Goal: Information Seeking & Learning: Learn about a topic

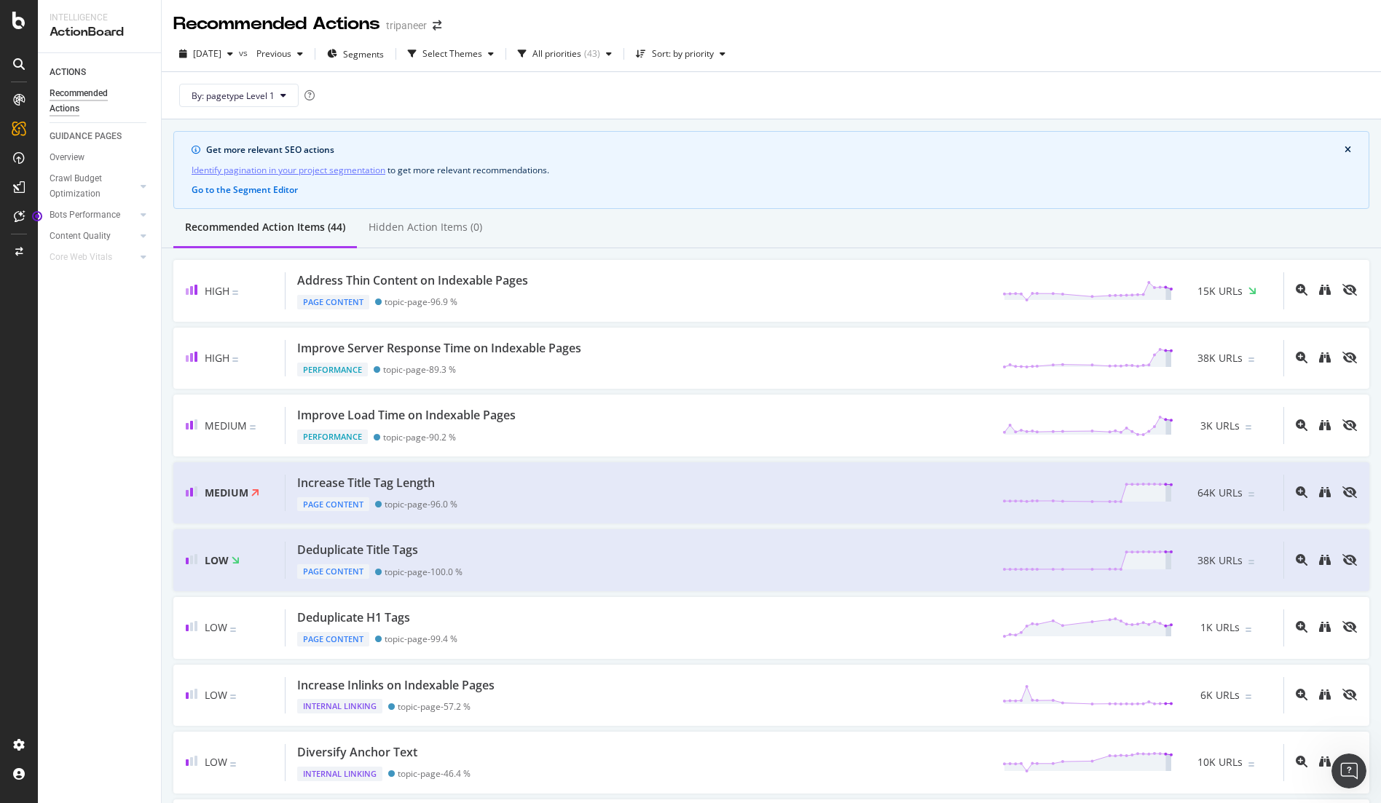
click at [1194, 241] on div "Recommended Action Items (44) Hidden Action Items (0)" at bounding box center [771, 228] width 1219 height 39
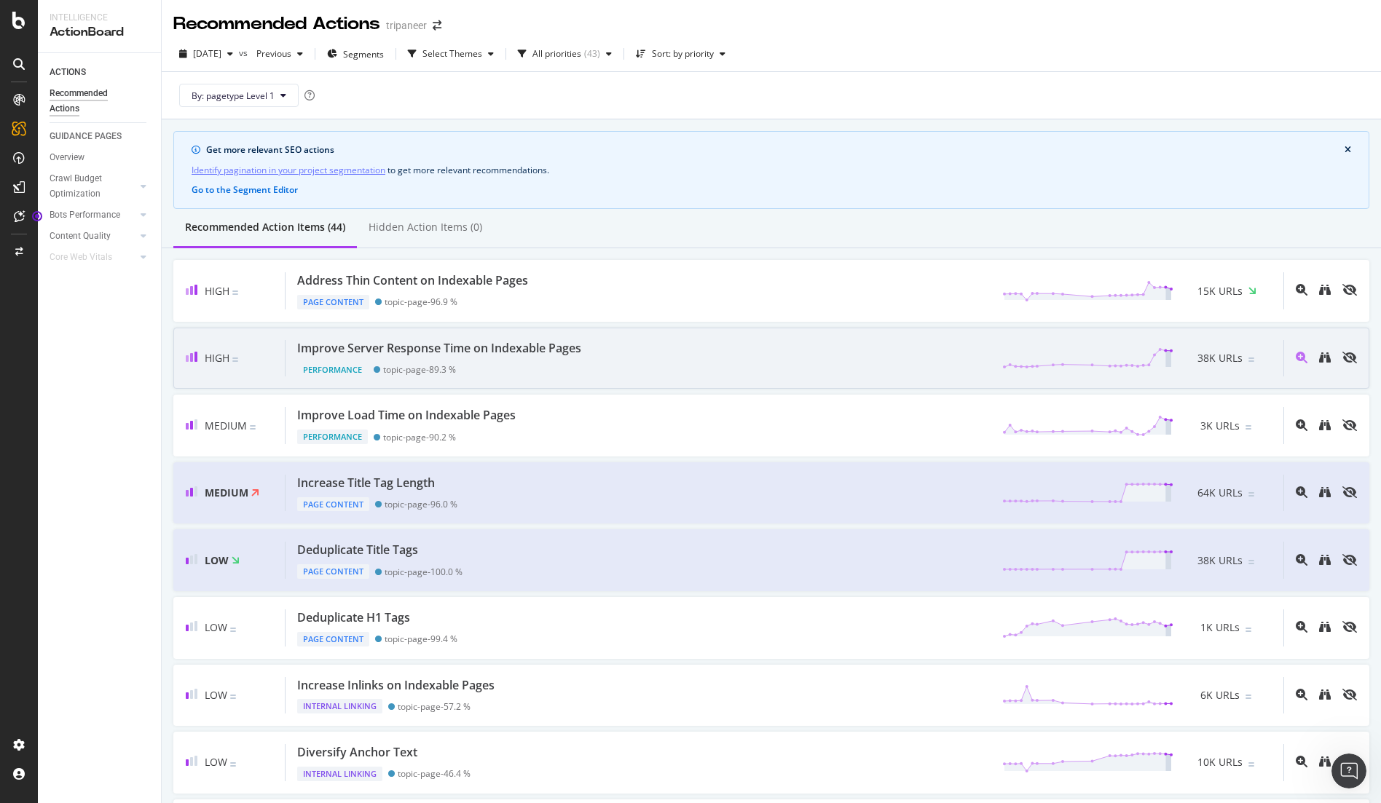
click at [575, 352] on div "Improve Server Response Time on Indexable Pages" at bounding box center [439, 348] width 284 height 17
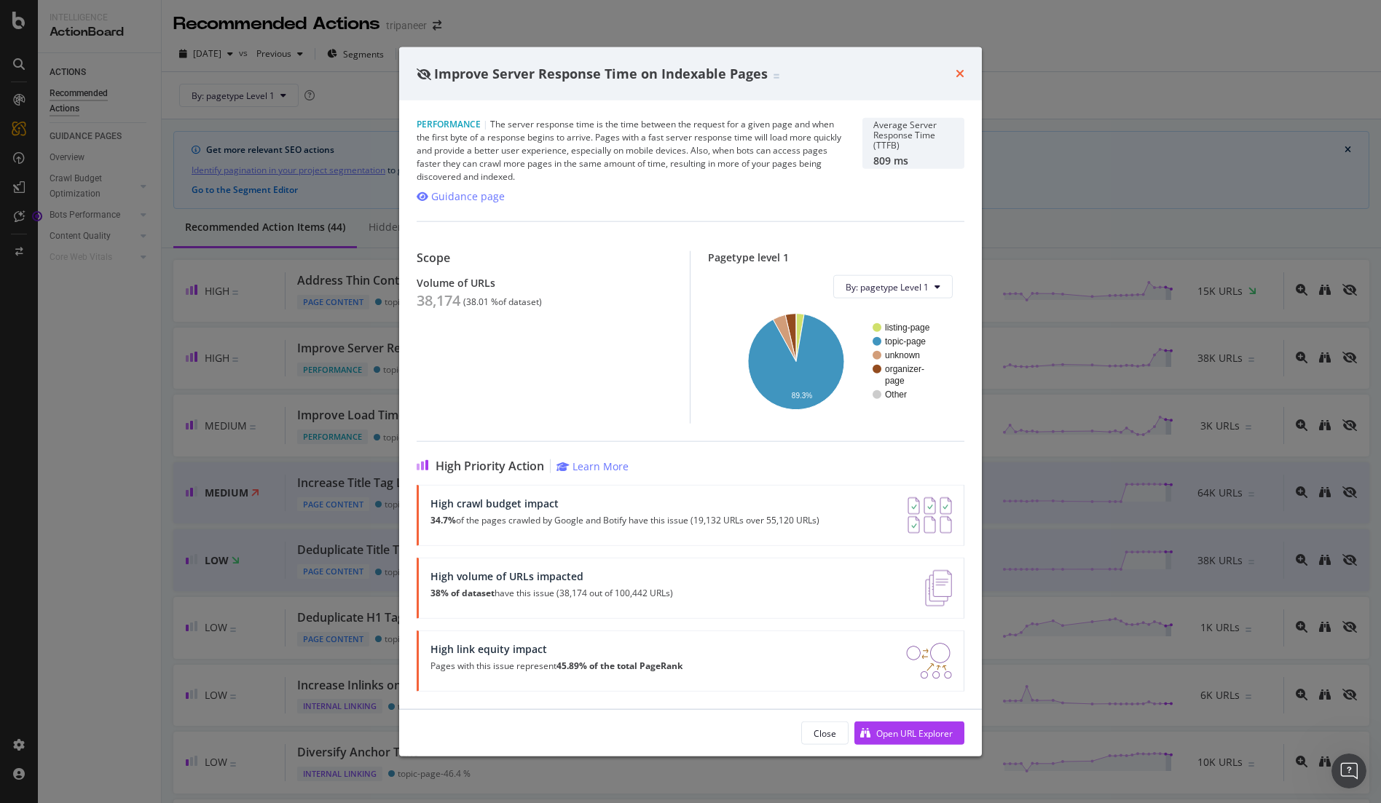
click at [957, 76] on icon "times" at bounding box center [959, 74] width 9 height 12
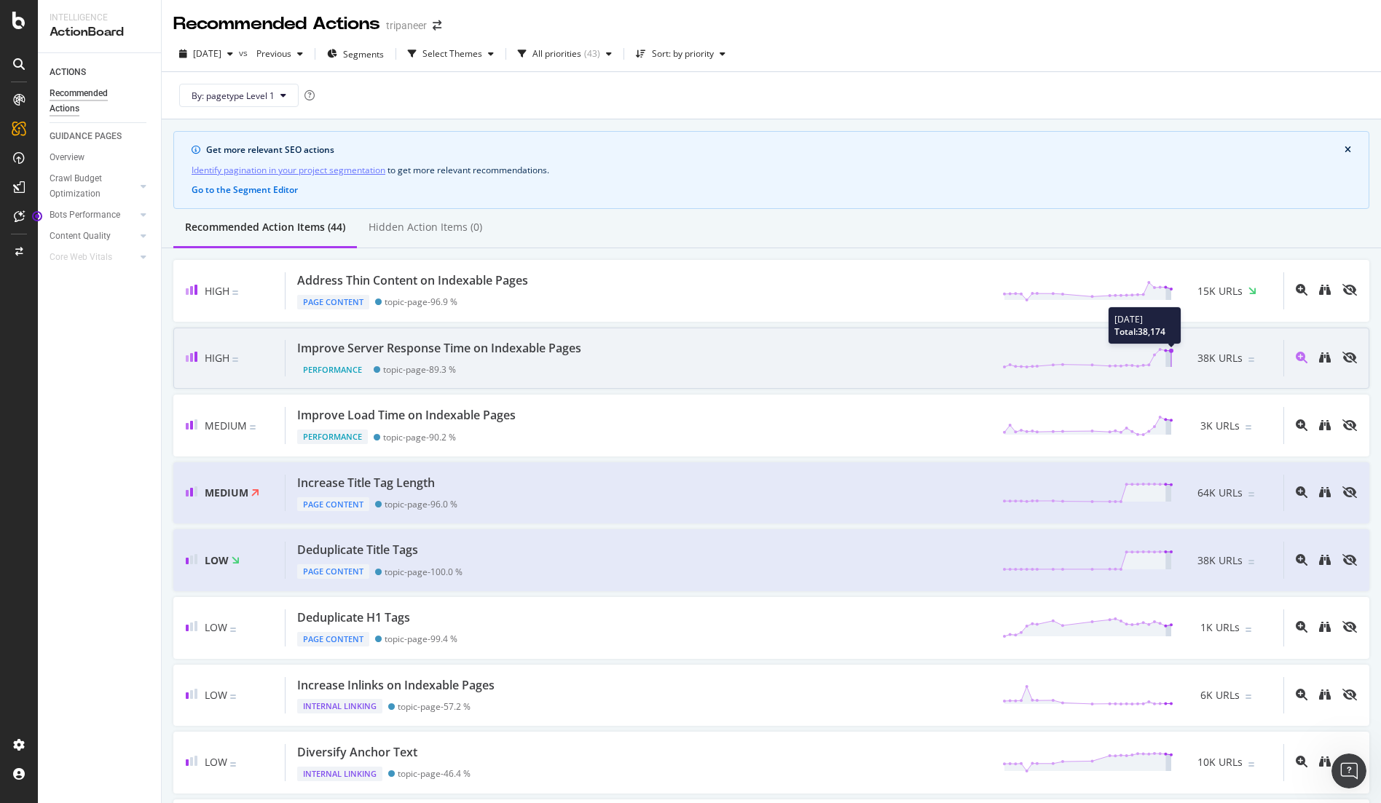
click at [1172, 352] on circle at bounding box center [1171, 351] width 4 height 4
click at [1217, 354] on span "38K URLs" at bounding box center [1219, 358] width 45 height 15
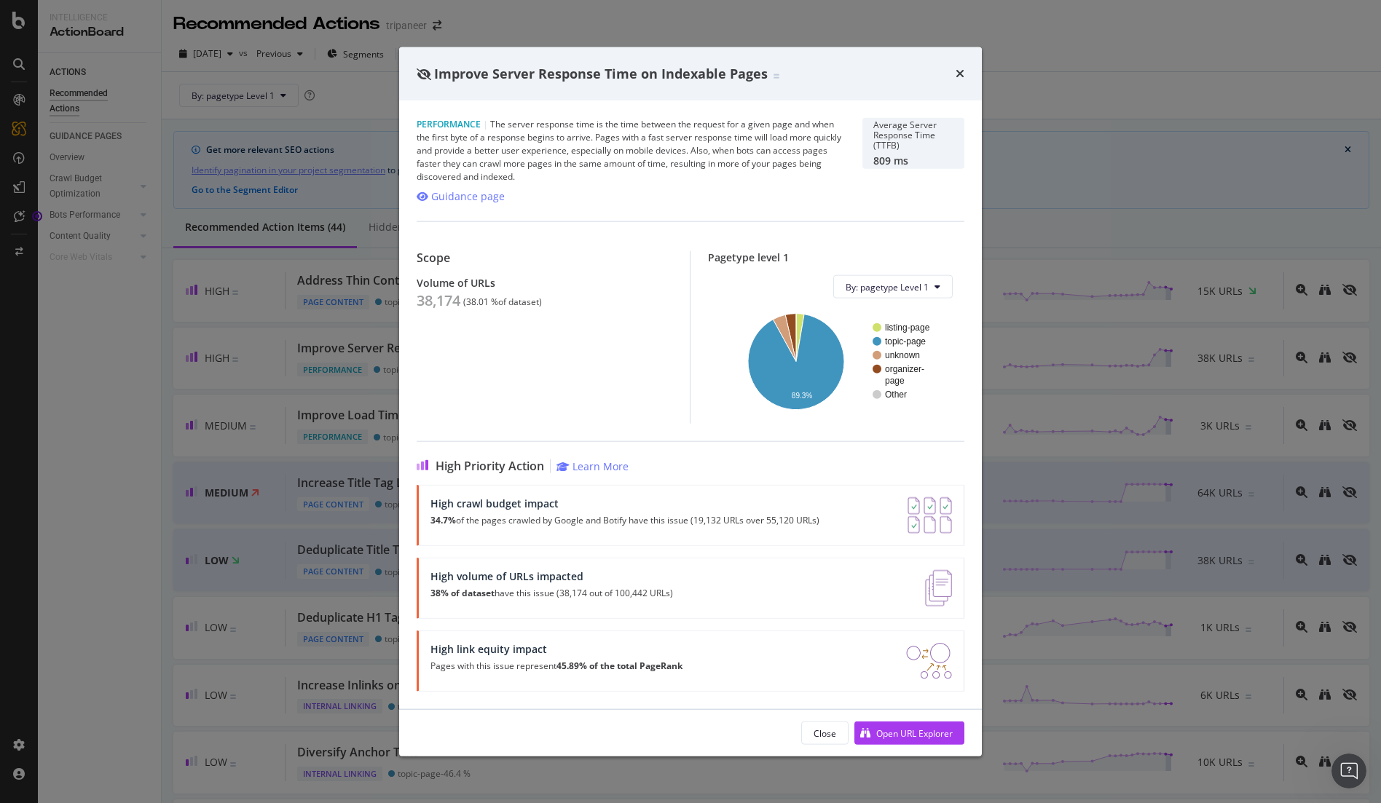
click at [523, 592] on p "38% of dataset have this issue (38,174 out of 100,442 URLs)" at bounding box center [551, 593] width 242 height 10
click at [527, 576] on div "High volume of URLs impacted" at bounding box center [551, 576] width 242 height 12
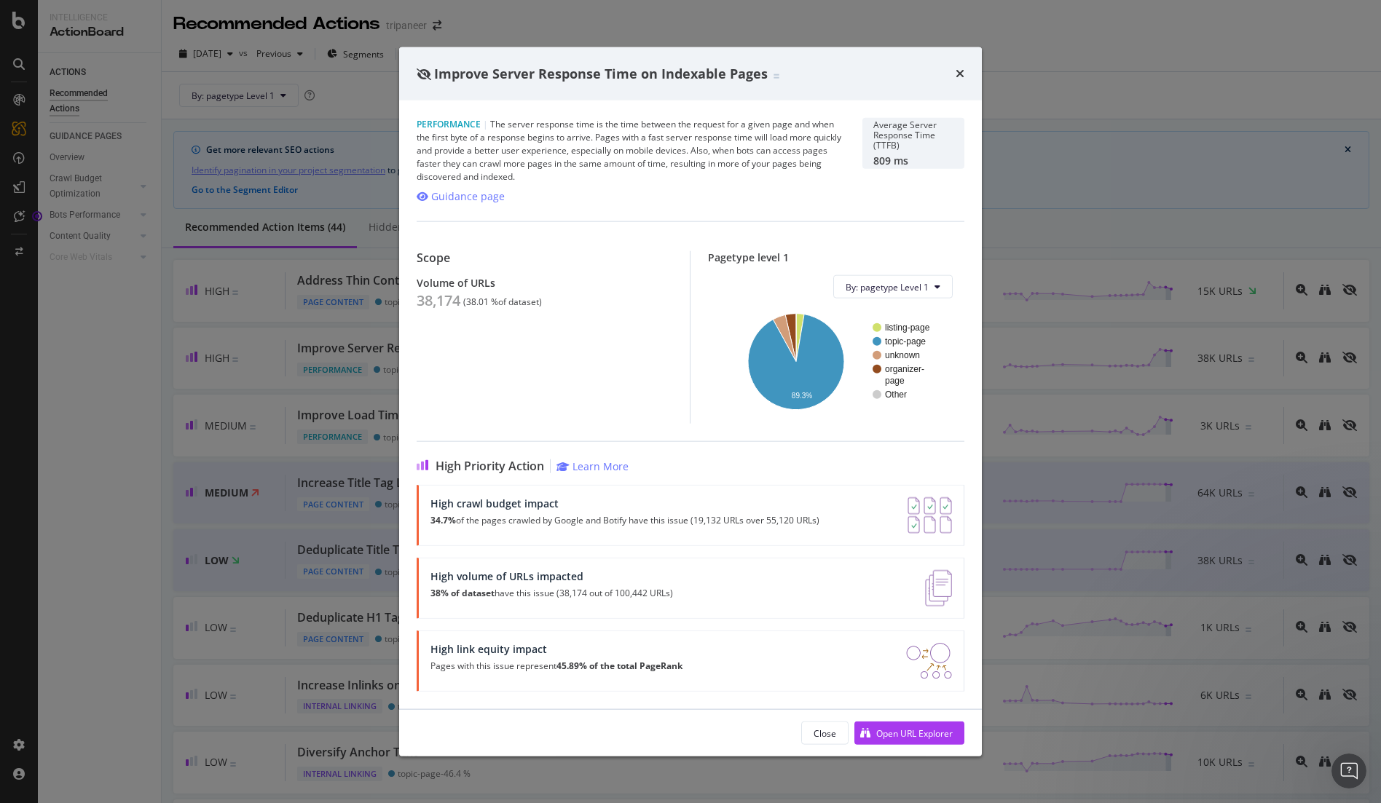
click at [951, 585] on img "modal" at bounding box center [938, 588] width 27 height 36
click at [943, 586] on img "modal" at bounding box center [938, 588] width 27 height 36
click at [901, 738] on div "Open URL Explorer" at bounding box center [914, 733] width 76 height 12
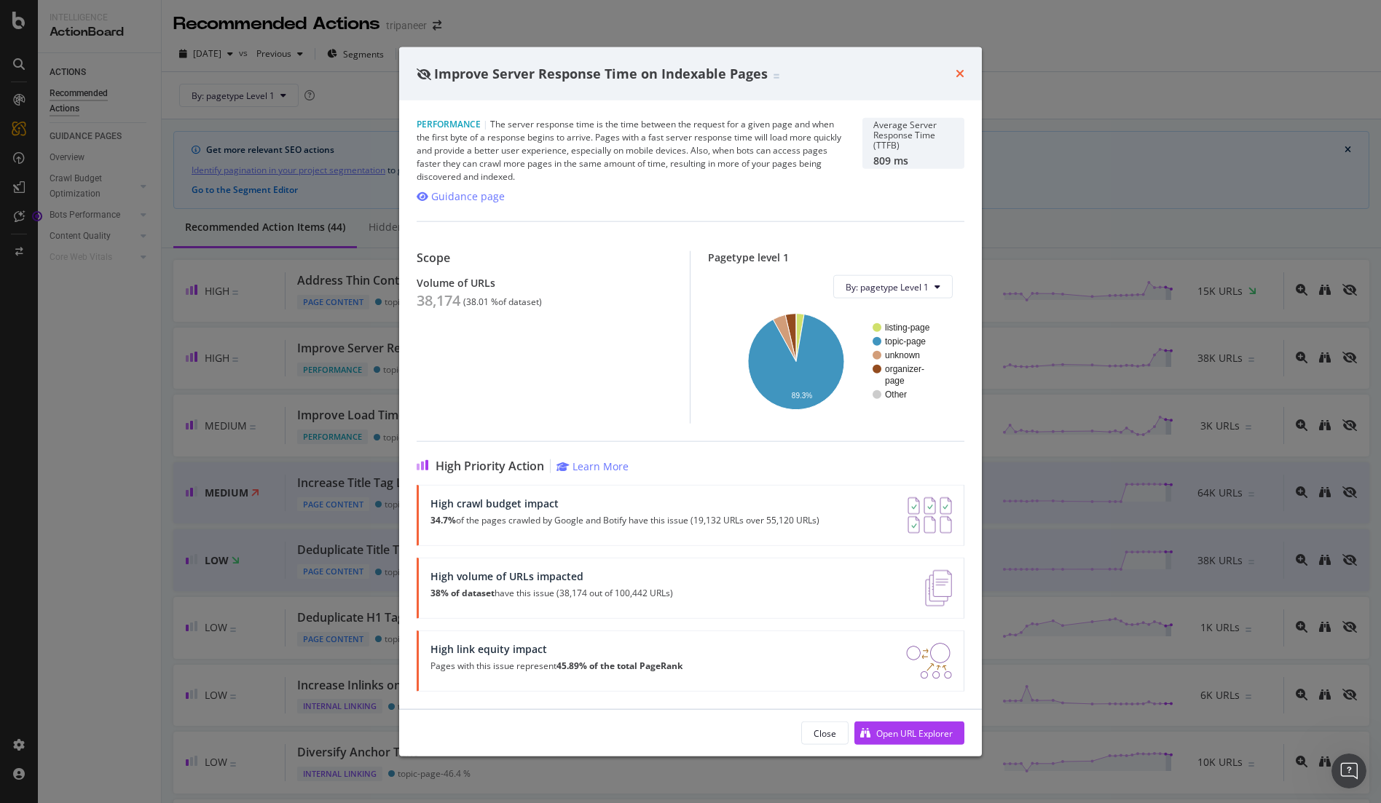
click at [961, 78] on icon "times" at bounding box center [959, 74] width 9 height 12
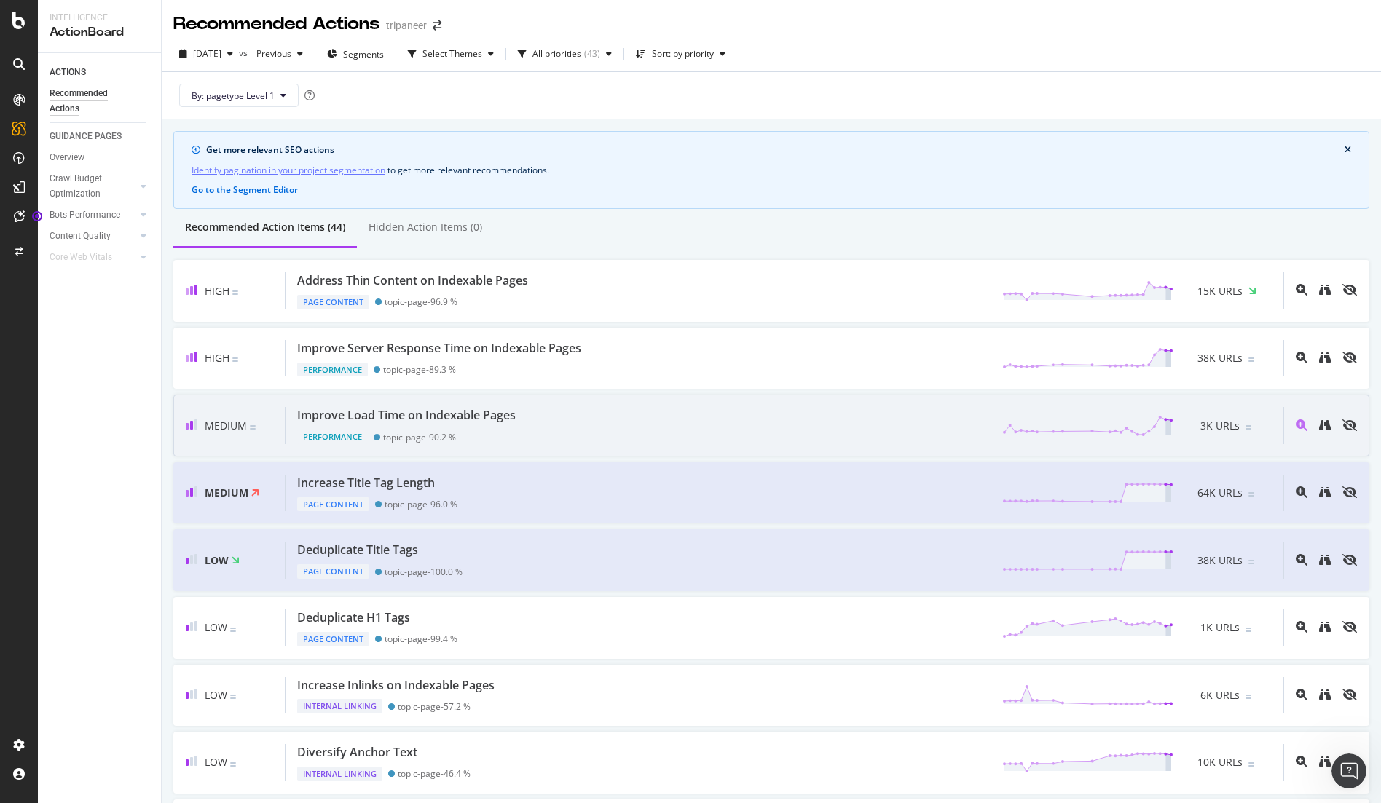
click at [475, 416] on div "Improve Load Time on Indexable Pages" at bounding box center [406, 415] width 218 height 17
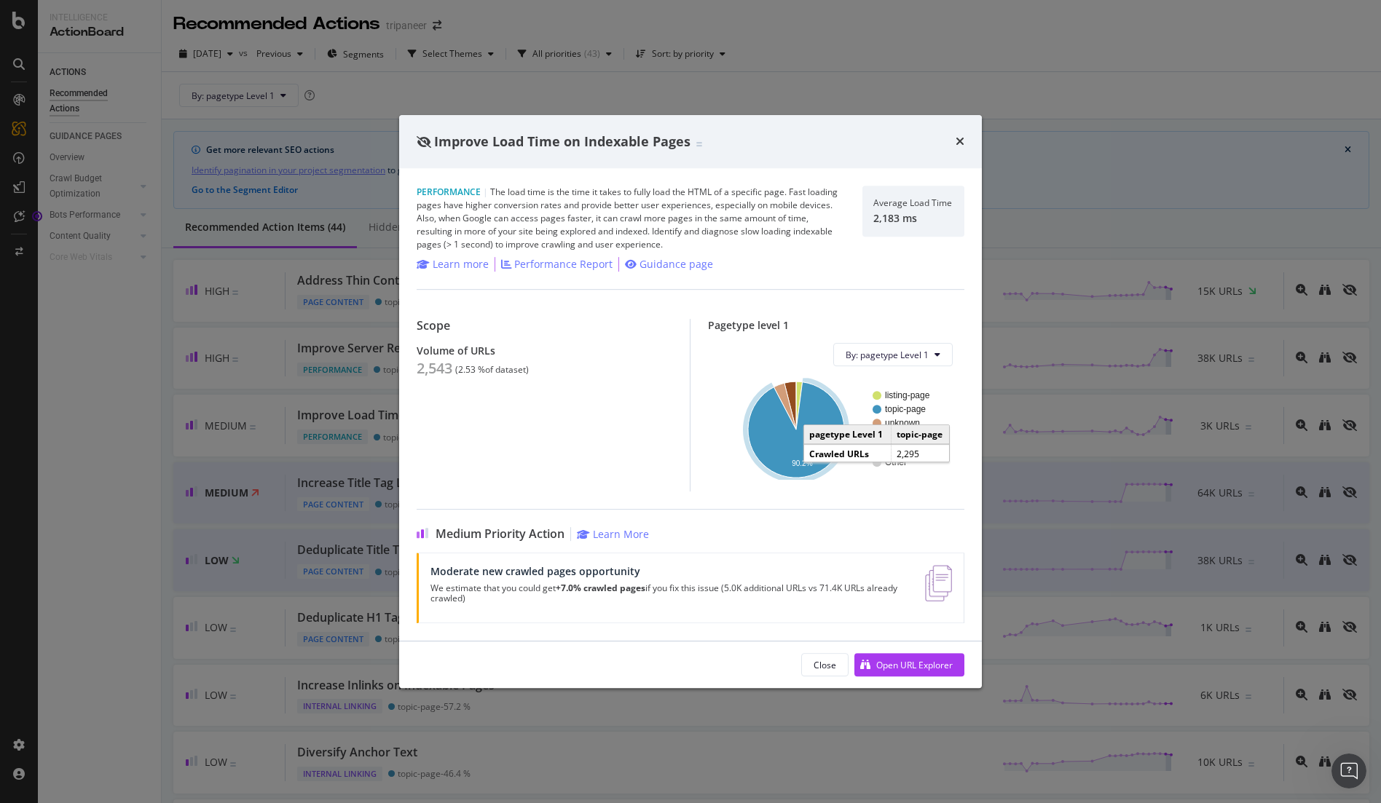
click at [787, 453] on icon "A chart." at bounding box center [796, 429] width 96 height 95
click at [803, 454] on icon "A chart." at bounding box center [796, 429] width 96 height 95
click at [949, 134] on div "Improve Load Time on Indexable Pages" at bounding box center [690, 142] width 548 height 19
click at [955, 135] on icon "times" at bounding box center [959, 141] width 9 height 12
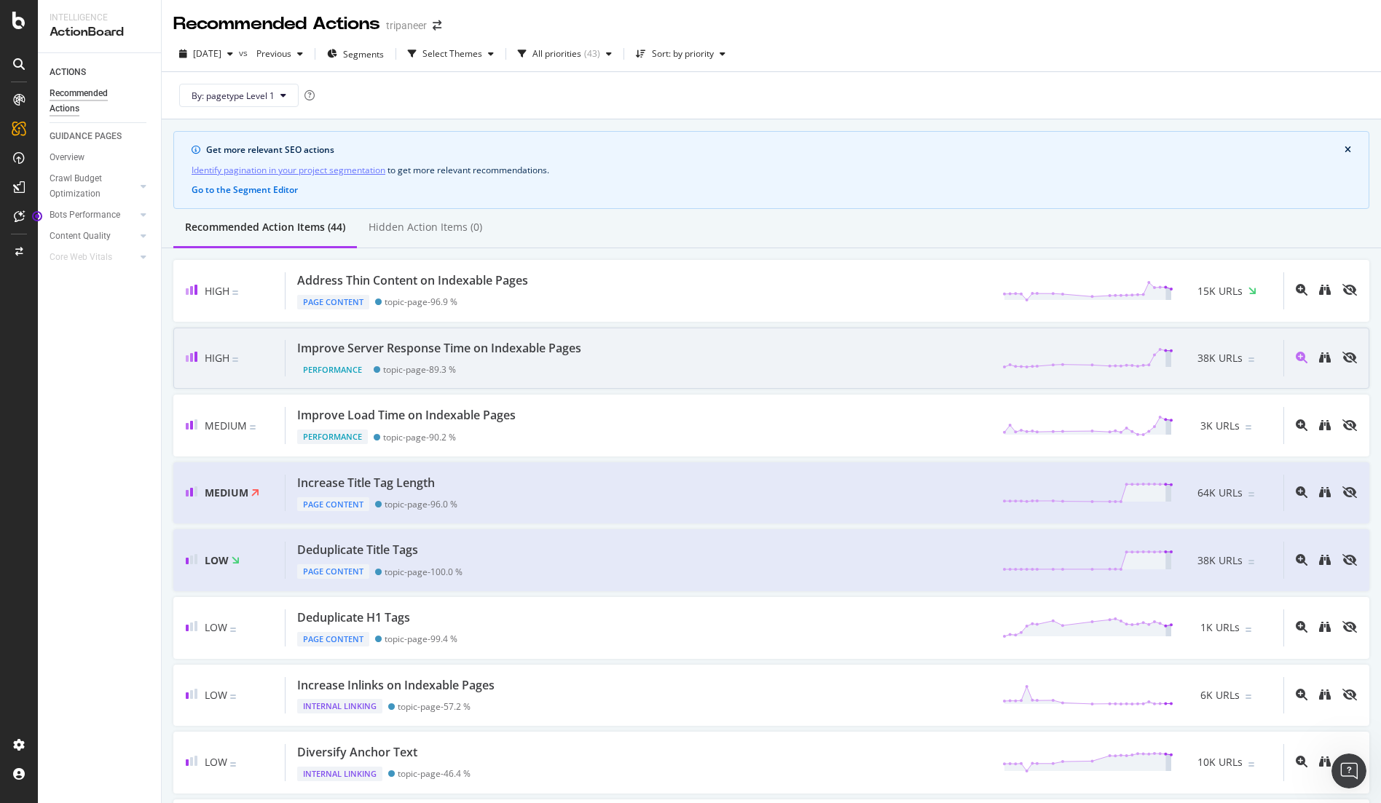
click at [1003, 379] on div "High Improve Server Response Time on Indexable Pages Performance topic-page - 8…" at bounding box center [771, 359] width 1196 height 62
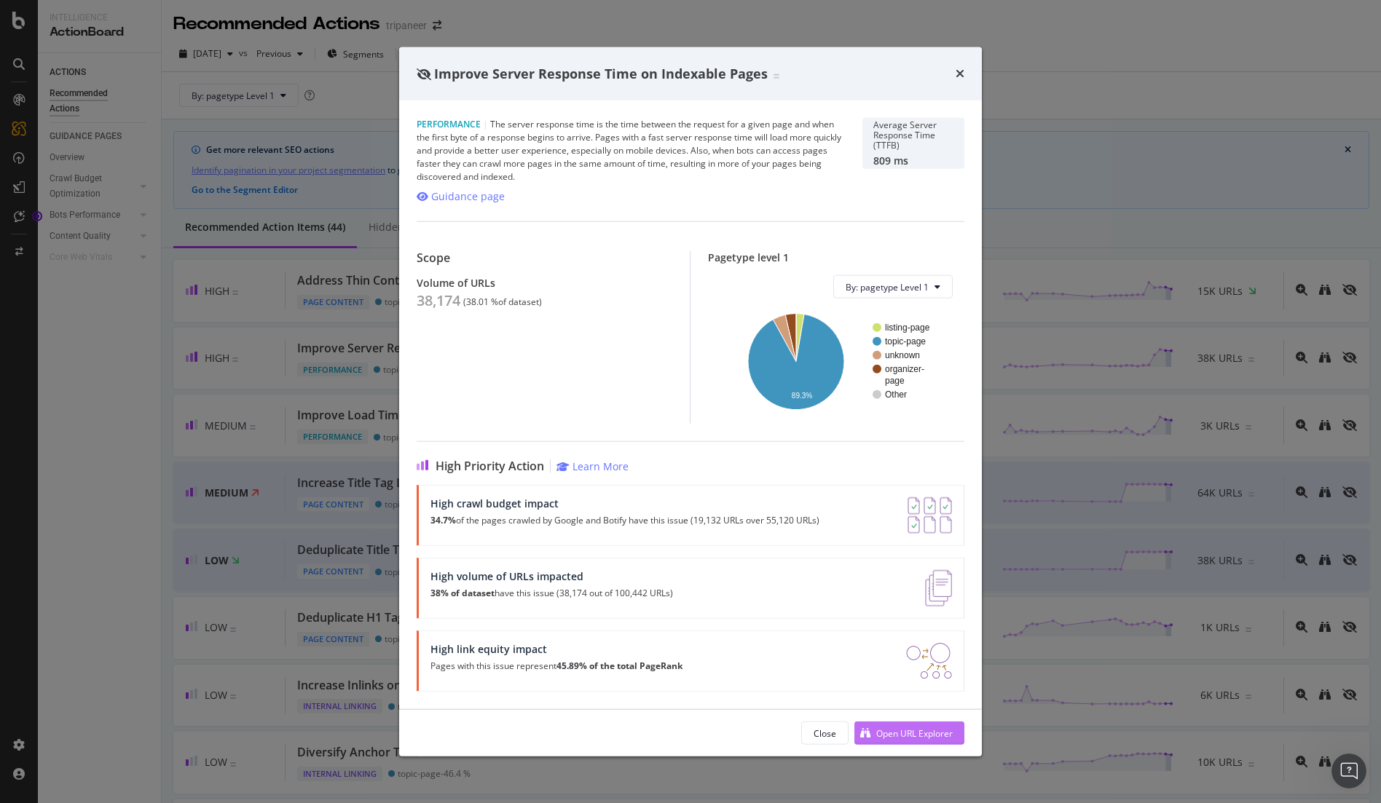
click at [928, 730] on div "Open URL Explorer" at bounding box center [914, 733] width 76 height 12
click at [956, 70] on icon "times" at bounding box center [959, 74] width 9 height 12
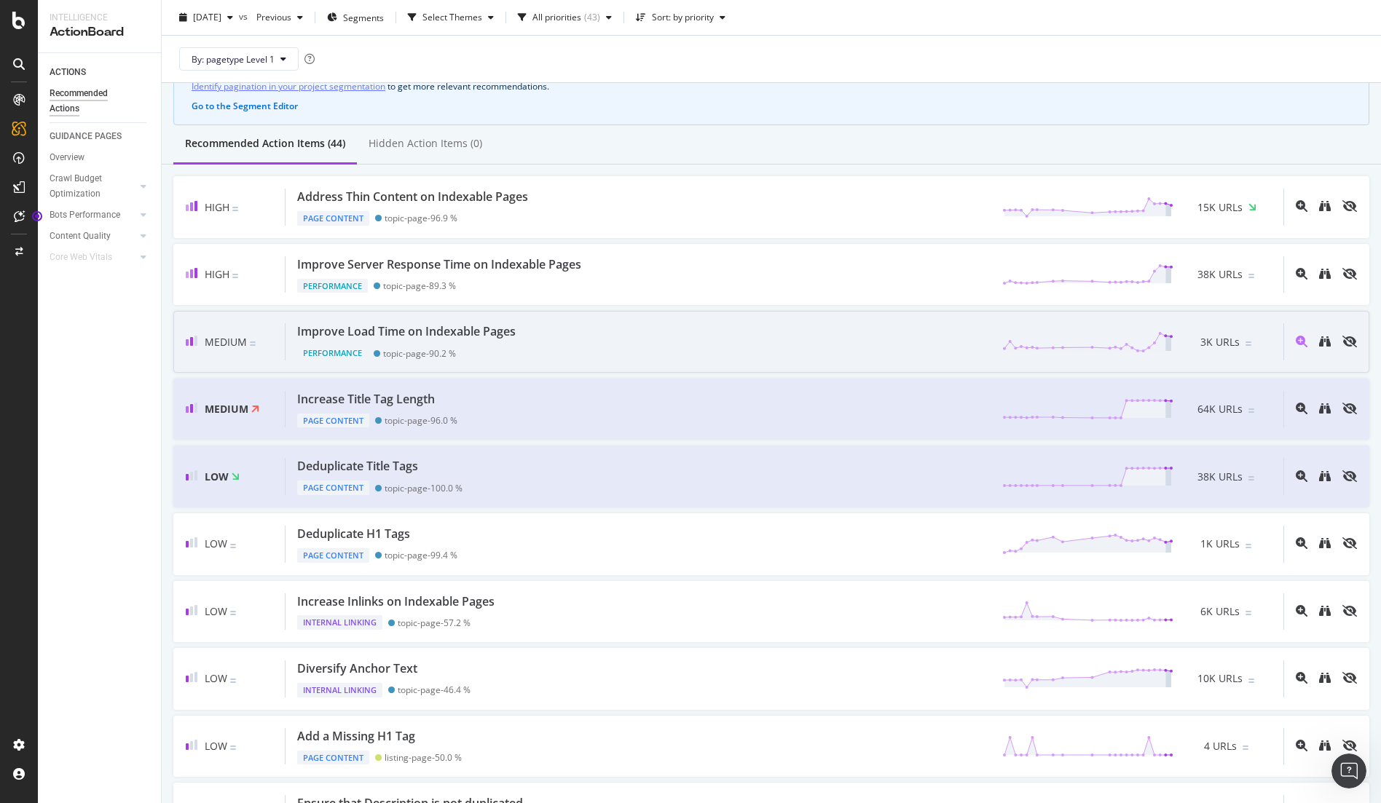
scroll to position [87, 0]
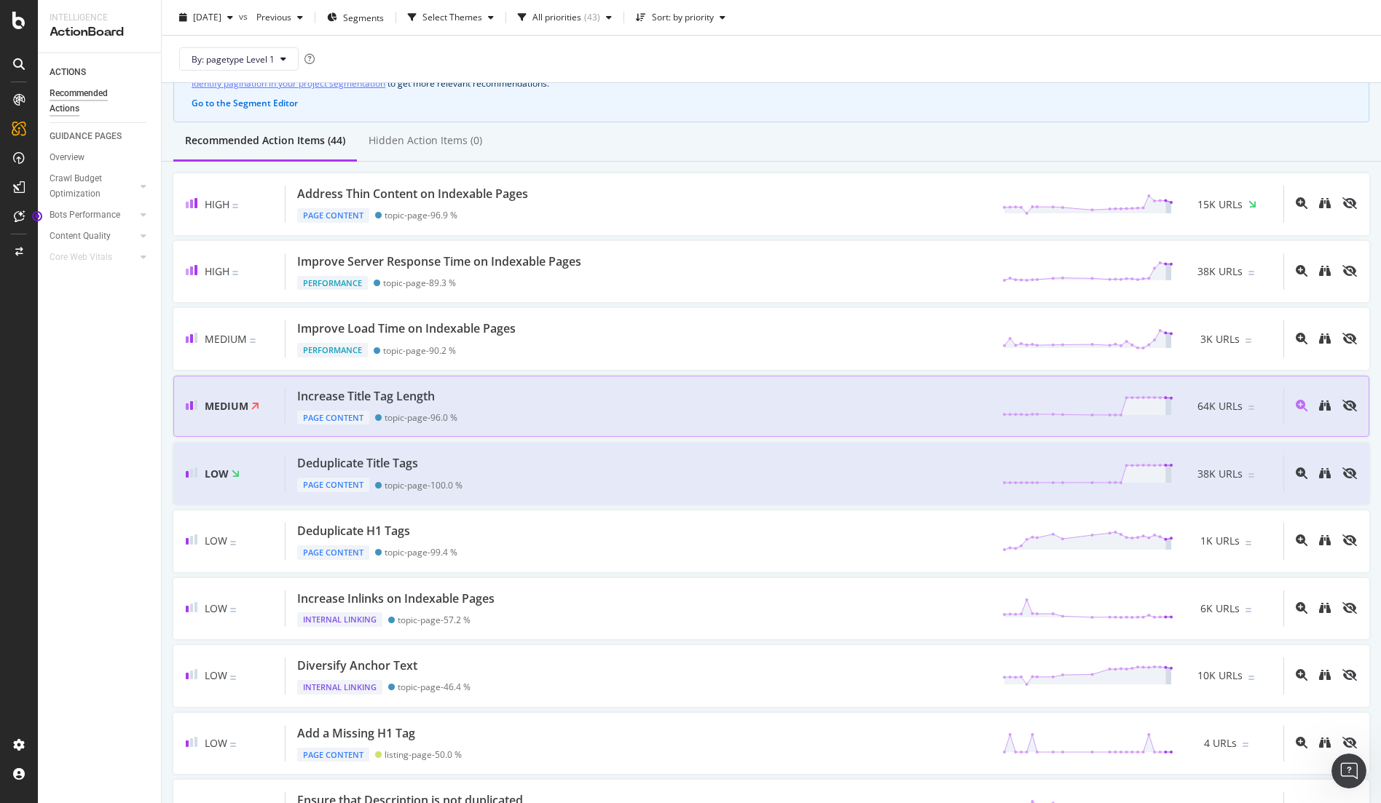
click at [413, 394] on div "Increase Title Tag Length" at bounding box center [366, 396] width 138 height 17
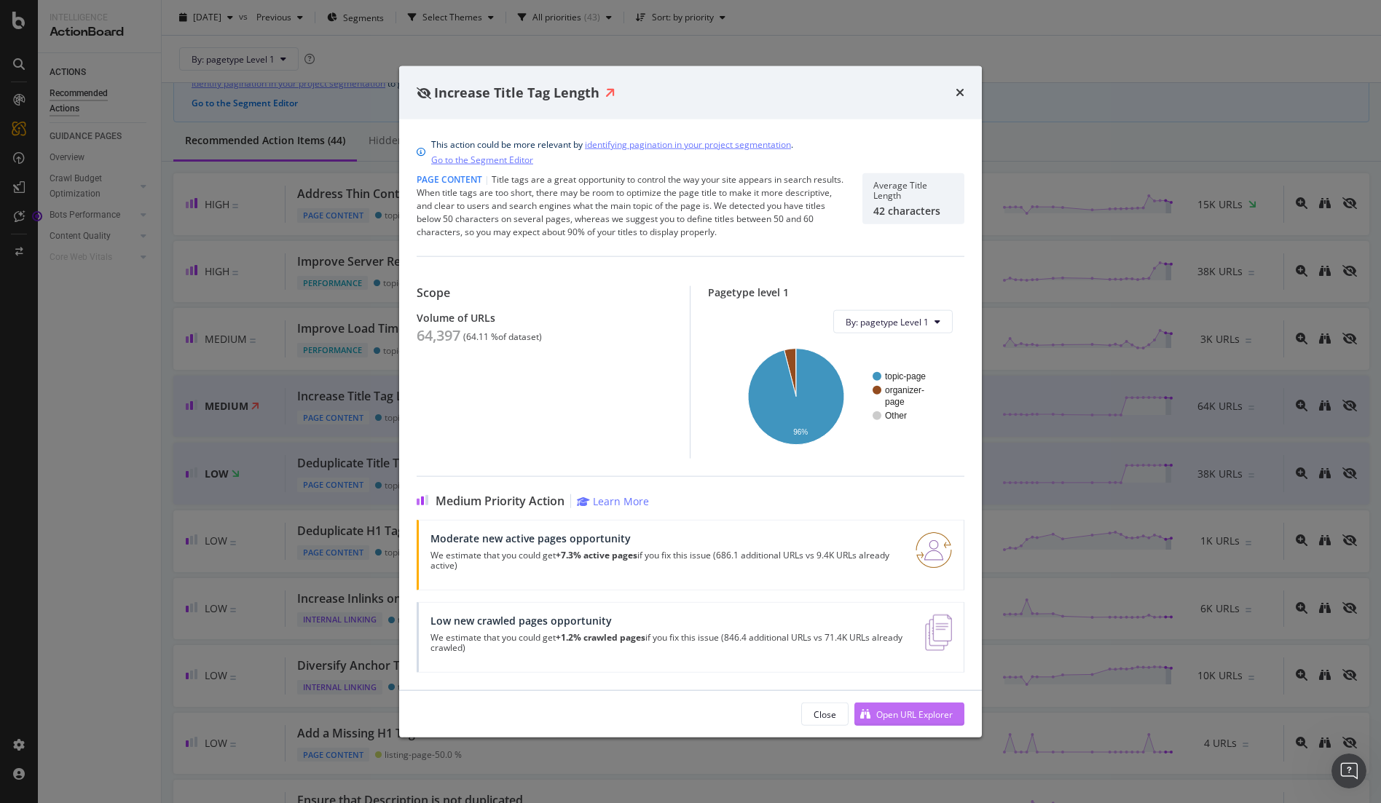
click at [889, 712] on div "Open URL Explorer" at bounding box center [914, 714] width 76 height 12
click at [959, 99] on div "Increase Title Tag Length" at bounding box center [690, 93] width 583 height 54
click at [957, 92] on icon "times" at bounding box center [959, 93] width 9 height 12
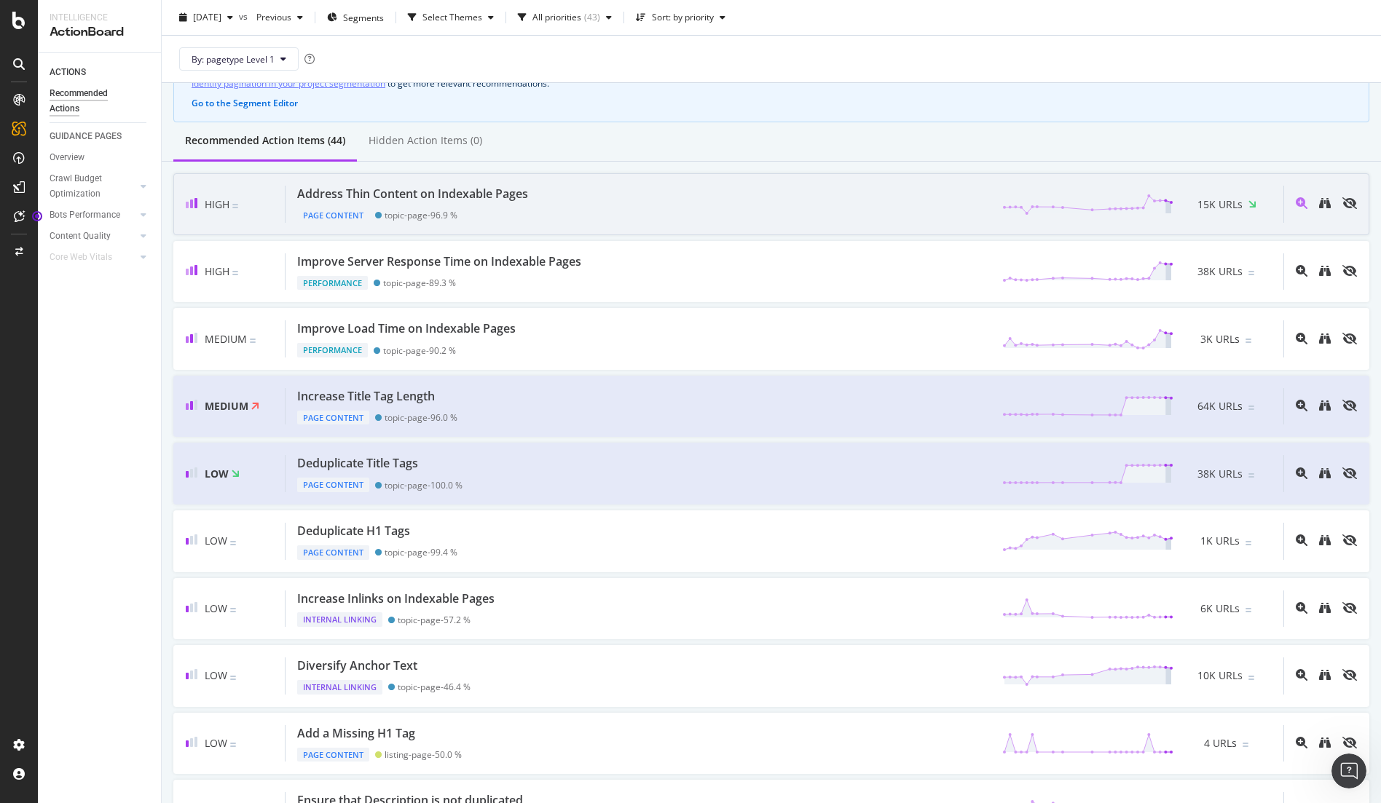
click at [461, 194] on div "Address Thin Content on Indexable Pages" at bounding box center [412, 194] width 231 height 17
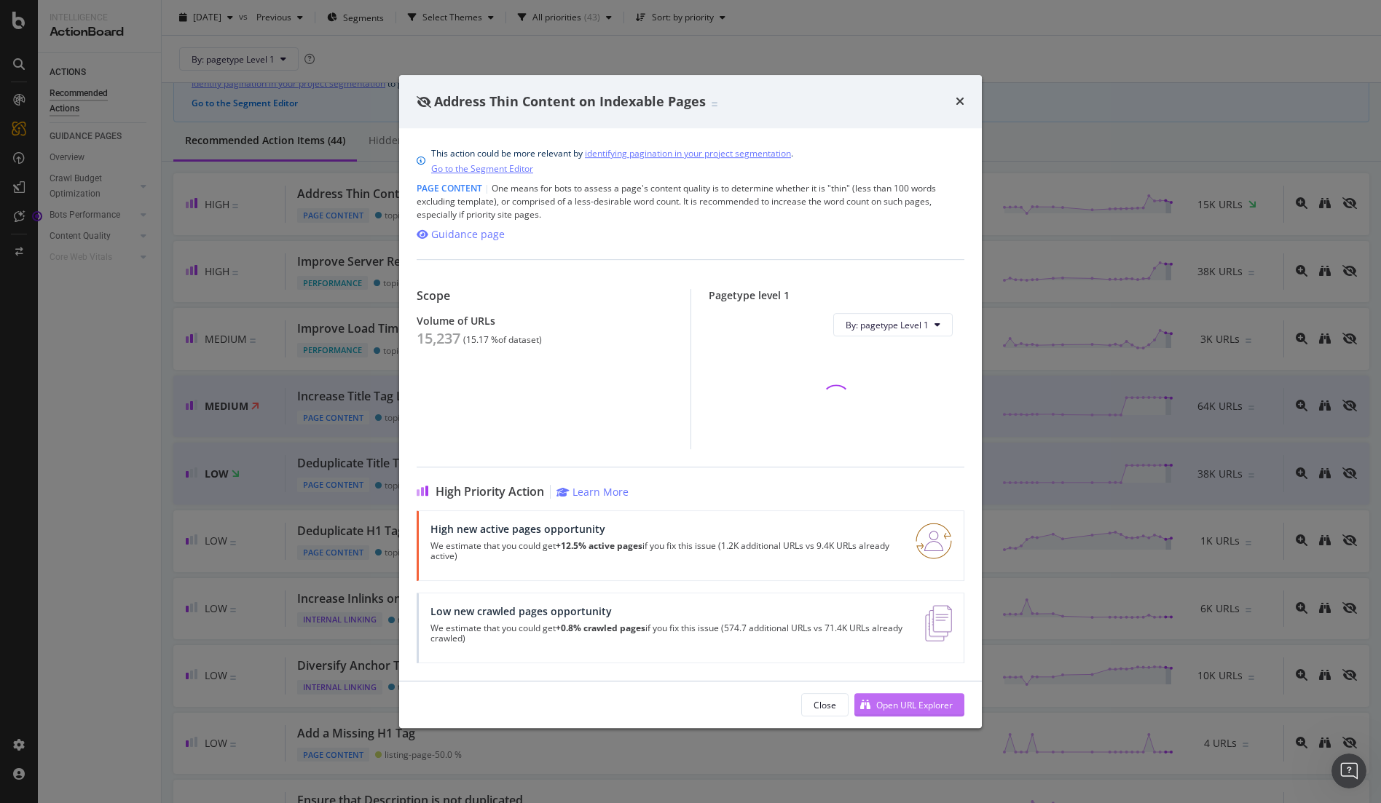
click at [891, 705] on div "Open URL Explorer" at bounding box center [914, 705] width 76 height 12
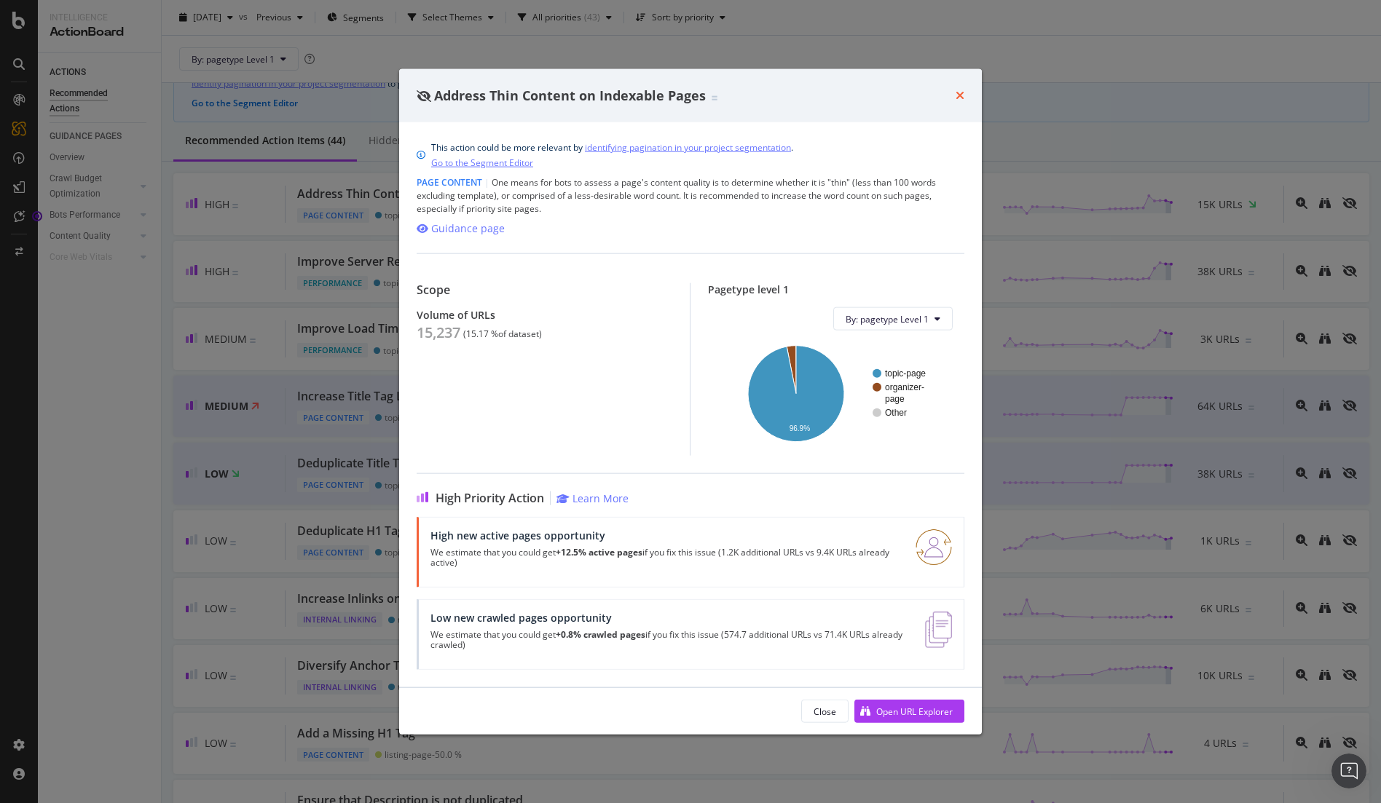
click at [955, 92] on icon "times" at bounding box center [959, 96] width 9 height 12
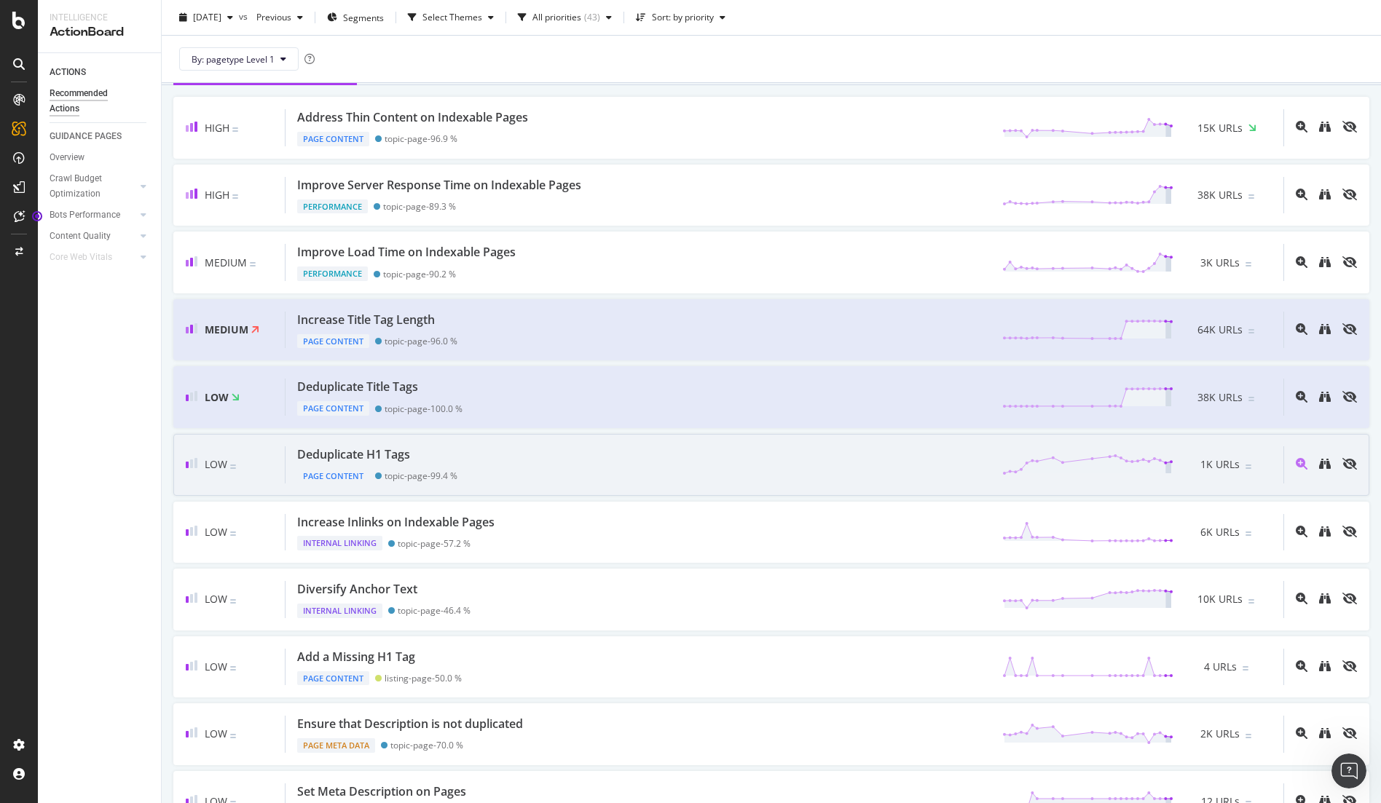
scroll to position [164, 0]
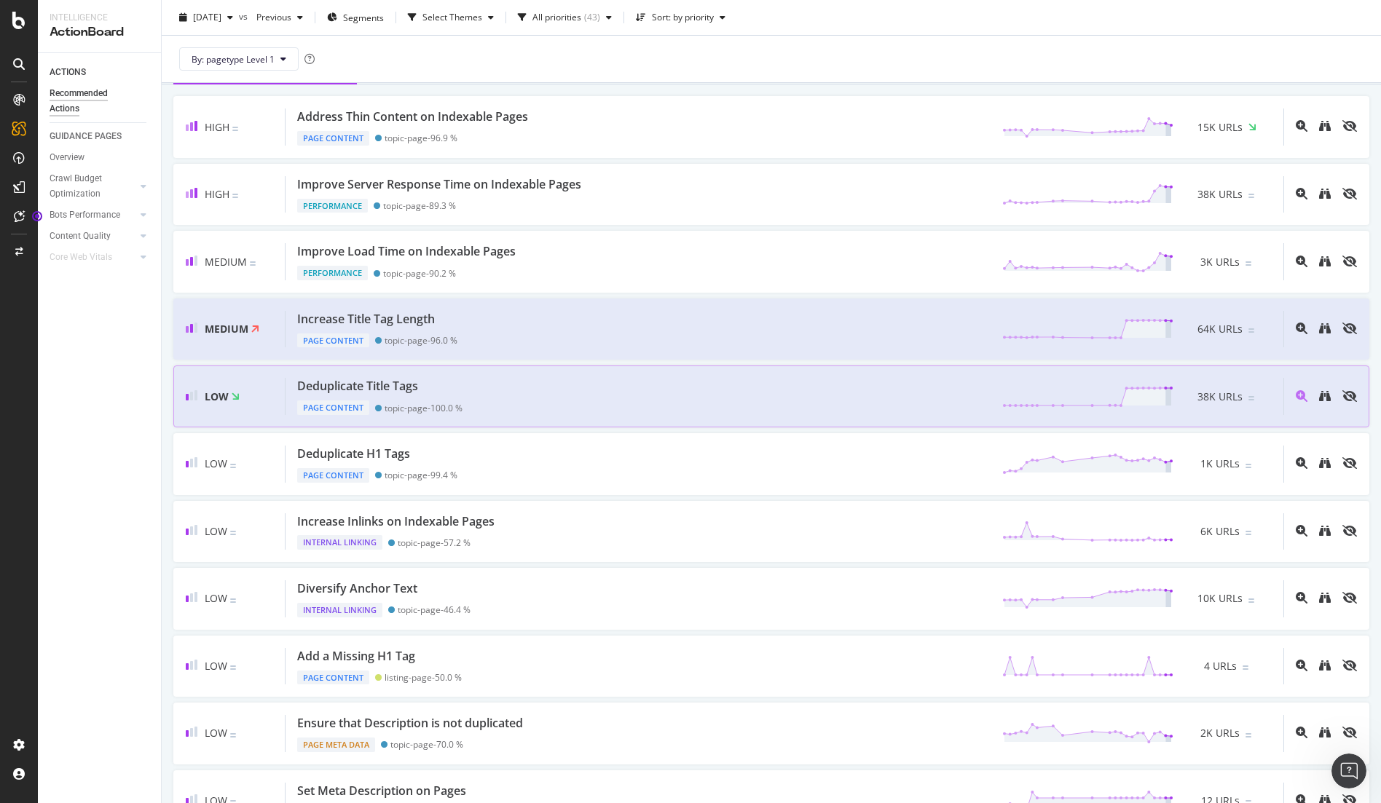
click at [377, 387] on div "Deduplicate Title Tags" at bounding box center [357, 386] width 121 height 17
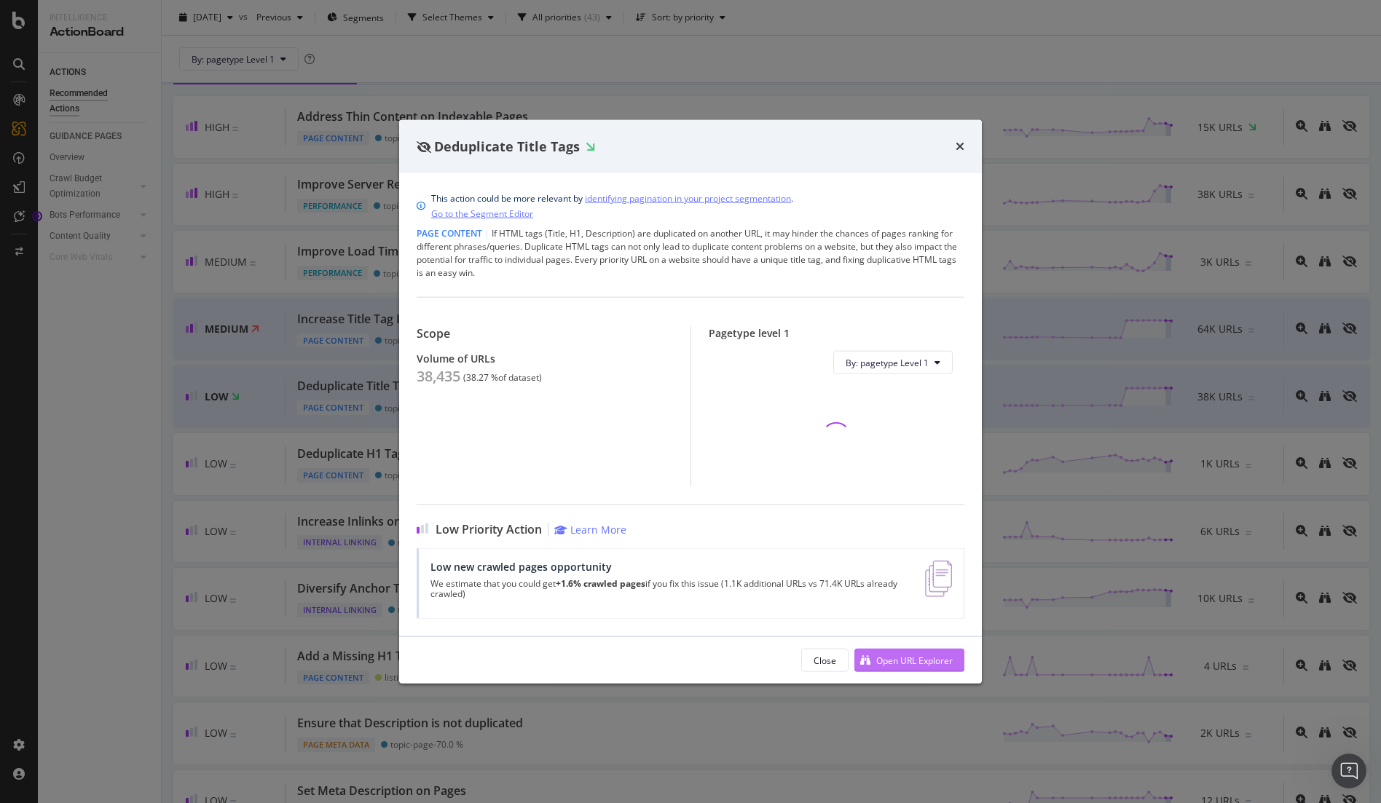
click at [917, 659] on div "Open URL Explorer" at bounding box center [903, 660] width 98 height 22
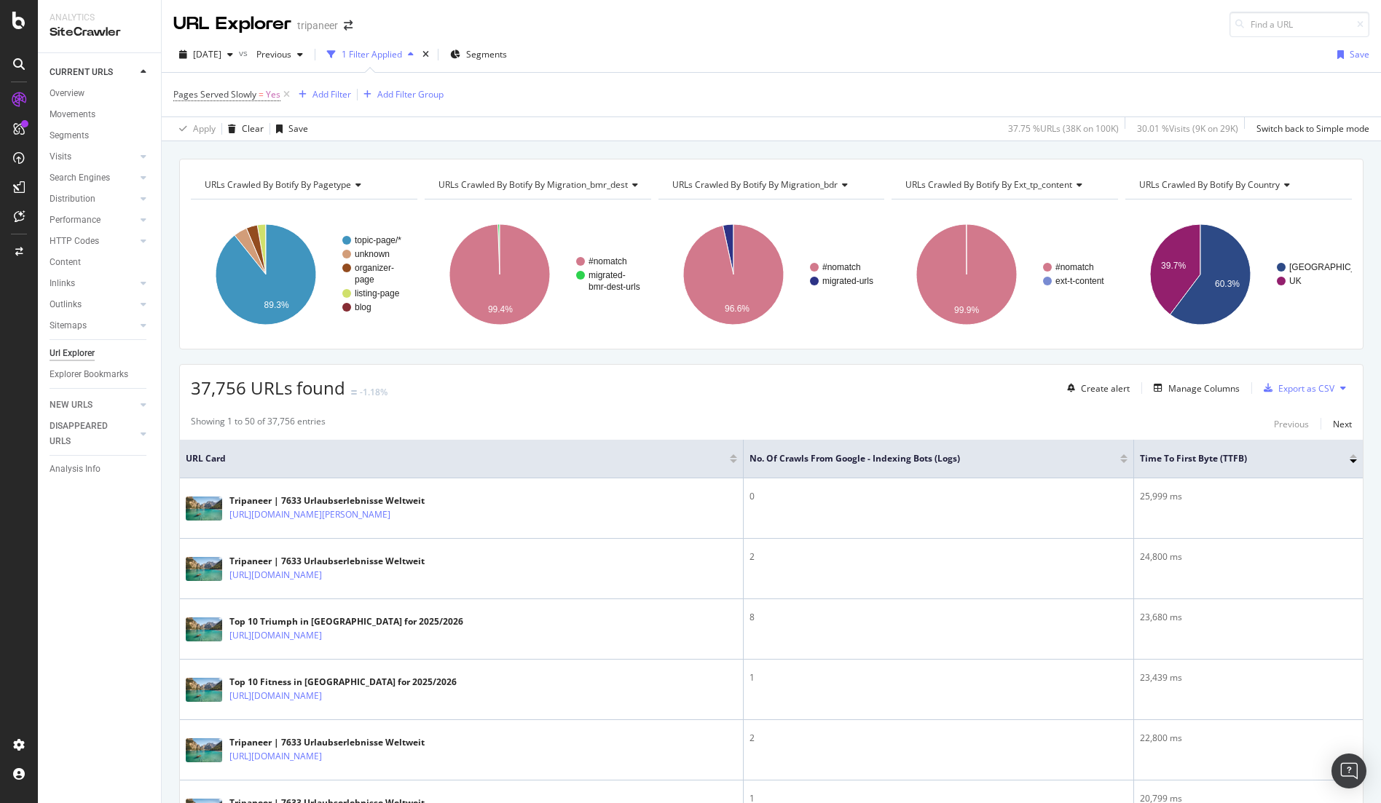
click at [1186, 398] on div "Create alert Manage Columns Export as CSV" at bounding box center [1206, 388] width 291 height 25
click at [1200, 384] on div "Manage Columns" at bounding box center [1203, 388] width 71 height 12
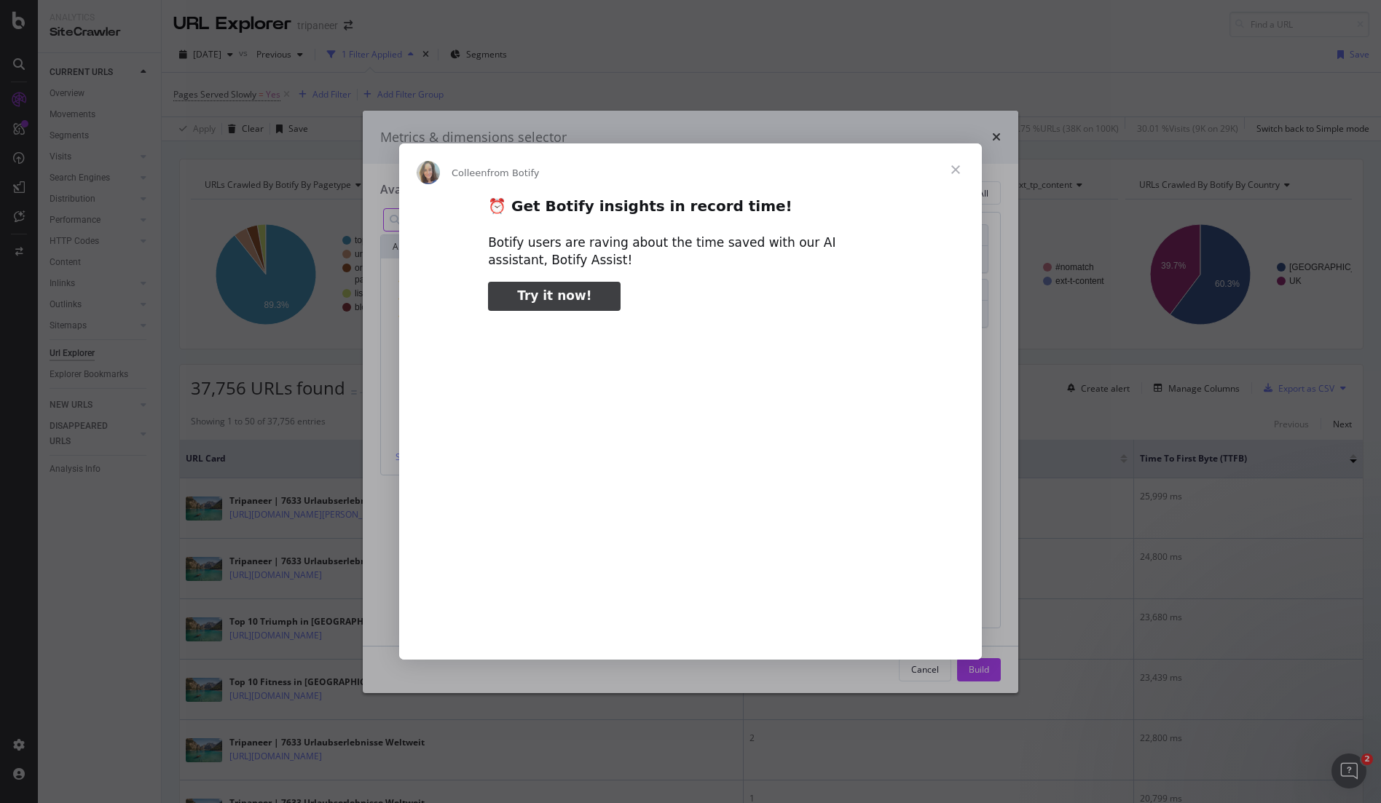
type input "p"
type input "138389"
click at [959, 173] on span "Close" at bounding box center [955, 169] width 52 height 52
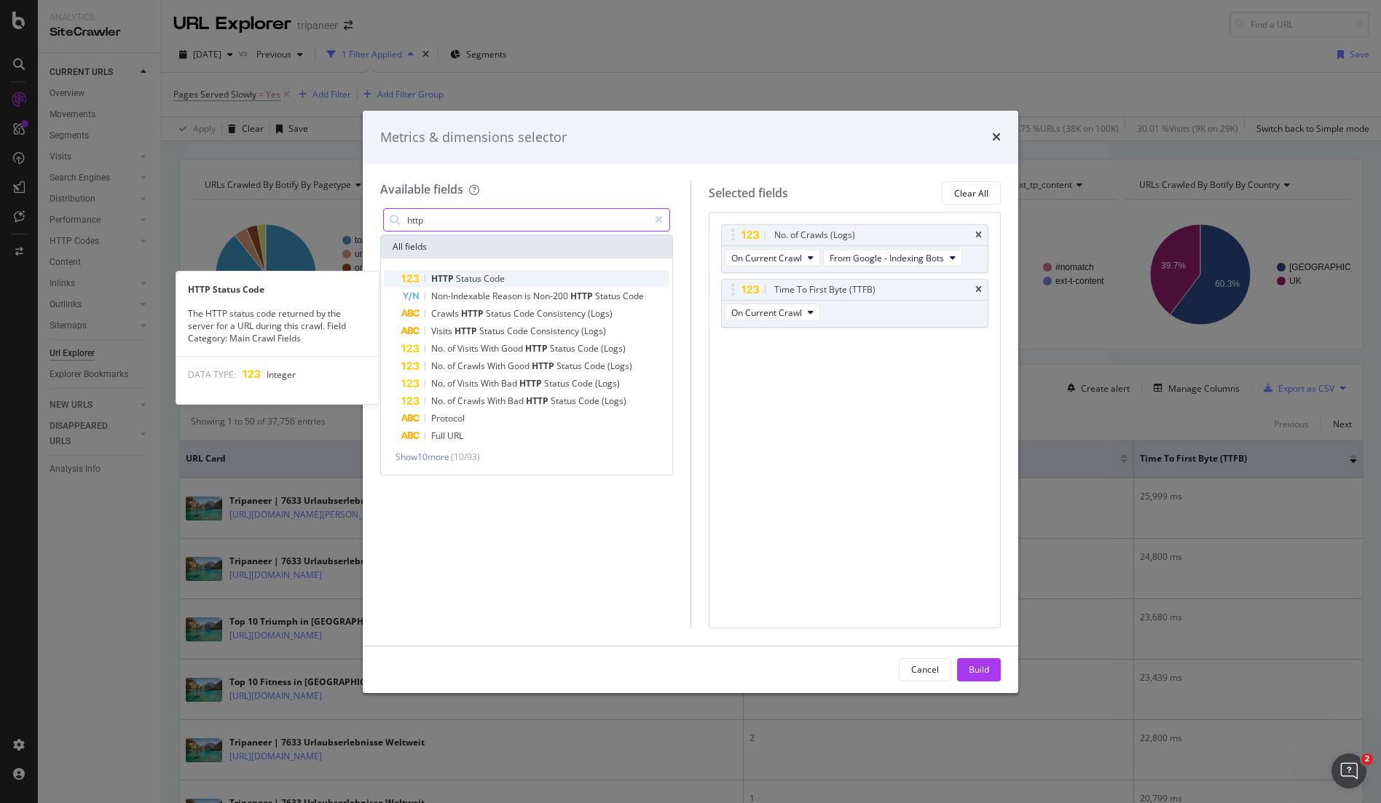
type input "http"
click at [481, 278] on span "Status" at bounding box center [470, 278] width 28 height 12
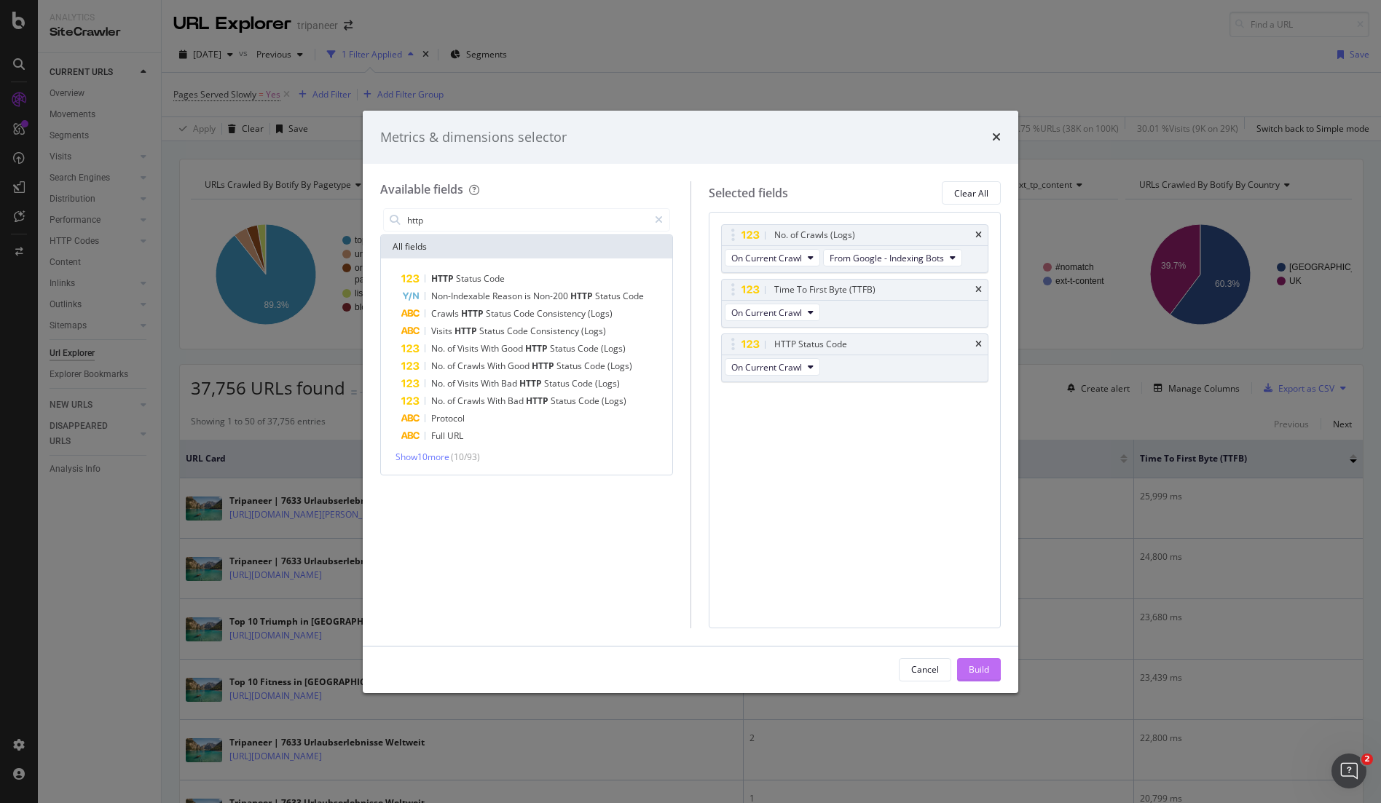
click at [977, 663] on div "Build" at bounding box center [978, 669] width 20 height 12
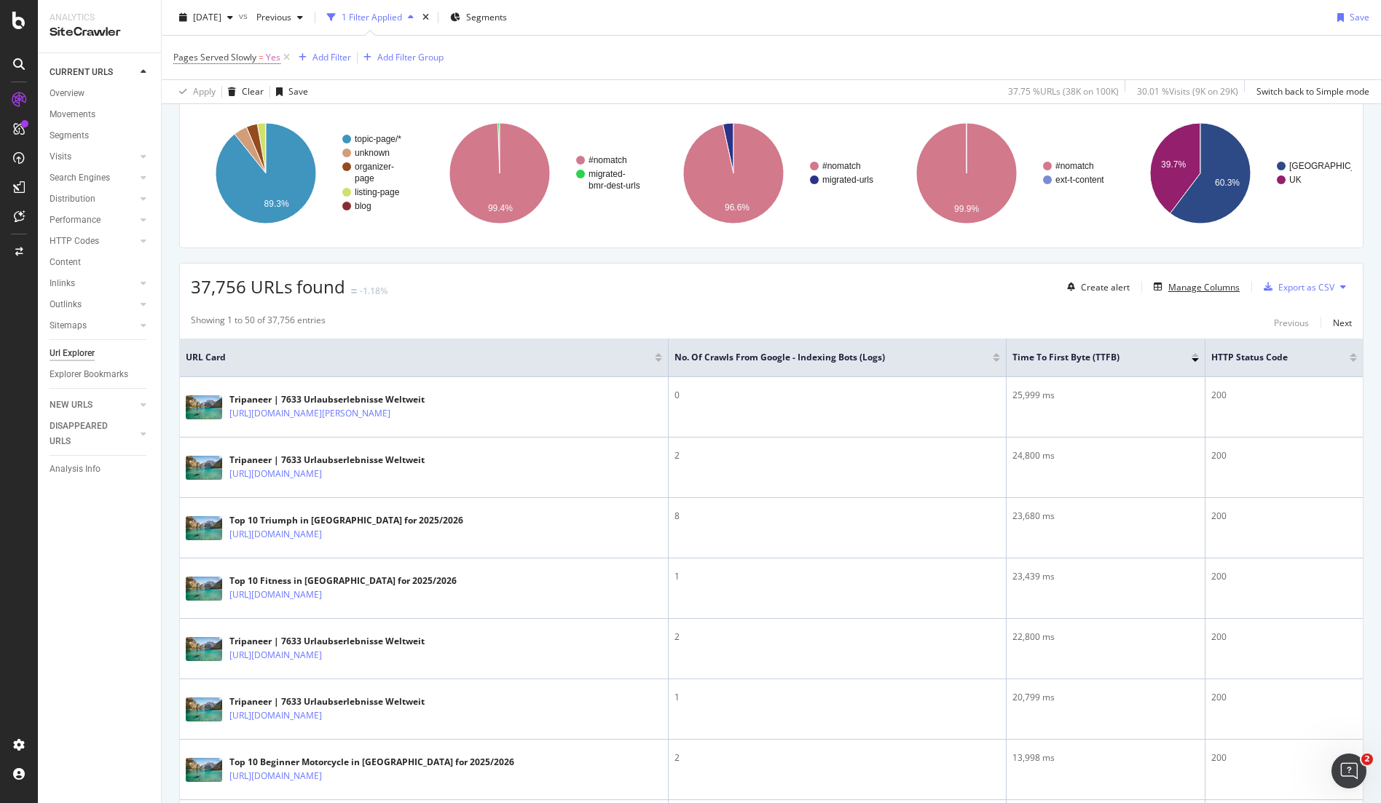
scroll to position [183, 0]
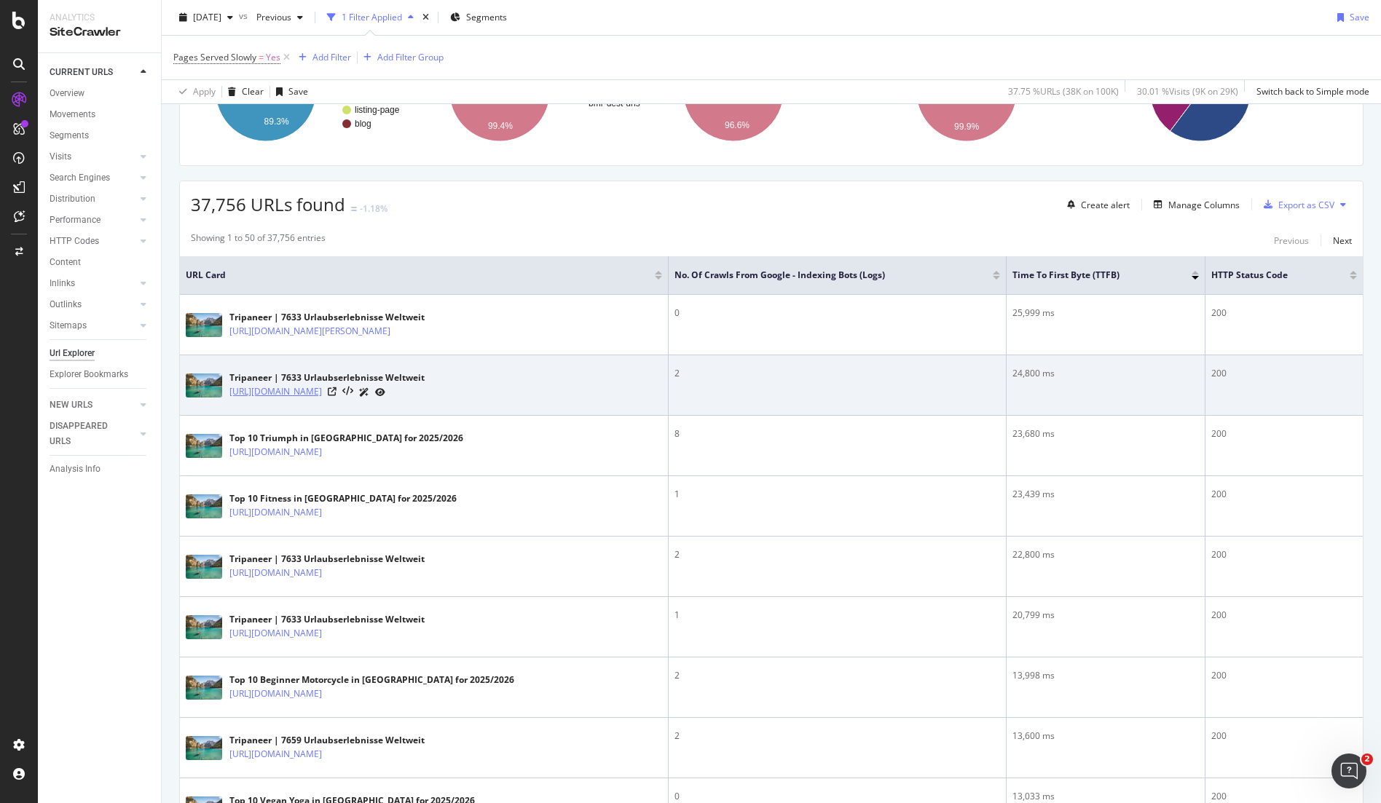
click at [322, 389] on link "[URL][DOMAIN_NAME]" at bounding box center [275, 391] width 92 height 15
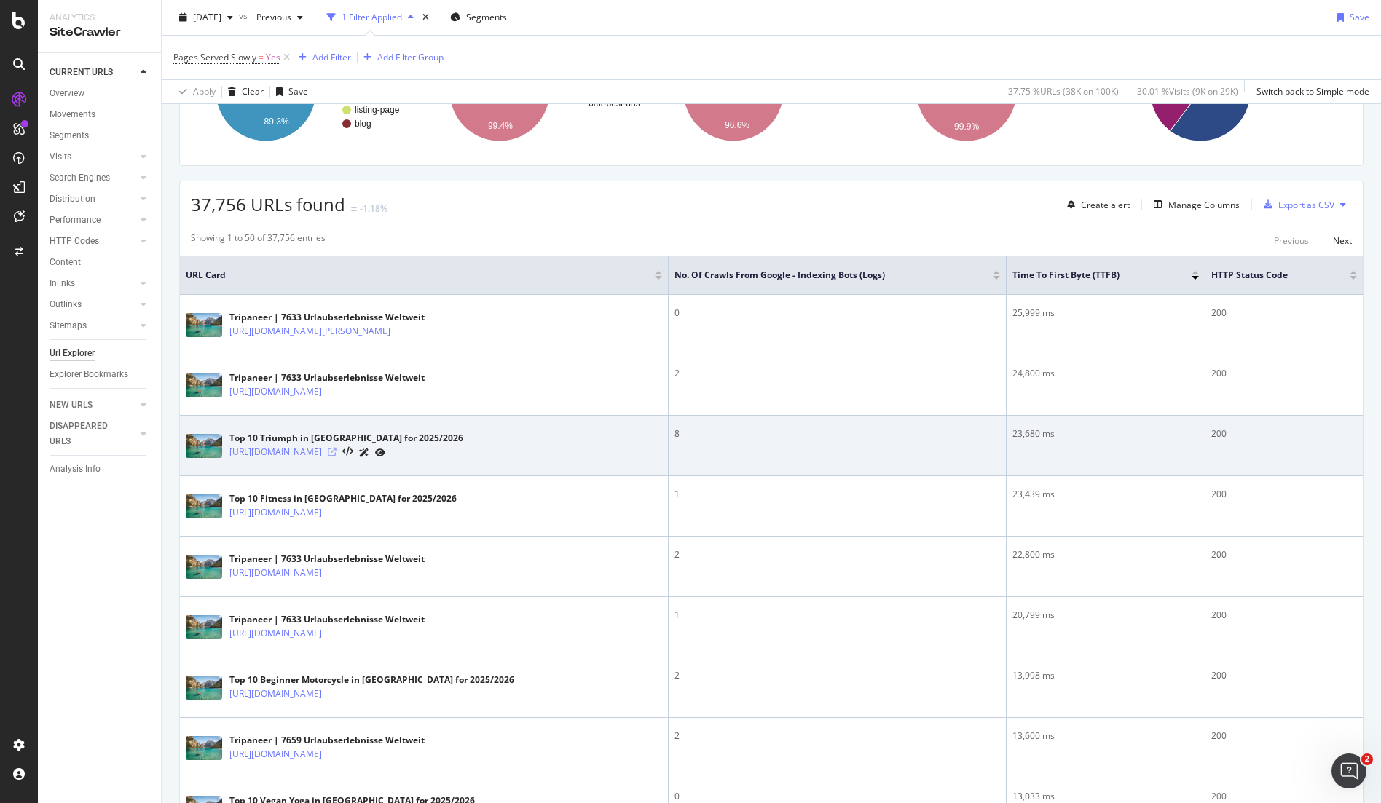
click at [336, 452] on icon at bounding box center [332, 452] width 9 height 9
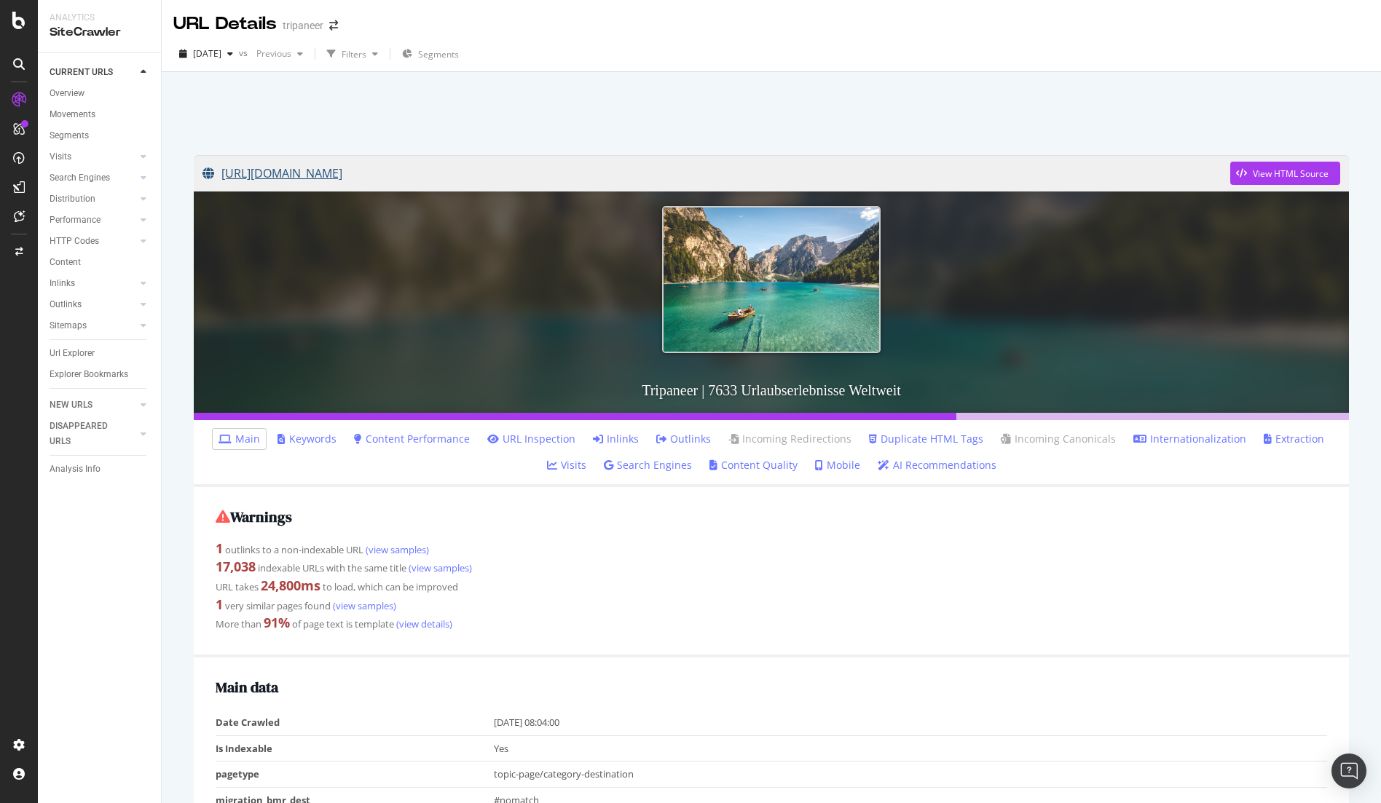
click at [515, 175] on link "https://www.tripaneer.com/de/all/c/gesundheit-wellness-wochenende/d/sudspanien" at bounding box center [715, 173] width 1027 height 36
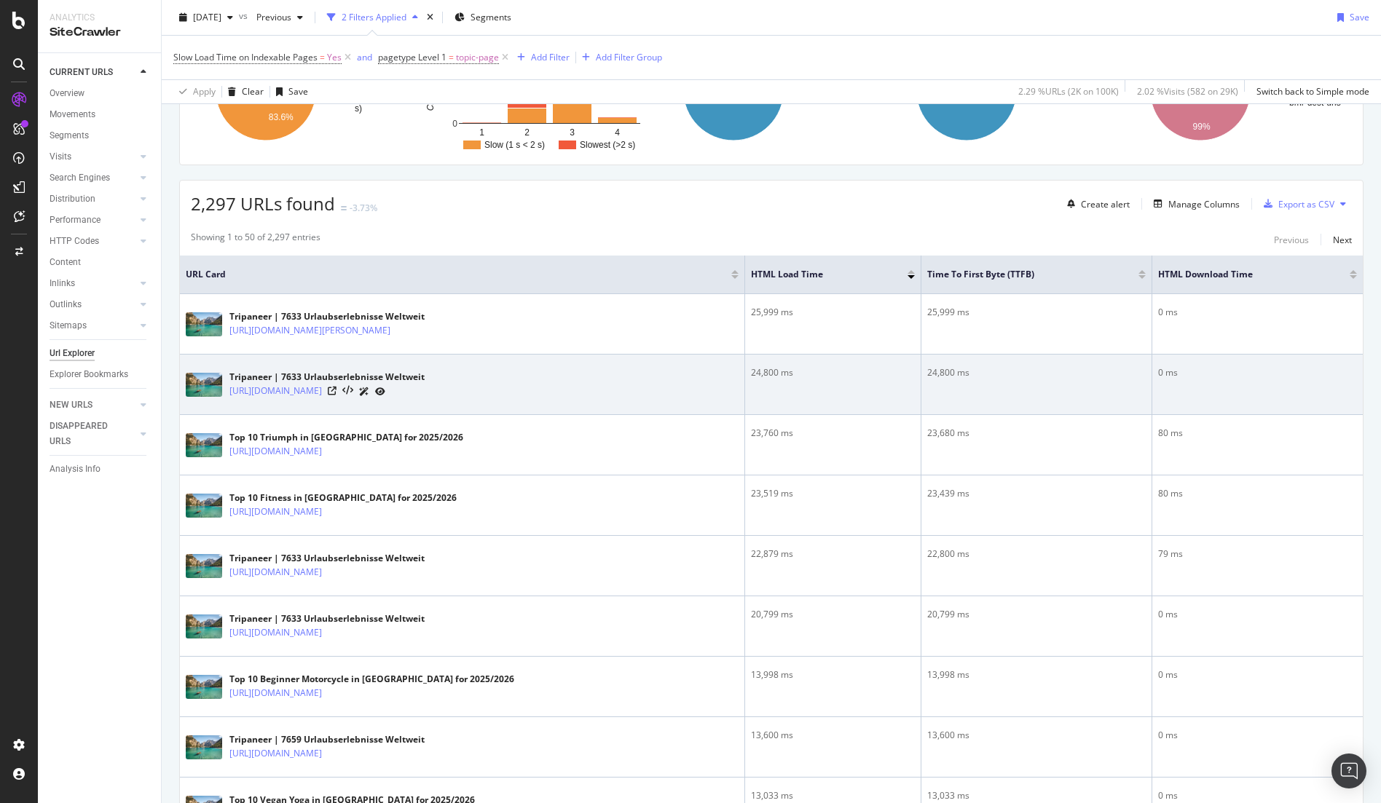
scroll to position [188, 0]
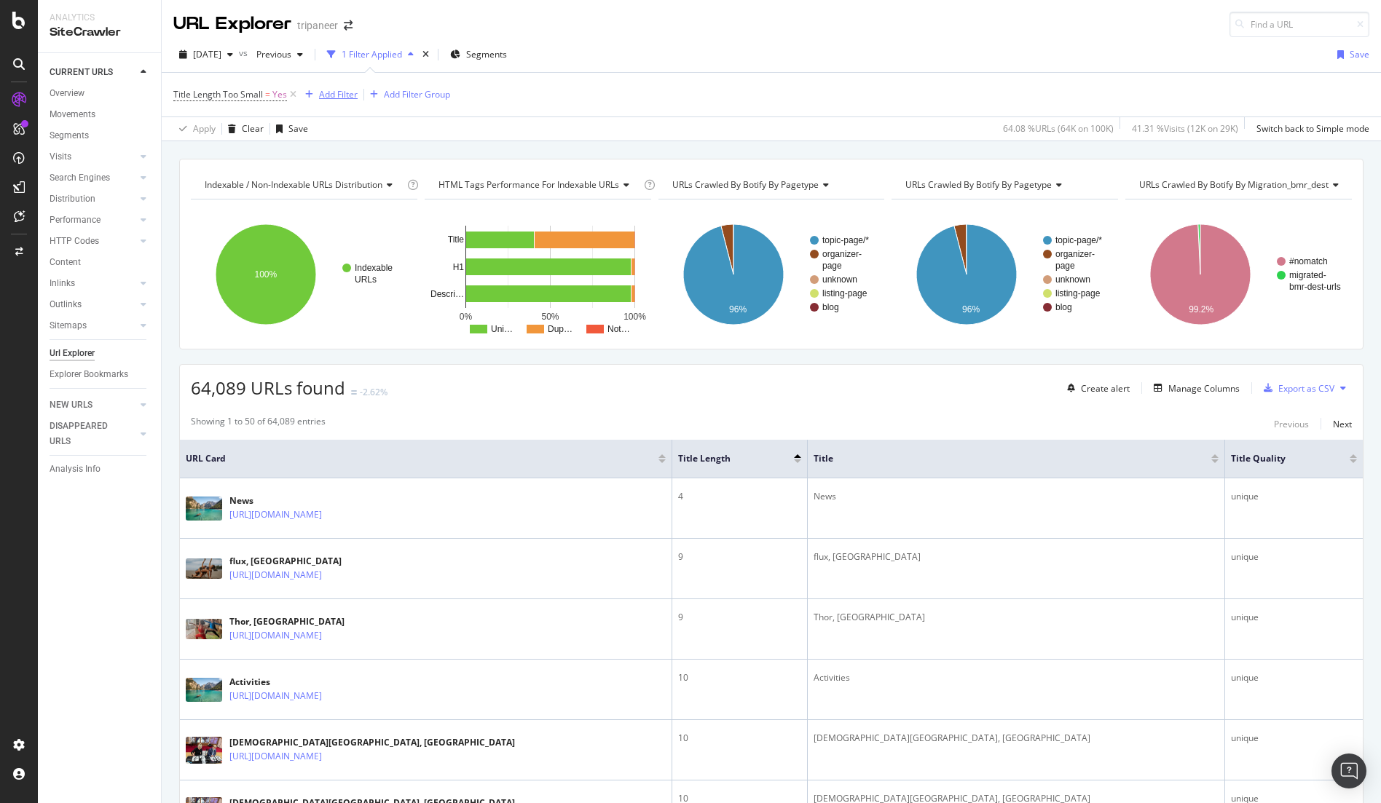
click at [334, 93] on div "Add Filter" at bounding box center [338, 94] width 39 height 12
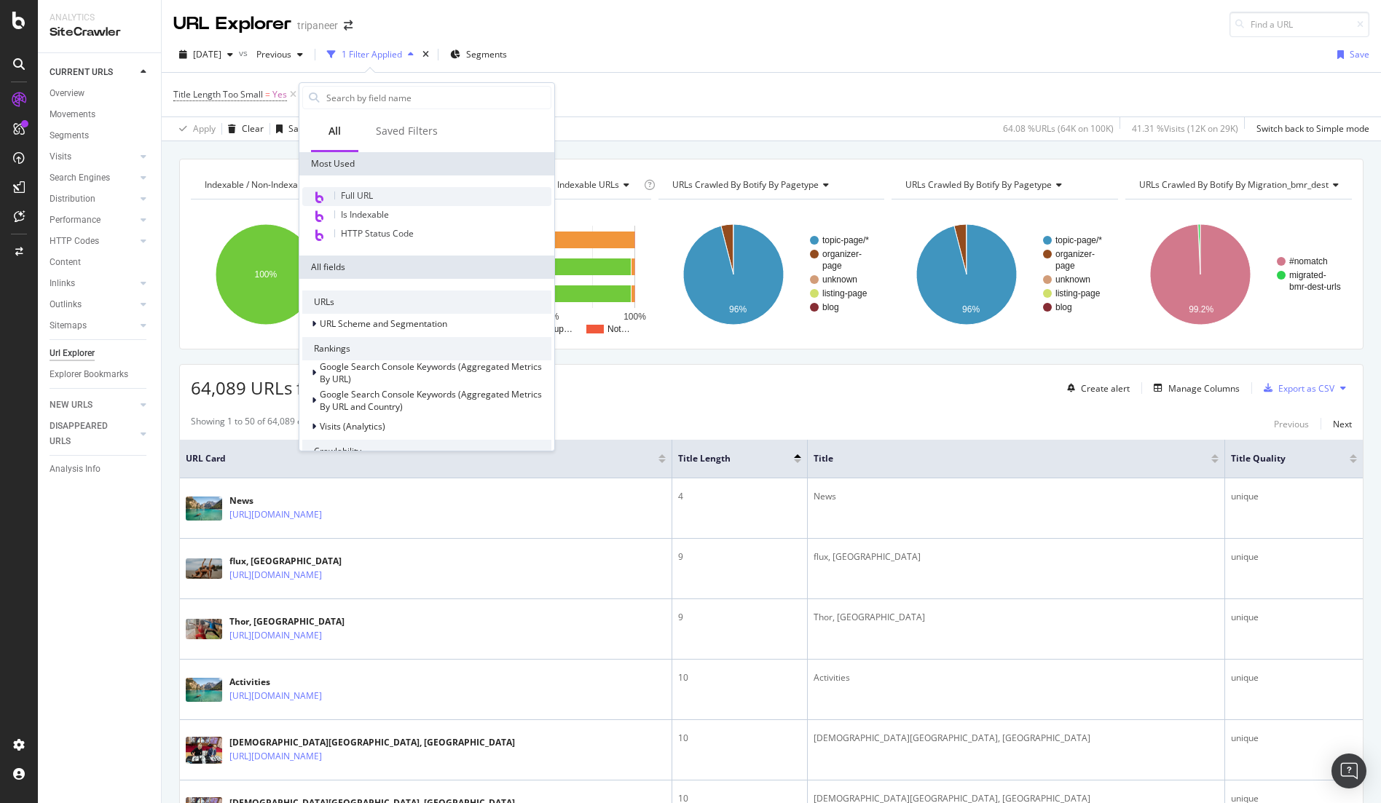
click at [392, 198] on div "Full URL" at bounding box center [426, 196] width 249 height 19
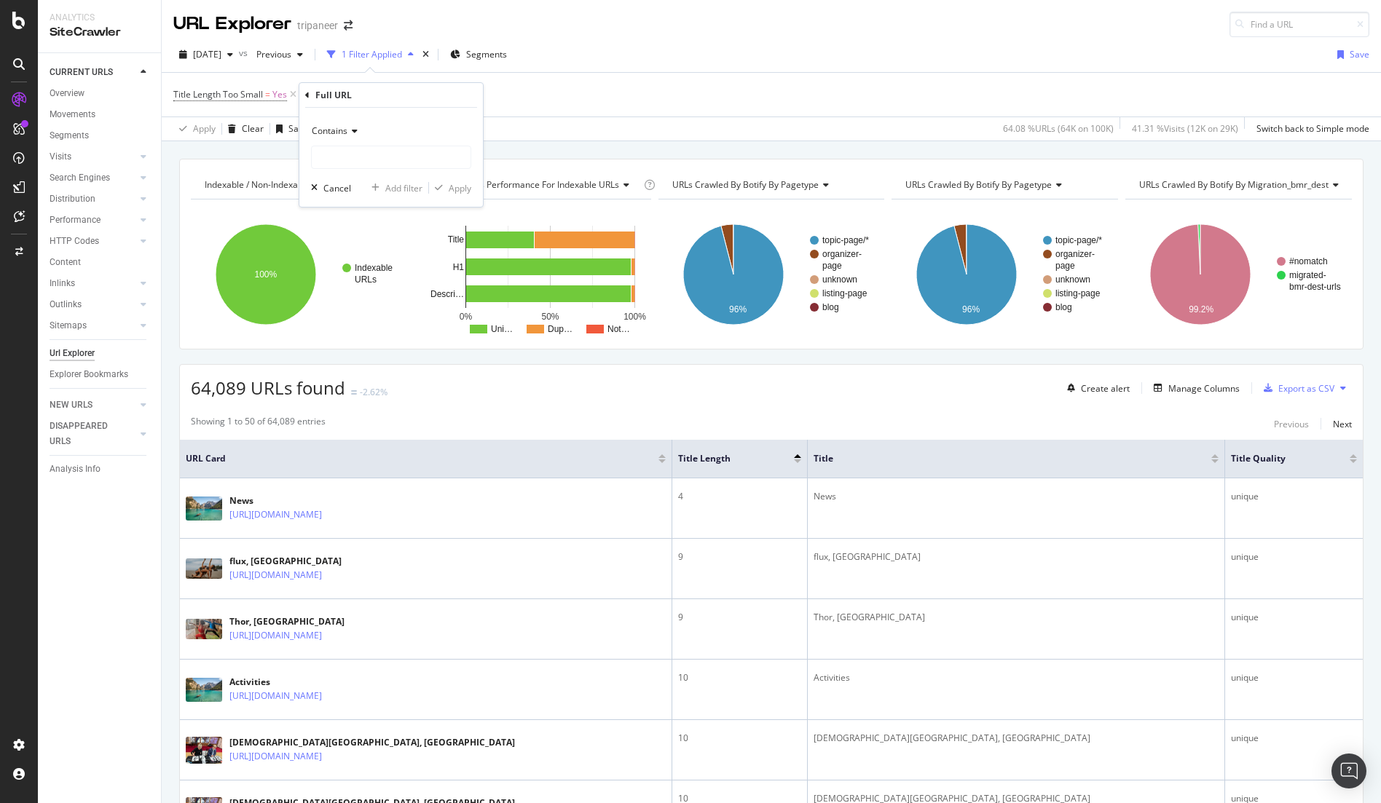
click at [351, 131] on icon at bounding box center [352, 131] width 10 height 9
drag, startPoint x: 360, startPoint y: 255, endPoint x: 360, endPoint y: 299, distance: 44.4
click at [360, 299] on div "Equal to Not equal to Starts with Doesn't start with Ends with Doesn't end with…" at bounding box center [392, 246] width 163 height 208
click at [360, 291] on span "Doesn't contain" at bounding box center [349, 294] width 63 height 12
click at [370, 158] on input "text" at bounding box center [391, 157] width 159 height 23
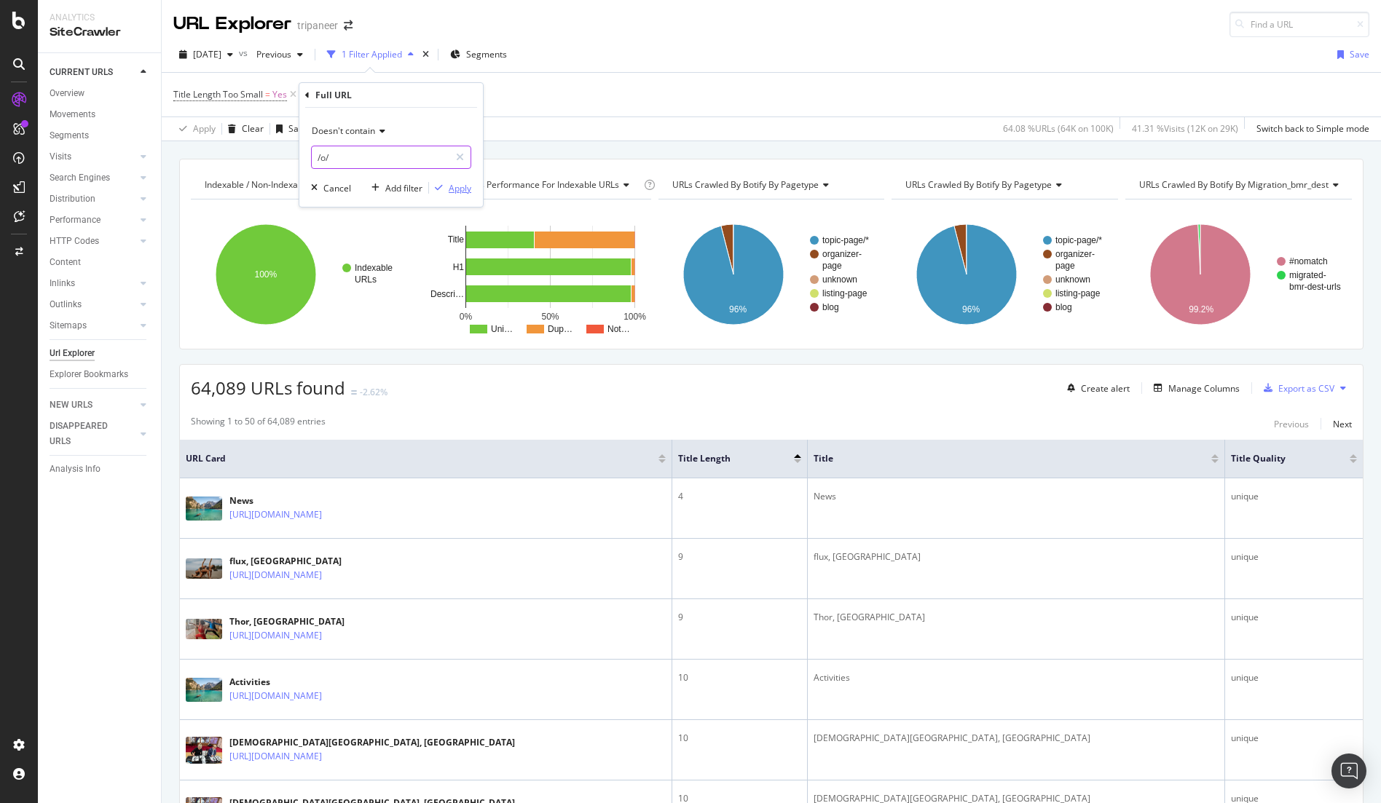
type input "/o/"
click at [469, 188] on div "Apply" at bounding box center [460, 188] width 23 height 12
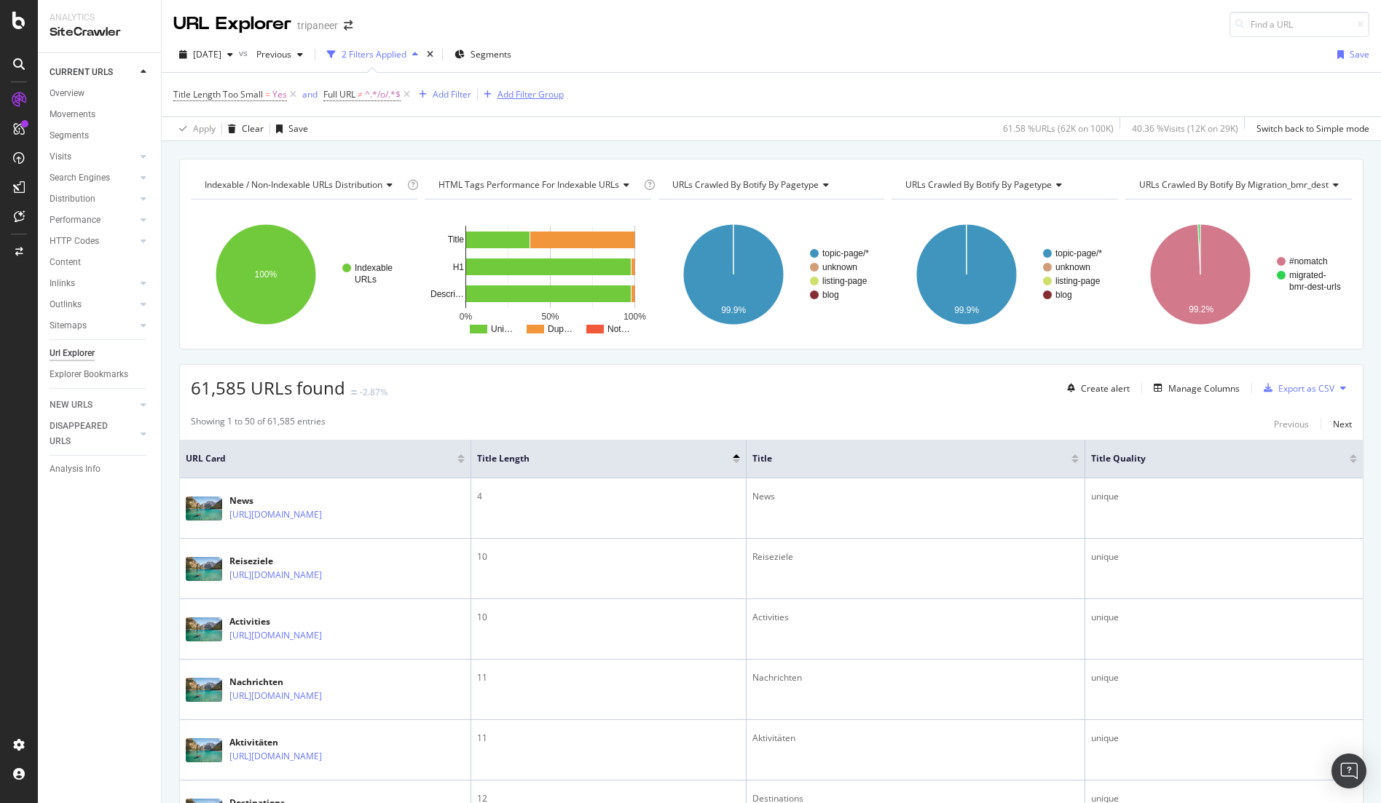
click at [541, 98] on div "Add Filter Group" at bounding box center [530, 94] width 66 height 12
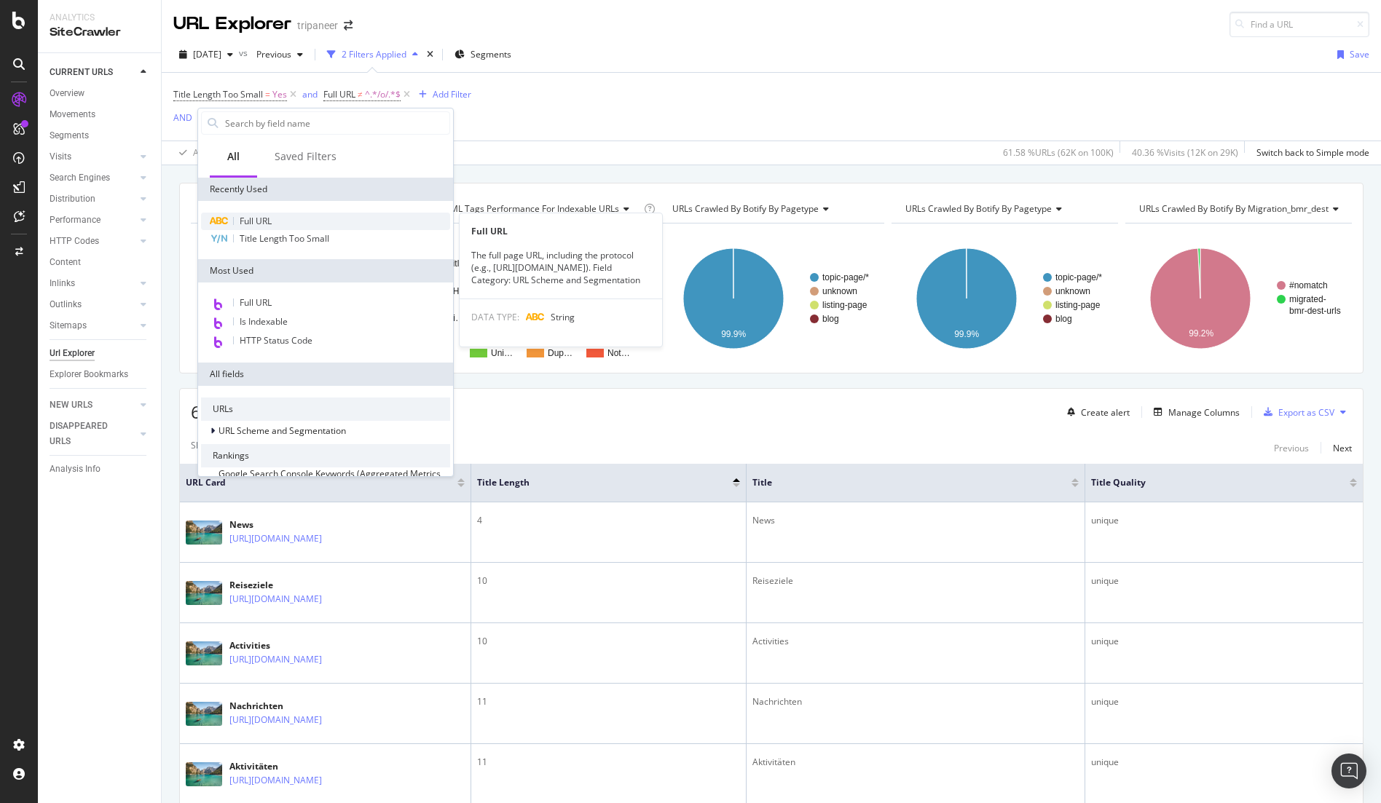
click at [275, 215] on div "Full URL" at bounding box center [325, 221] width 249 height 17
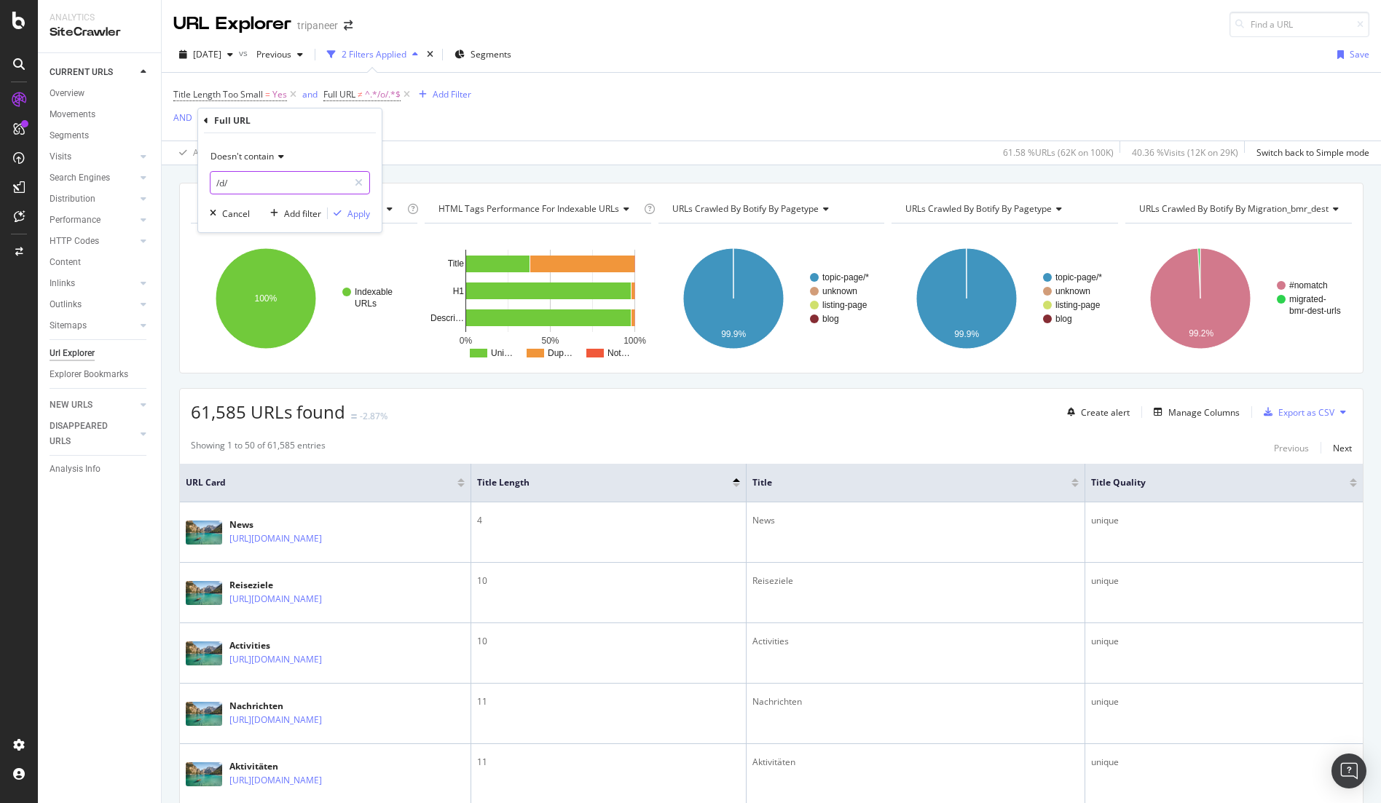
click at [274, 188] on input "/d/" at bounding box center [279, 182] width 138 height 23
type input "/news/"
click at [342, 217] on div "button" at bounding box center [338, 213] width 20 height 9
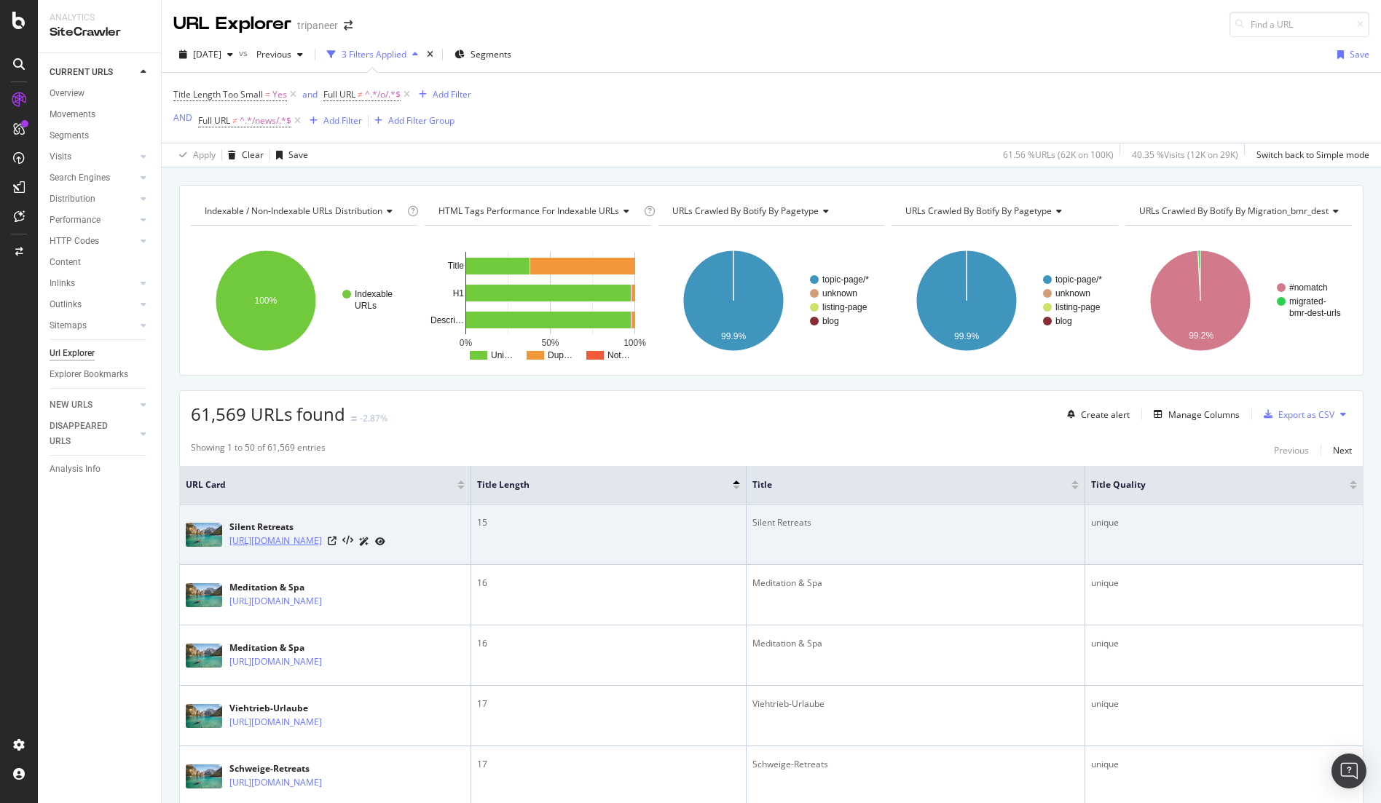
click at [322, 534] on link "https://www.tripaneer.com/all/c/silence-retreats" at bounding box center [275, 541] width 92 height 15
click at [336, 542] on icon at bounding box center [332, 541] width 9 height 9
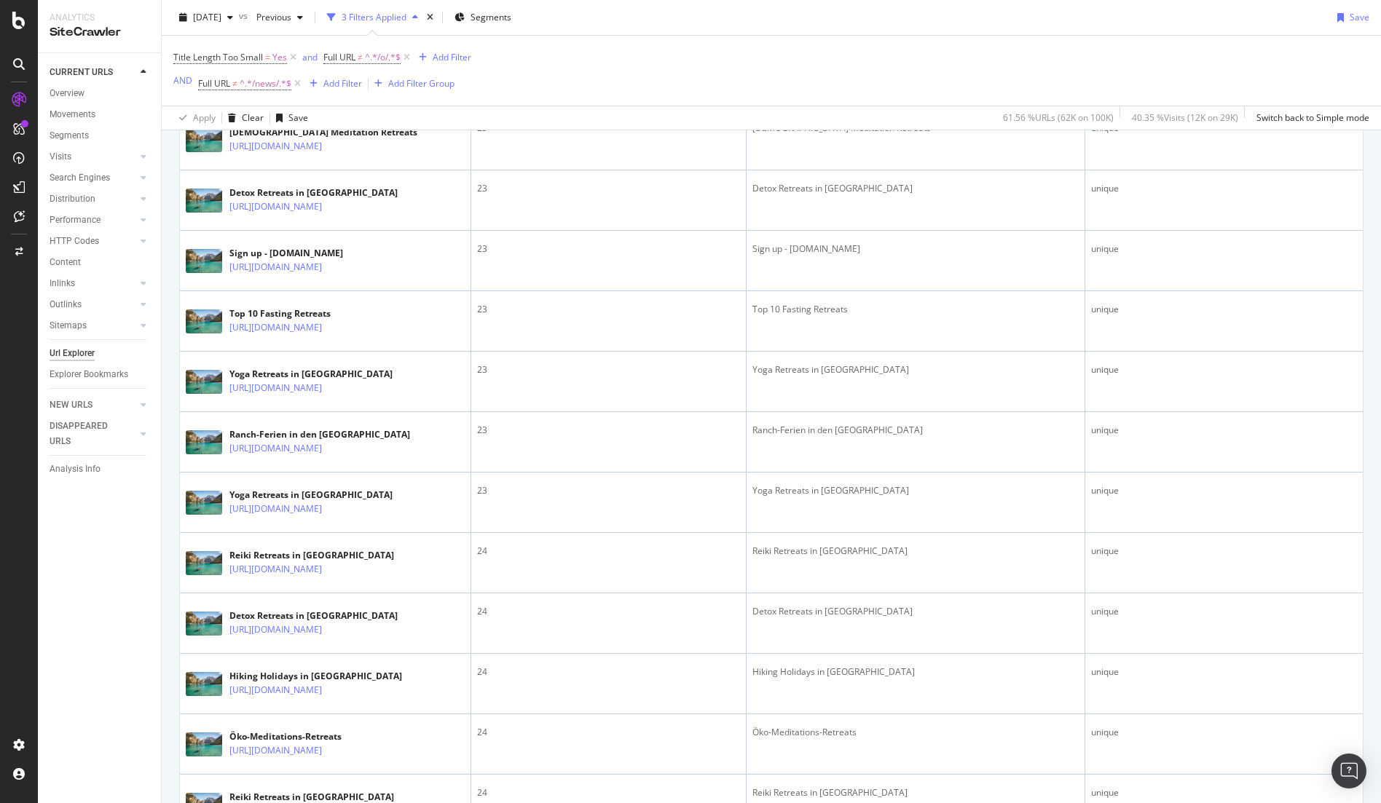
scroll to position [3057, 0]
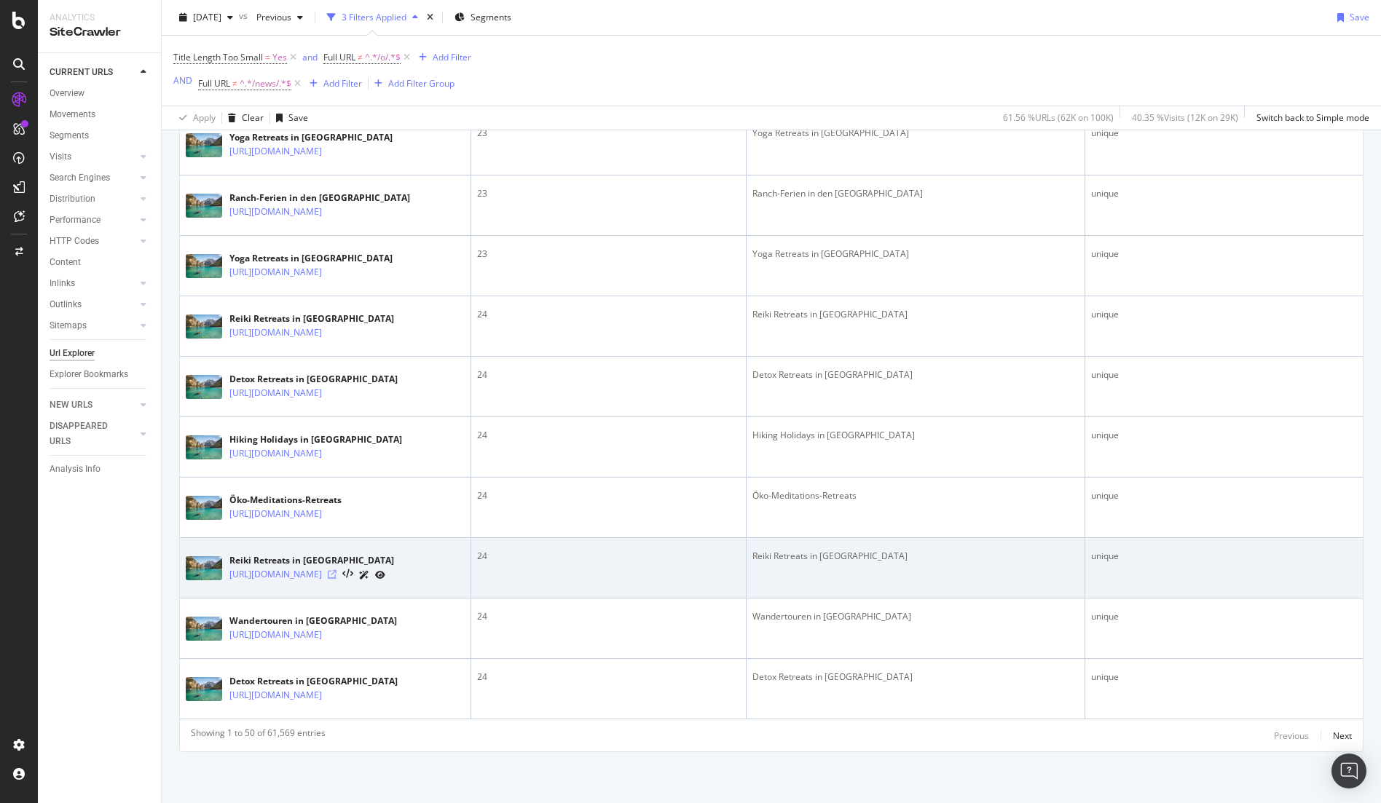
click at [336, 570] on icon at bounding box center [332, 574] width 9 height 9
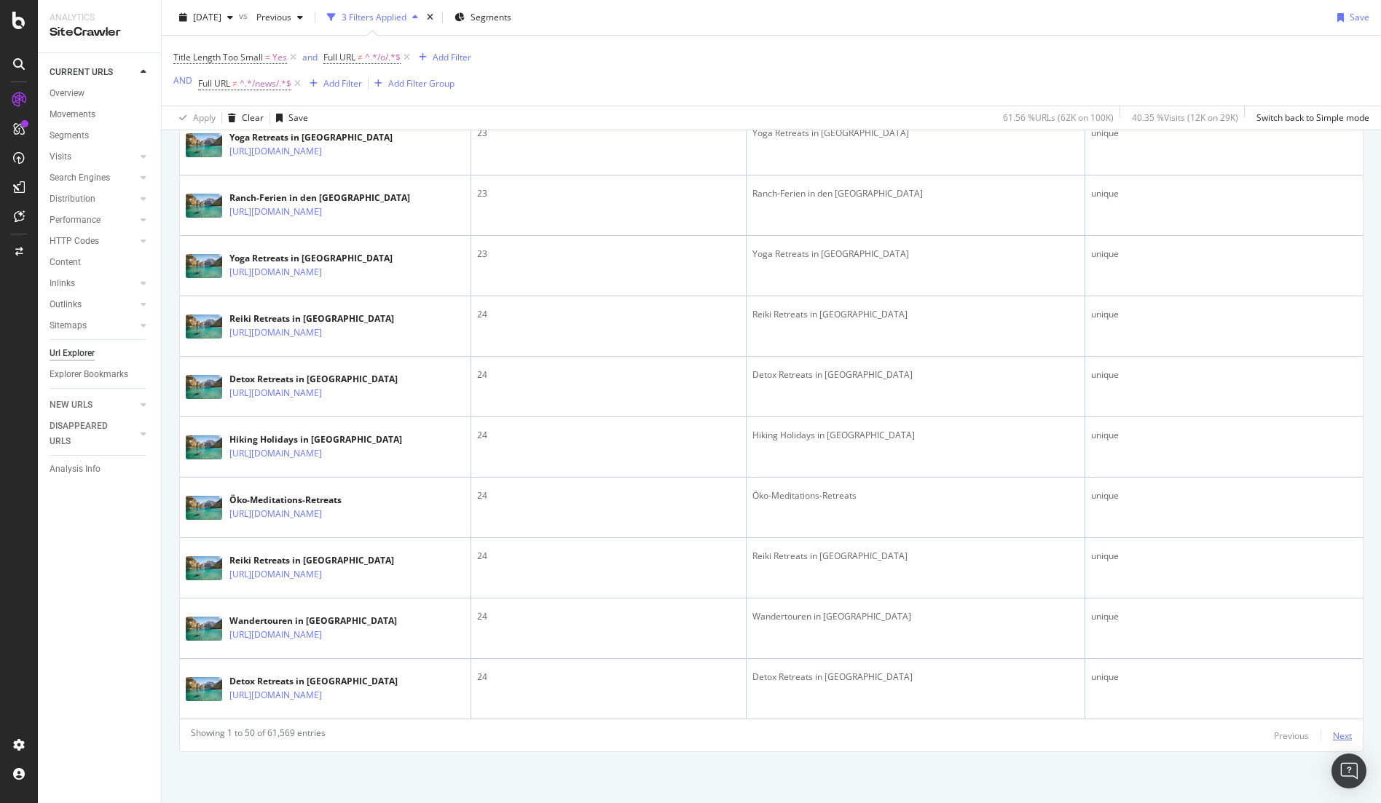
click at [1345, 741] on div "Next" at bounding box center [1341, 736] width 19 height 12
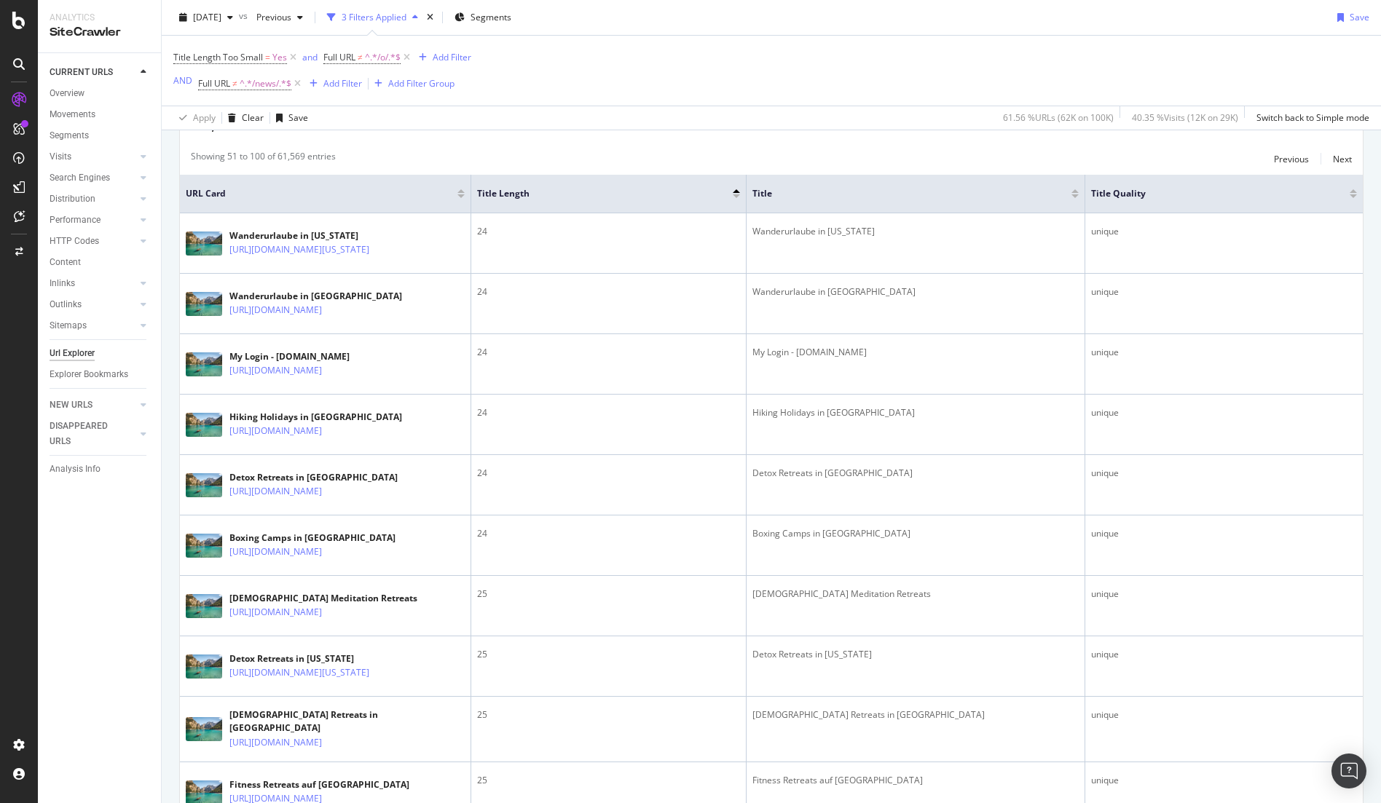
scroll to position [0, 0]
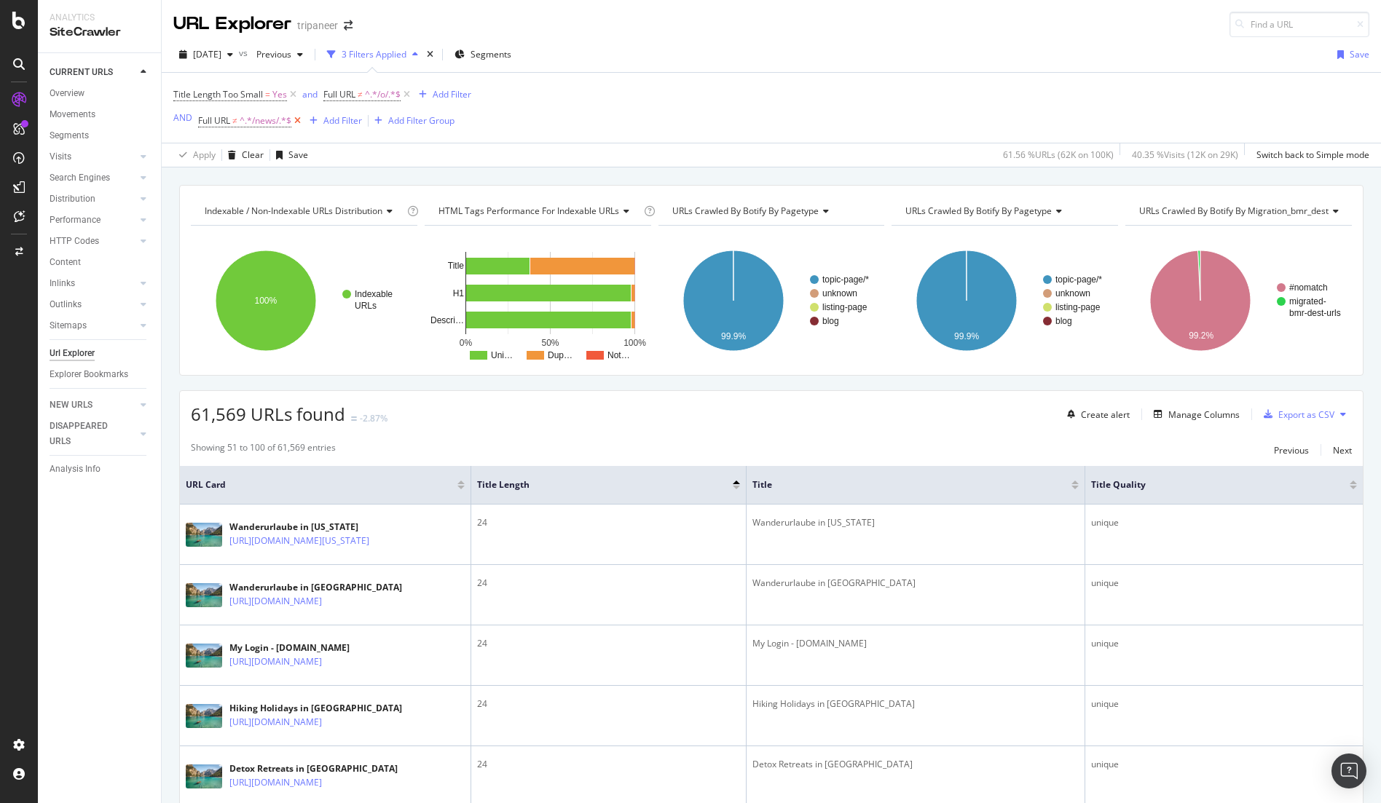
click at [301, 122] on icon at bounding box center [297, 121] width 12 height 15
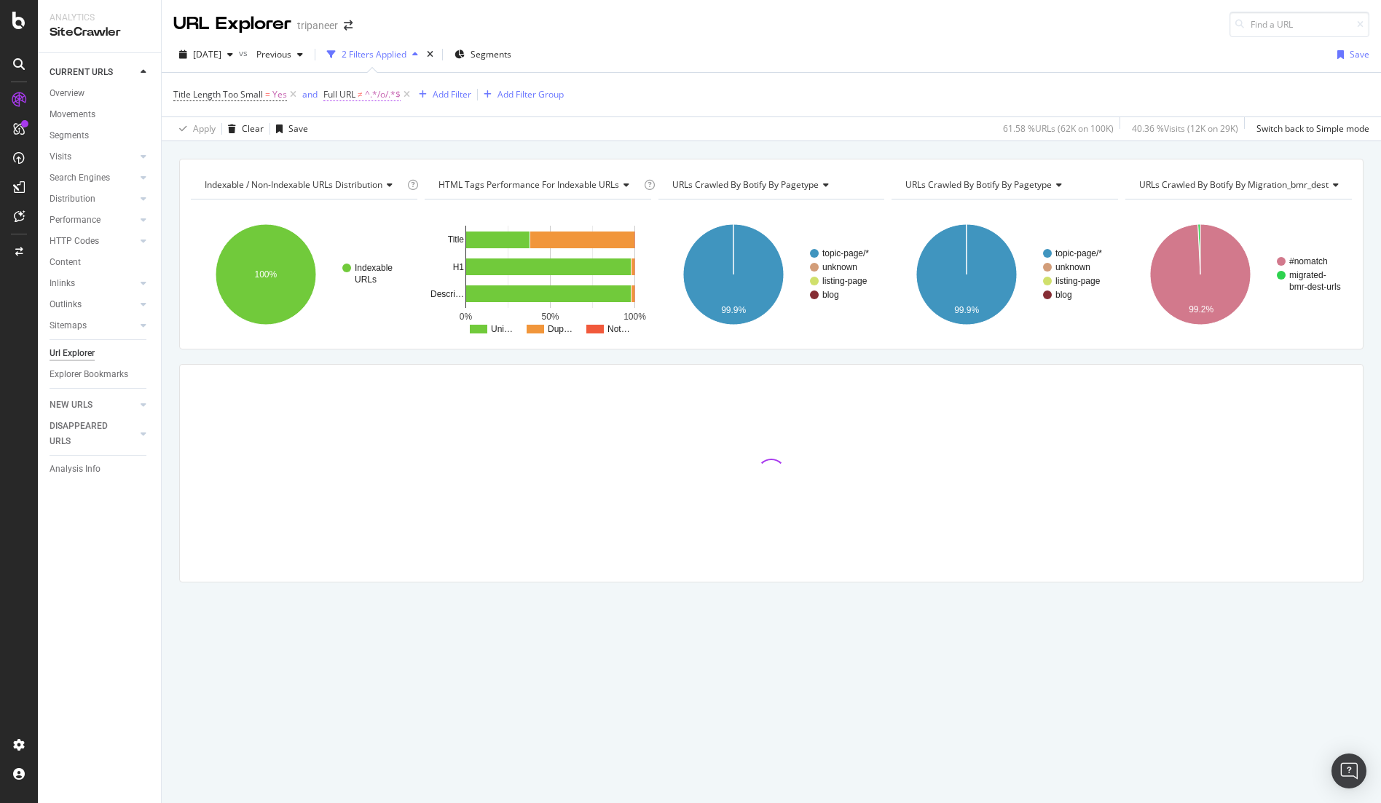
click at [367, 94] on span "^.*/o/.*$" at bounding box center [383, 94] width 36 height 20
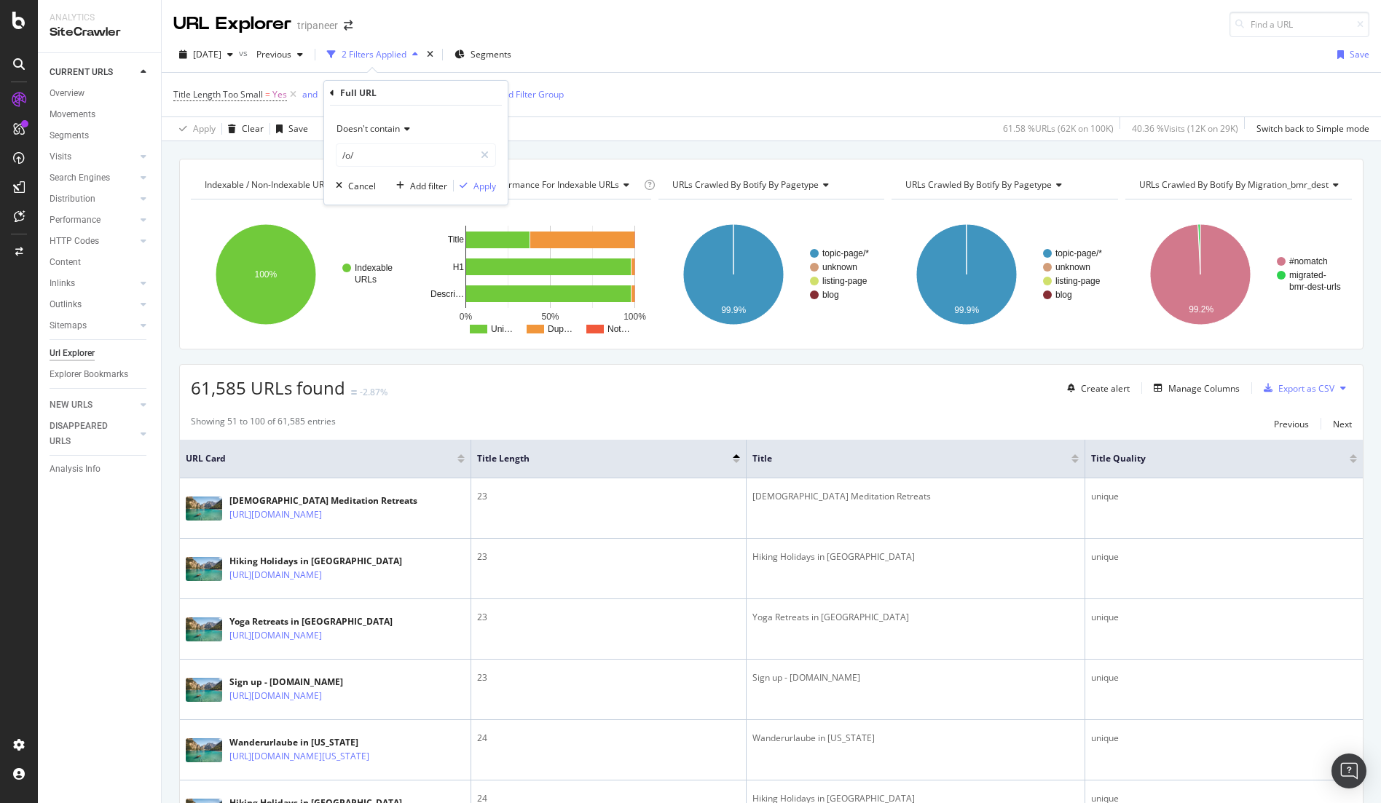
click at [377, 130] on span "Doesn't contain" at bounding box center [367, 128] width 63 height 12
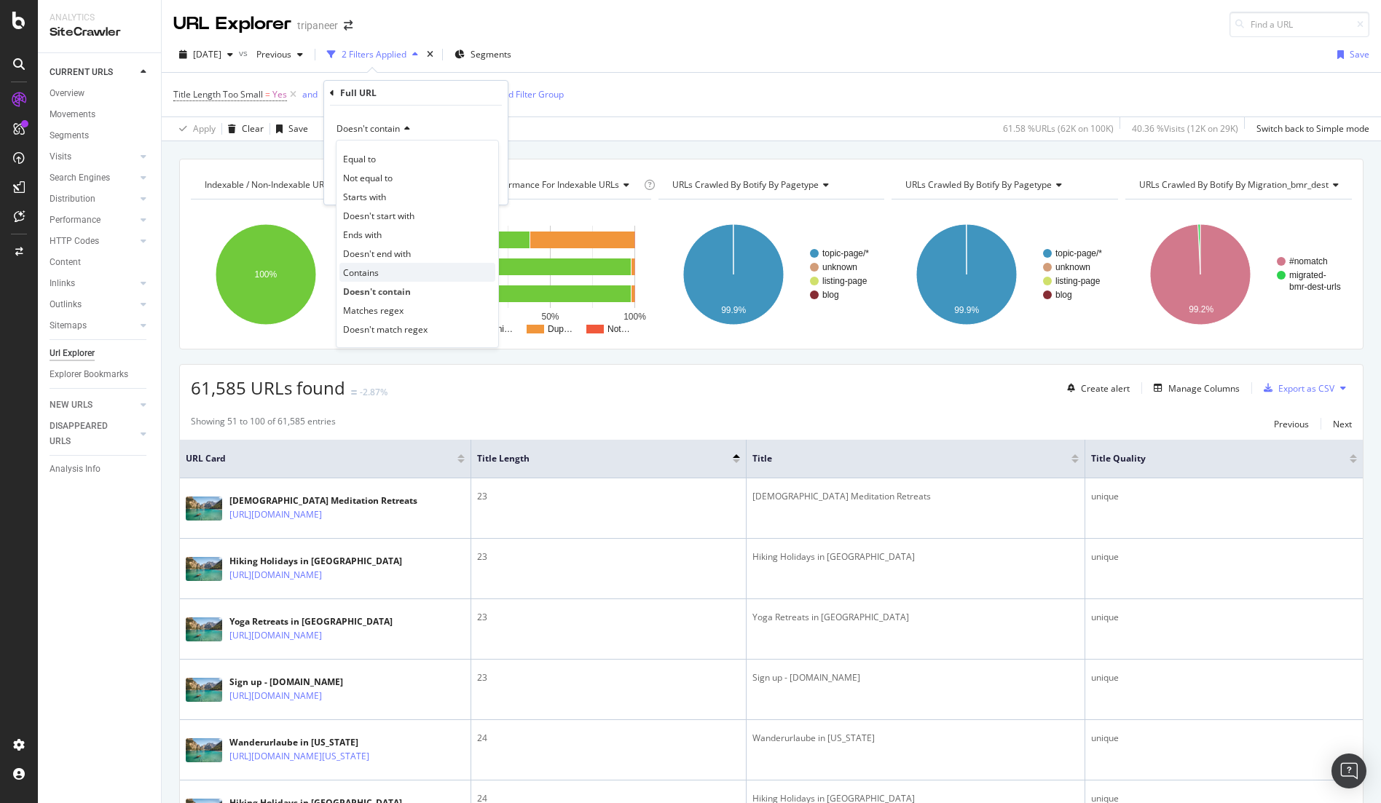
click at [379, 267] on div "Contains" at bounding box center [417, 272] width 156 height 19
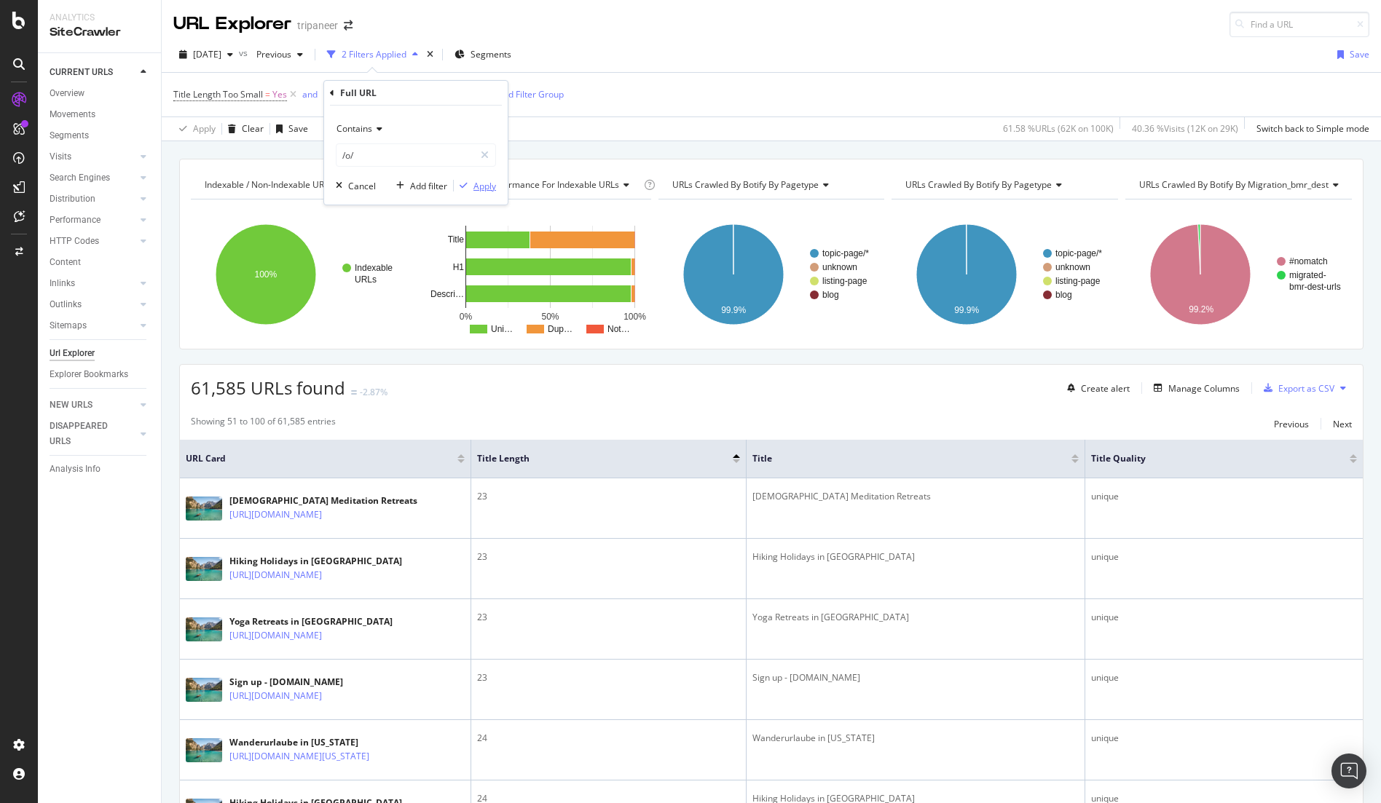
click at [483, 184] on div "Apply" at bounding box center [484, 186] width 23 height 12
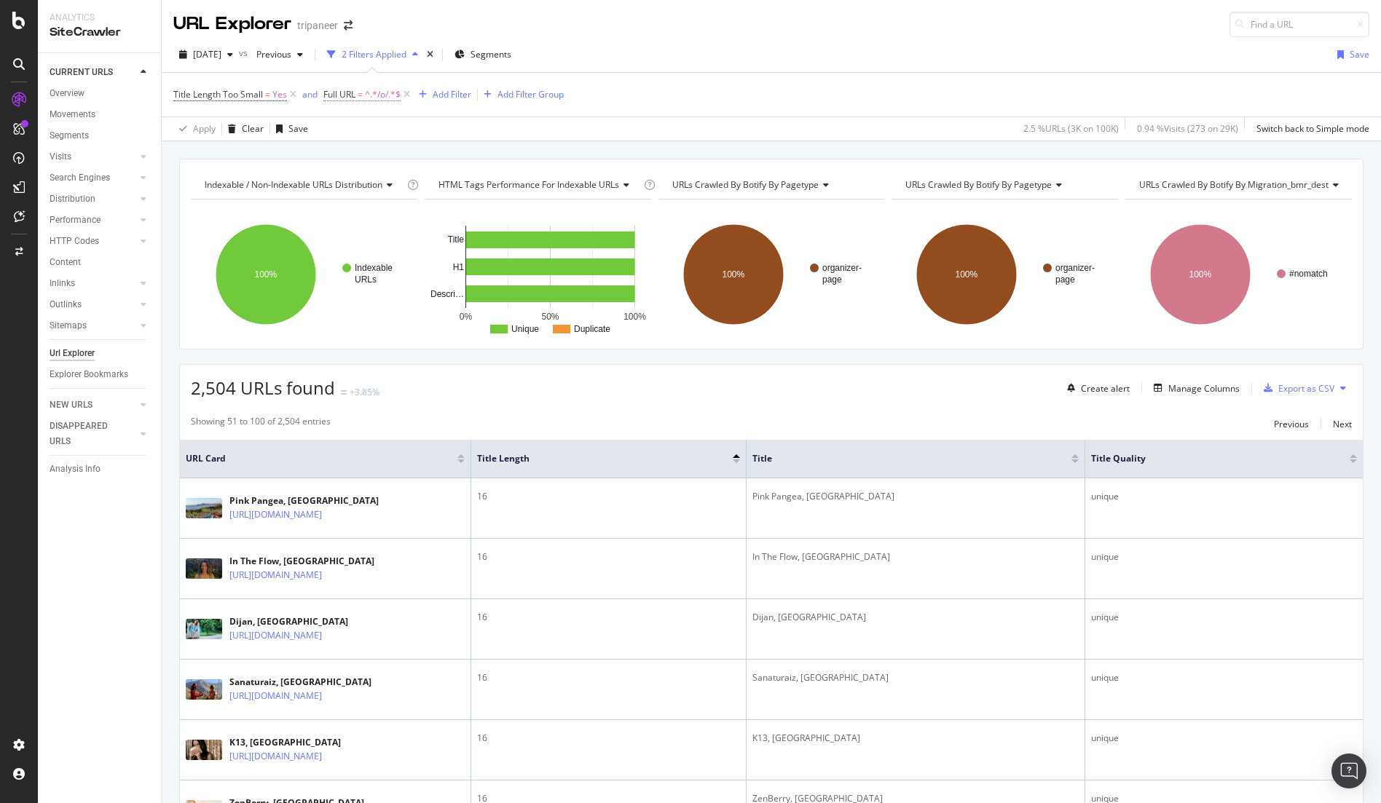
click at [387, 96] on span "^.*/o/.*$" at bounding box center [383, 94] width 36 height 20
click at [347, 155] on input "/o/" at bounding box center [405, 154] width 138 height 23
type input "/news/"
click at [486, 181] on div "Apply" at bounding box center [484, 186] width 23 height 12
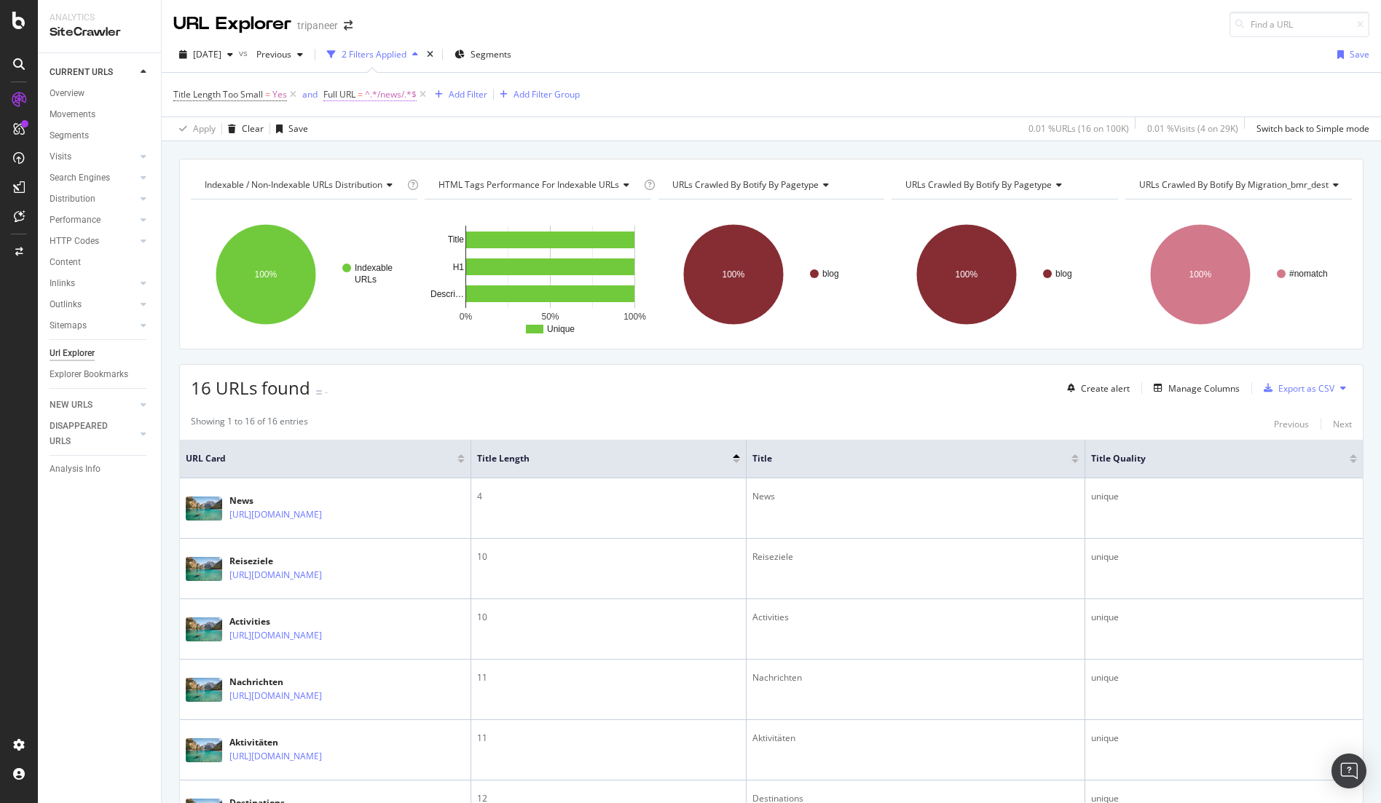
click at [392, 94] on span "^.*/news/.*$" at bounding box center [391, 94] width 52 height 20
drag, startPoint x: 389, startPoint y: 170, endPoint x: 390, endPoint y: 159, distance: 10.3
click at [389, 170] on div "Contains /news/ Cancel Add filter Apply" at bounding box center [415, 155] width 183 height 99
click at [390, 158] on input "/news/" at bounding box center [405, 154] width 138 height 23
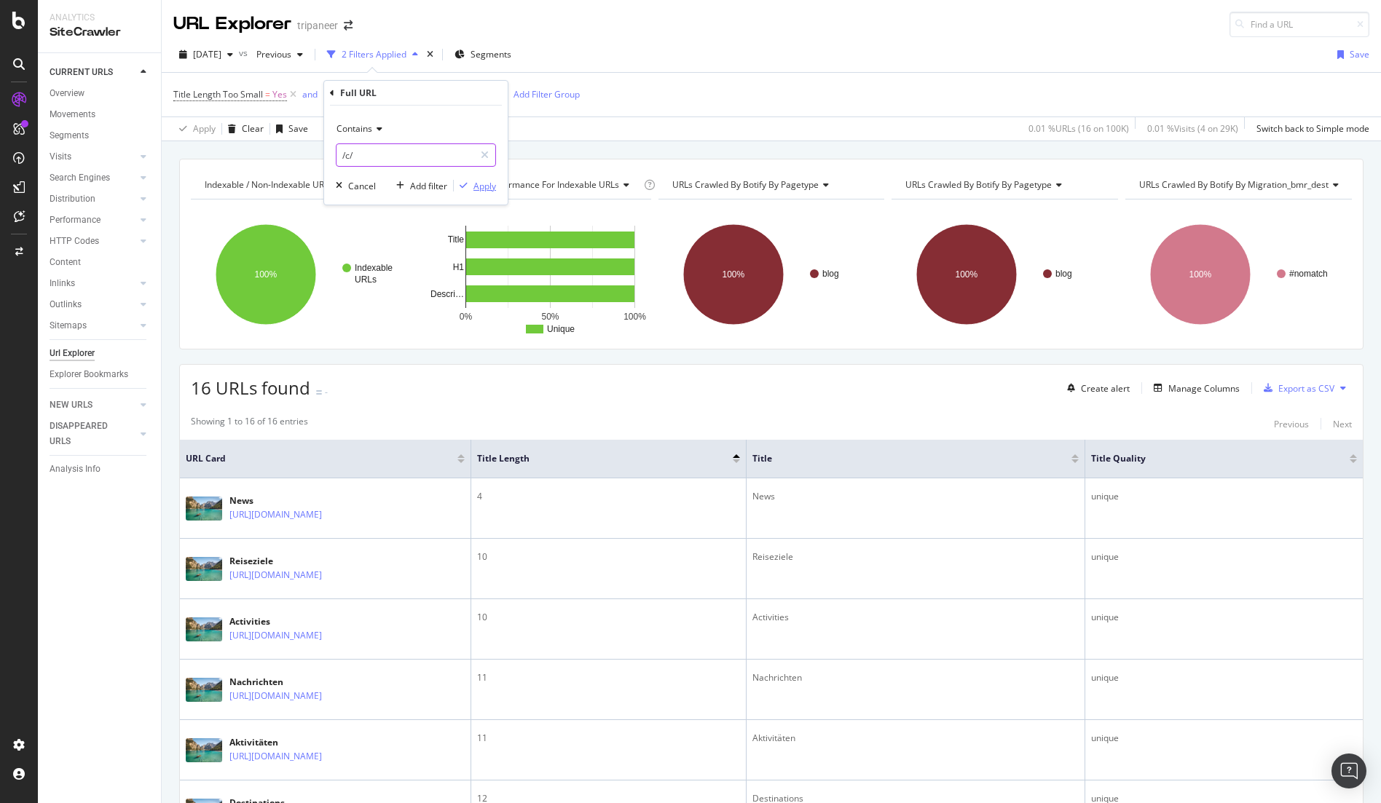
type input "/c/"
click at [476, 191] on div "Apply" at bounding box center [484, 186] width 23 height 12
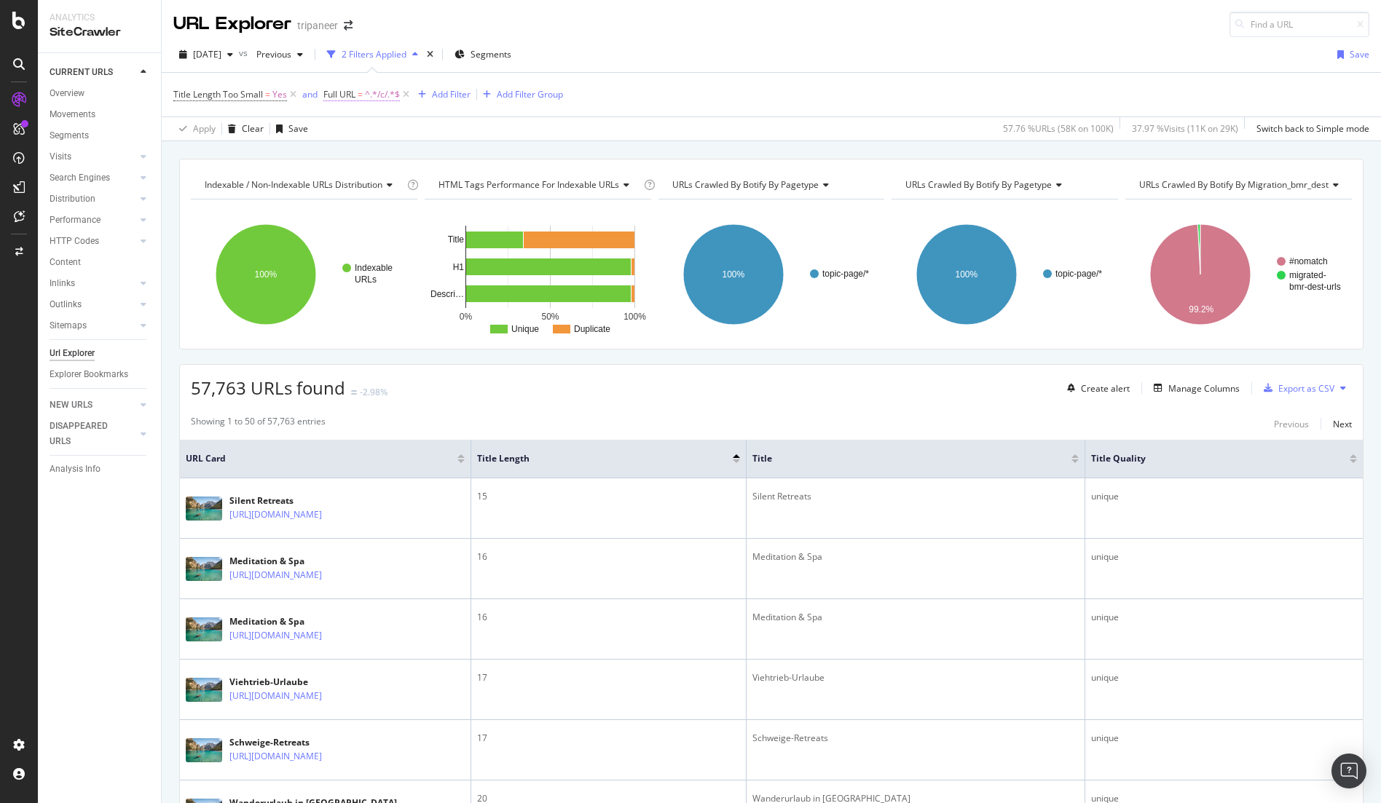
click at [367, 92] on span "^.*/c/.*$" at bounding box center [382, 94] width 35 height 20
click at [422, 155] on input "/c/" at bounding box center [405, 154] width 138 height 23
click at [378, 129] on icon at bounding box center [377, 129] width 10 height 9
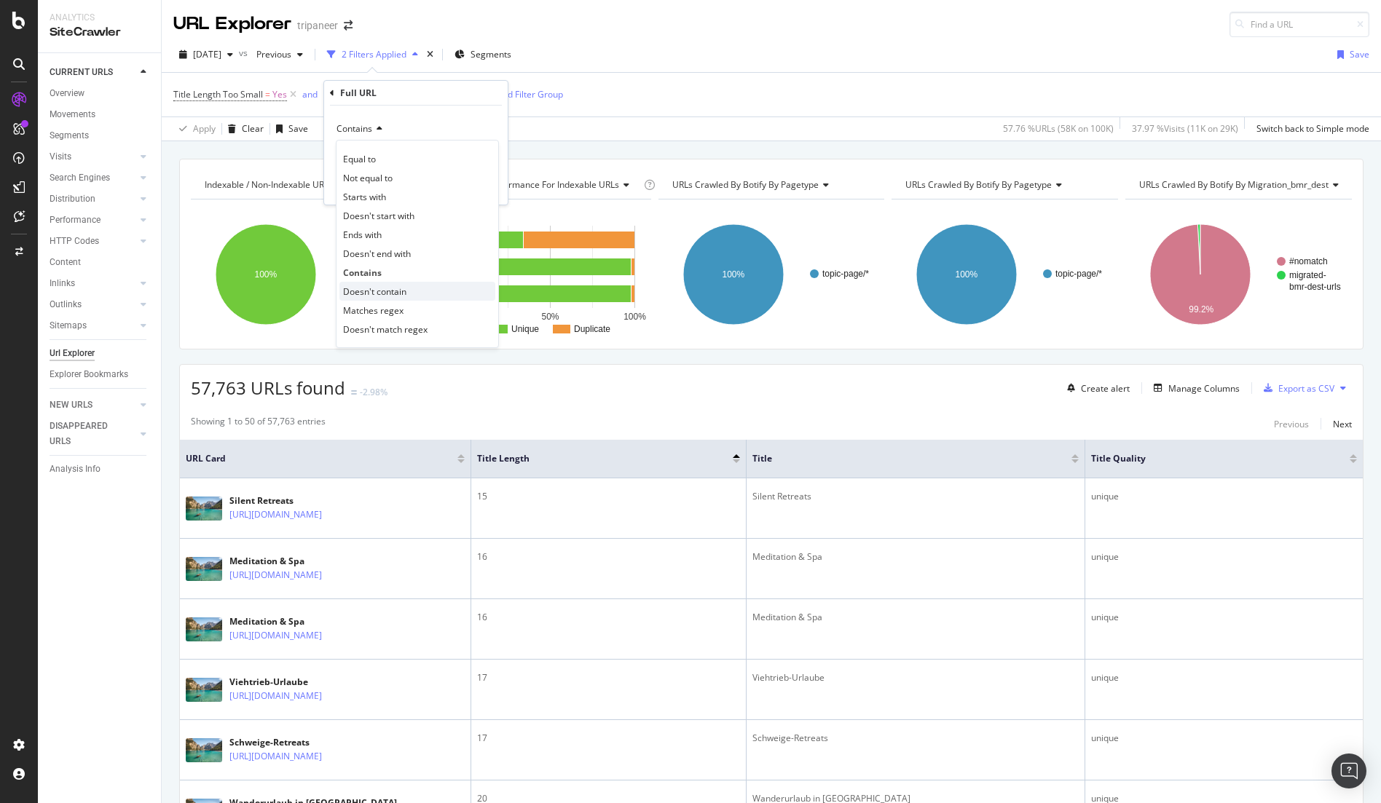
click at [376, 283] on div "Doesn't contain" at bounding box center [417, 291] width 156 height 19
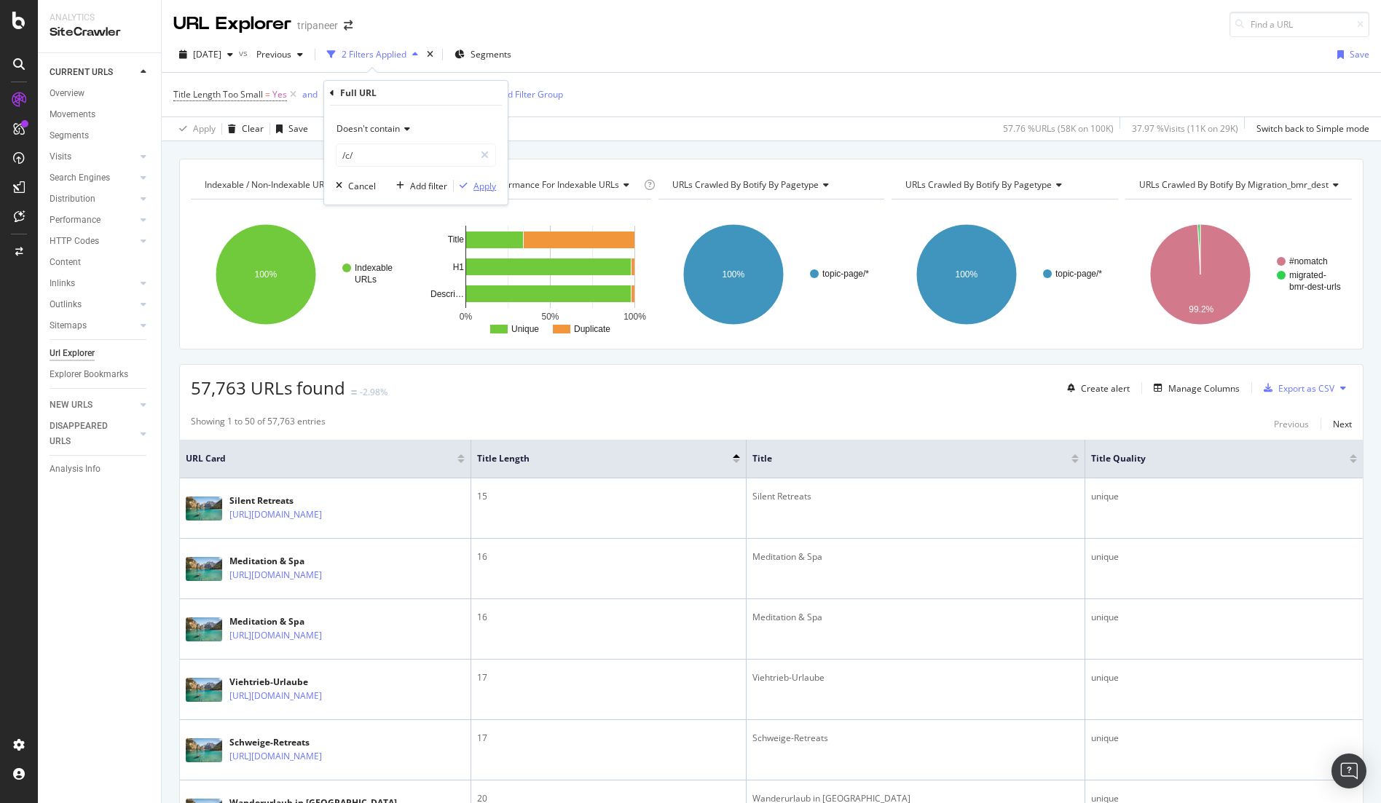
click at [483, 186] on div "Apply" at bounding box center [484, 186] width 23 height 12
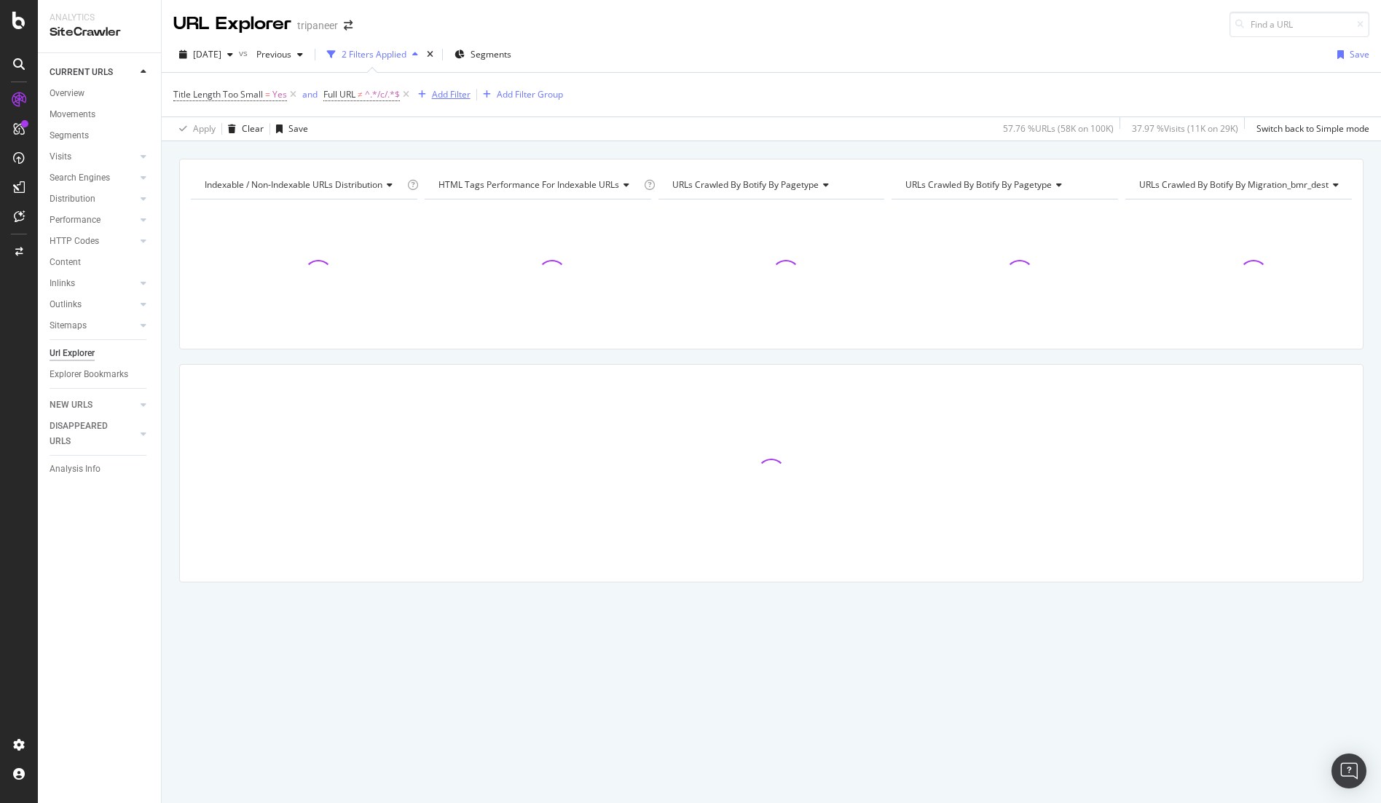
click at [452, 95] on div "Add Filter" at bounding box center [451, 94] width 39 height 12
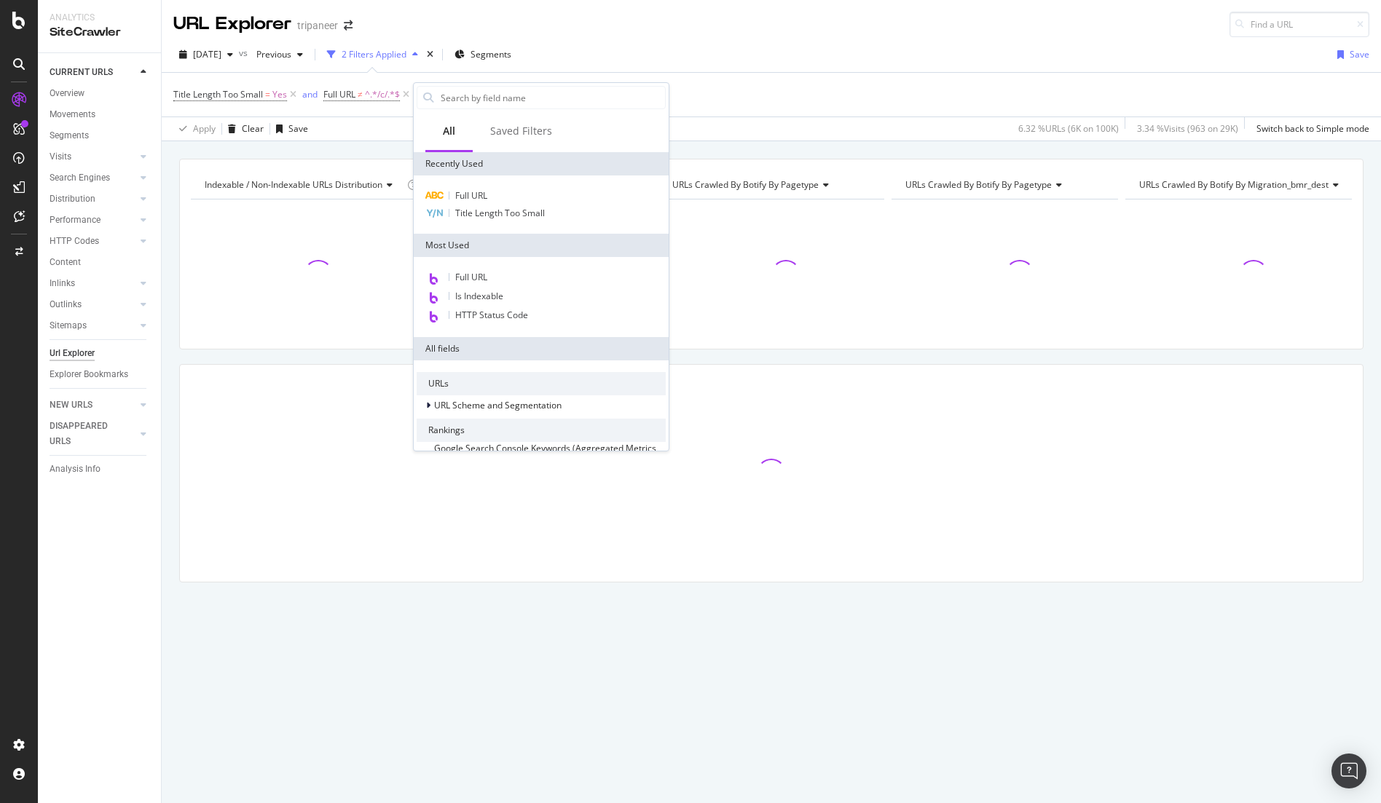
click at [364, 108] on div "Title Length Too Small = Yes and Full URL ≠ ^.*/c/.*$ Add Filter Add Filter Gro…" at bounding box center [771, 95] width 1196 height 44
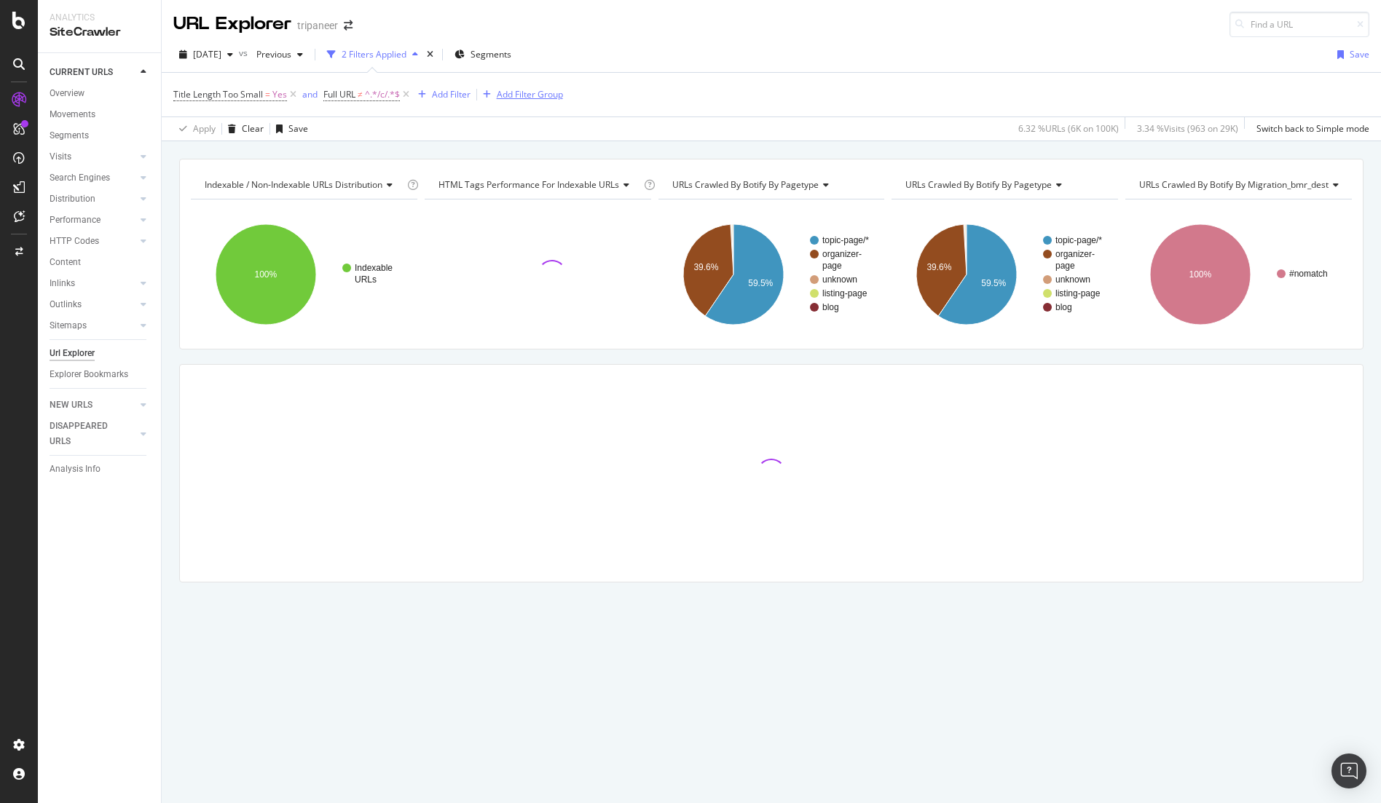
click at [512, 95] on div "Add Filter Group" at bounding box center [530, 94] width 66 height 12
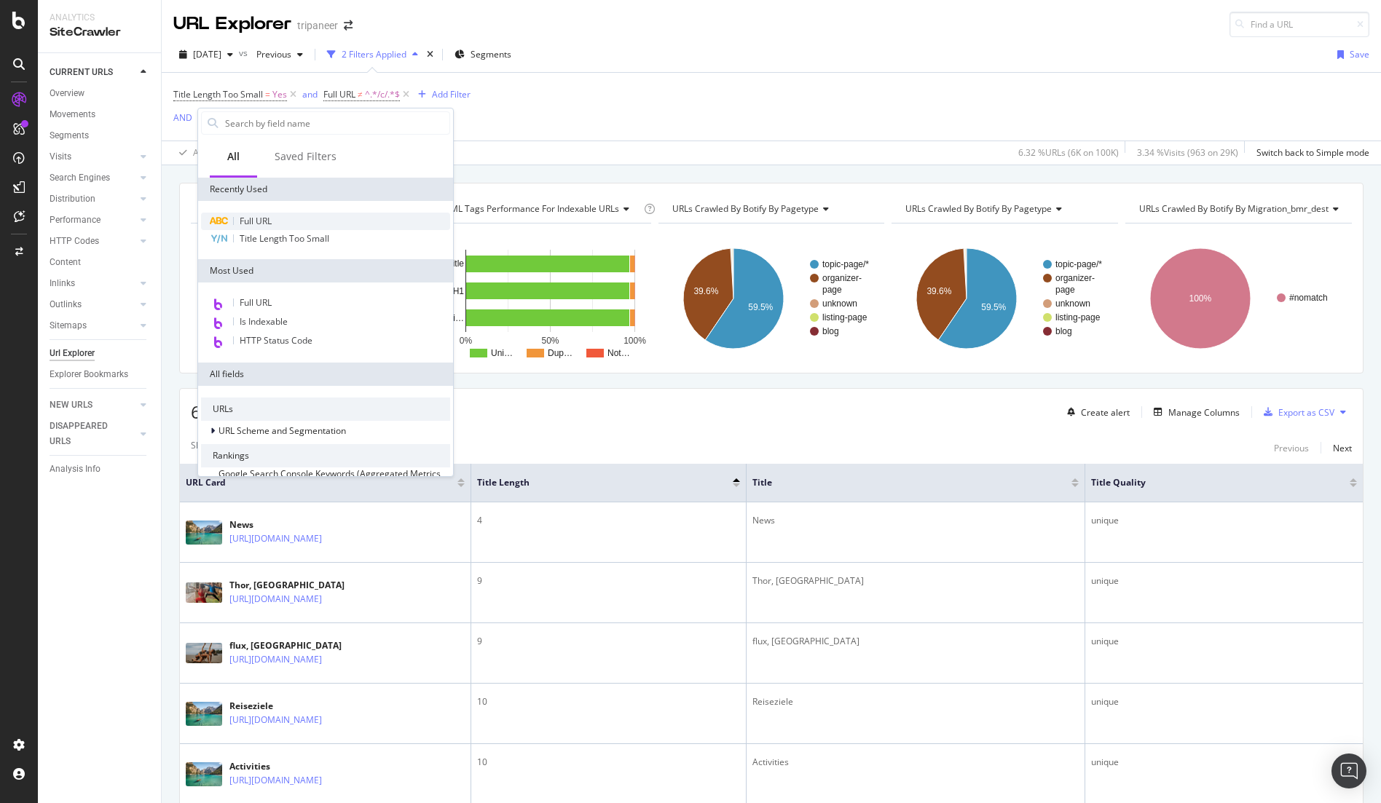
click at [265, 221] on span "Full URL" at bounding box center [256, 221] width 32 height 12
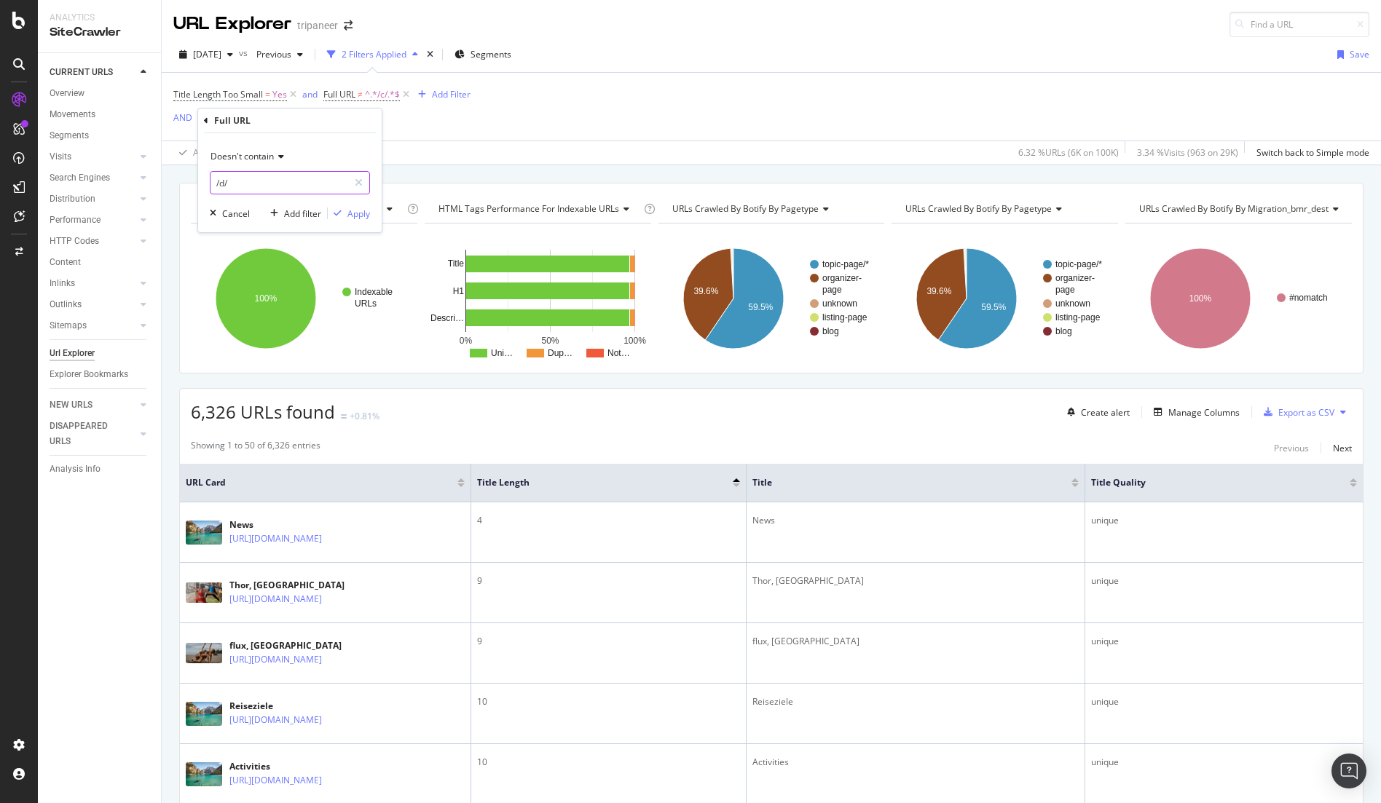
click at [281, 189] on input "/d/" at bounding box center [279, 182] width 138 height 23
type input "/news/"
click at [338, 216] on icon "button" at bounding box center [337, 213] width 8 height 9
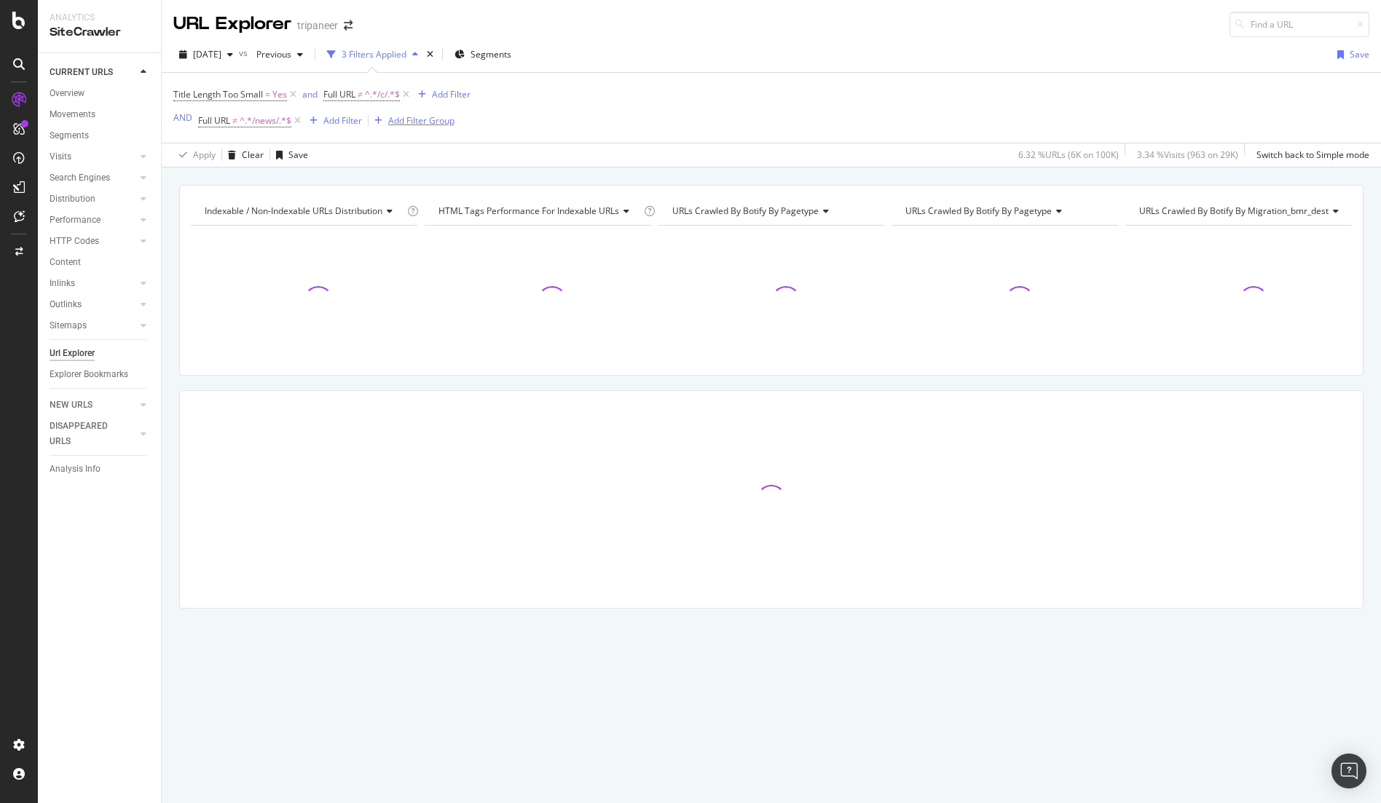
click at [403, 120] on div "Add Filter Group" at bounding box center [421, 120] width 66 height 12
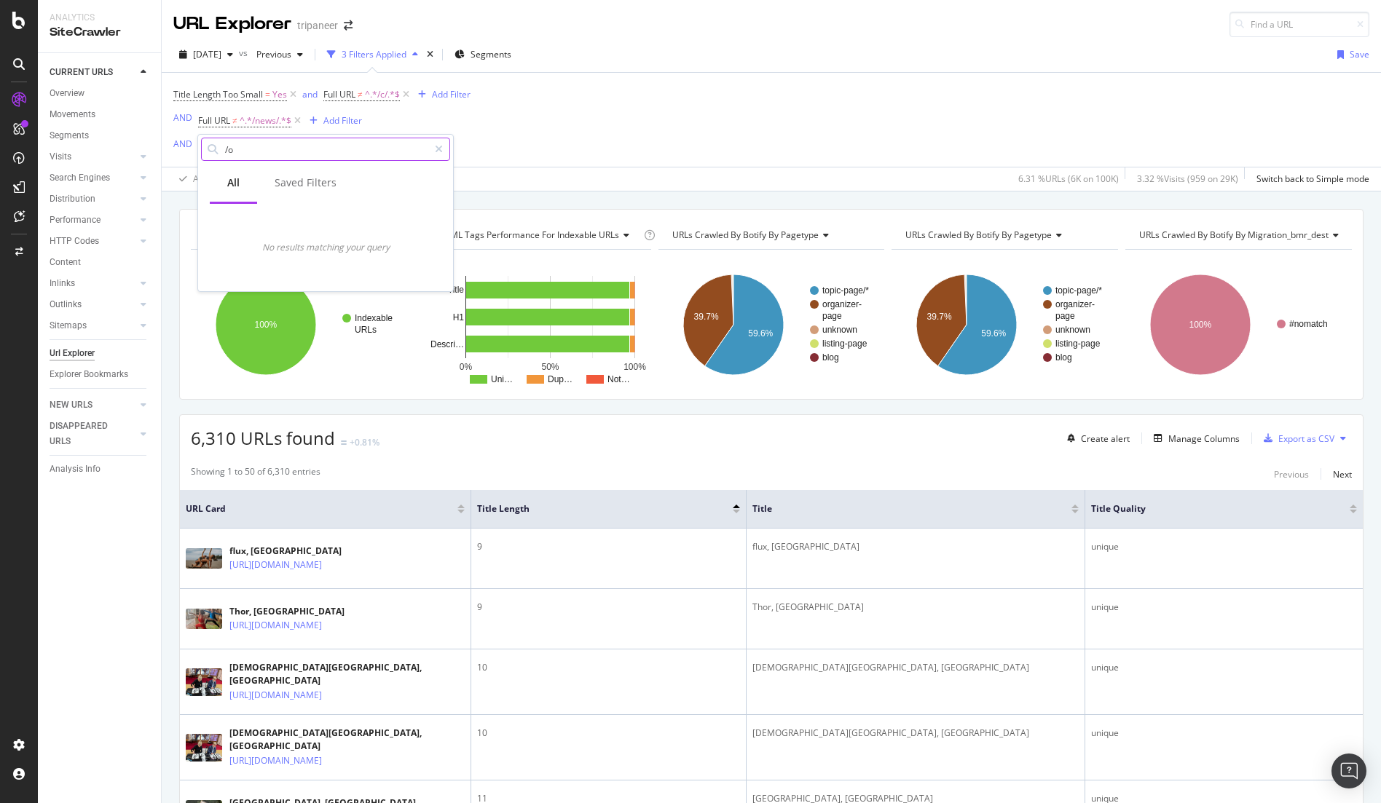
type input "/"
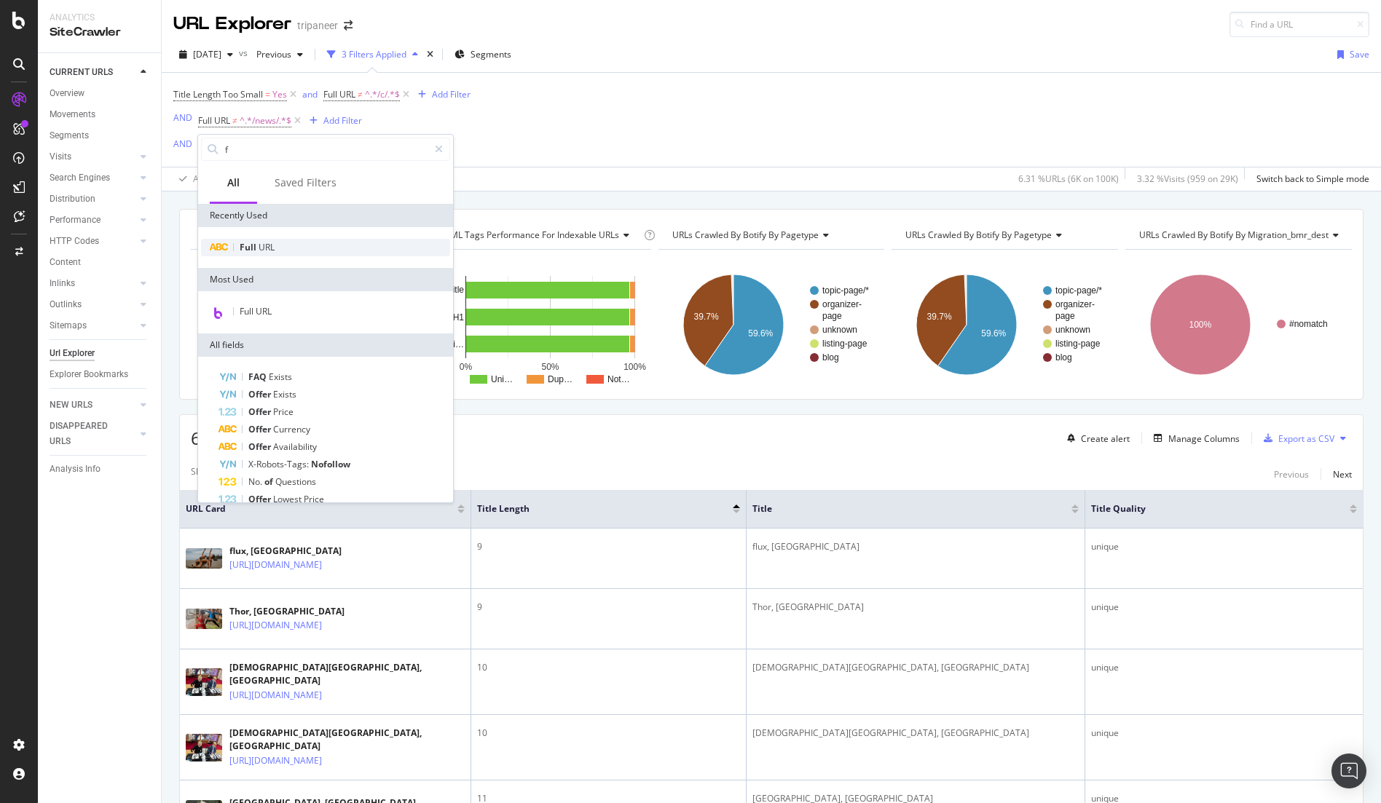
type input "f"
click at [285, 248] on div "Full URL" at bounding box center [325, 247] width 249 height 17
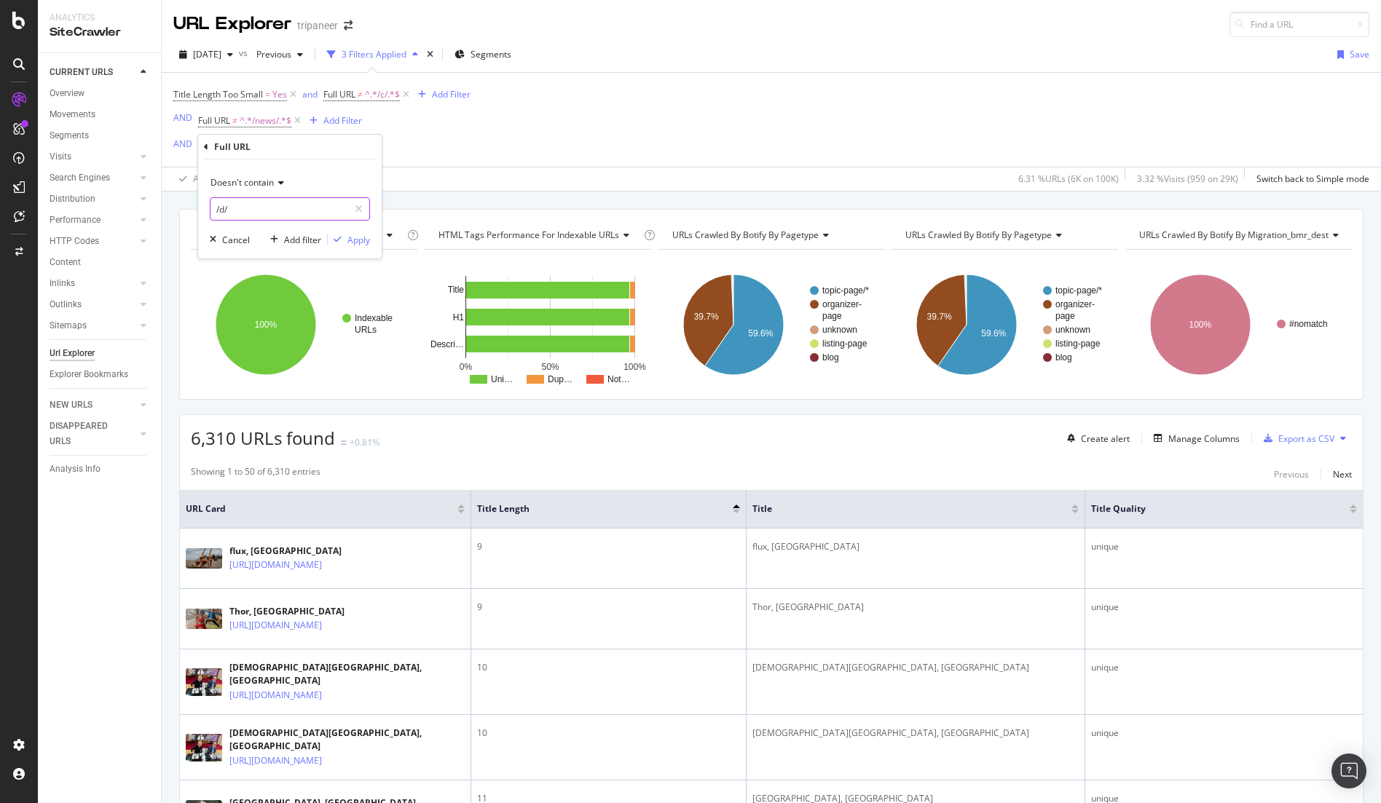
click at [280, 200] on input "/d/" at bounding box center [279, 208] width 138 height 23
type input "/o/"
click at [364, 235] on div "Apply" at bounding box center [358, 240] width 23 height 12
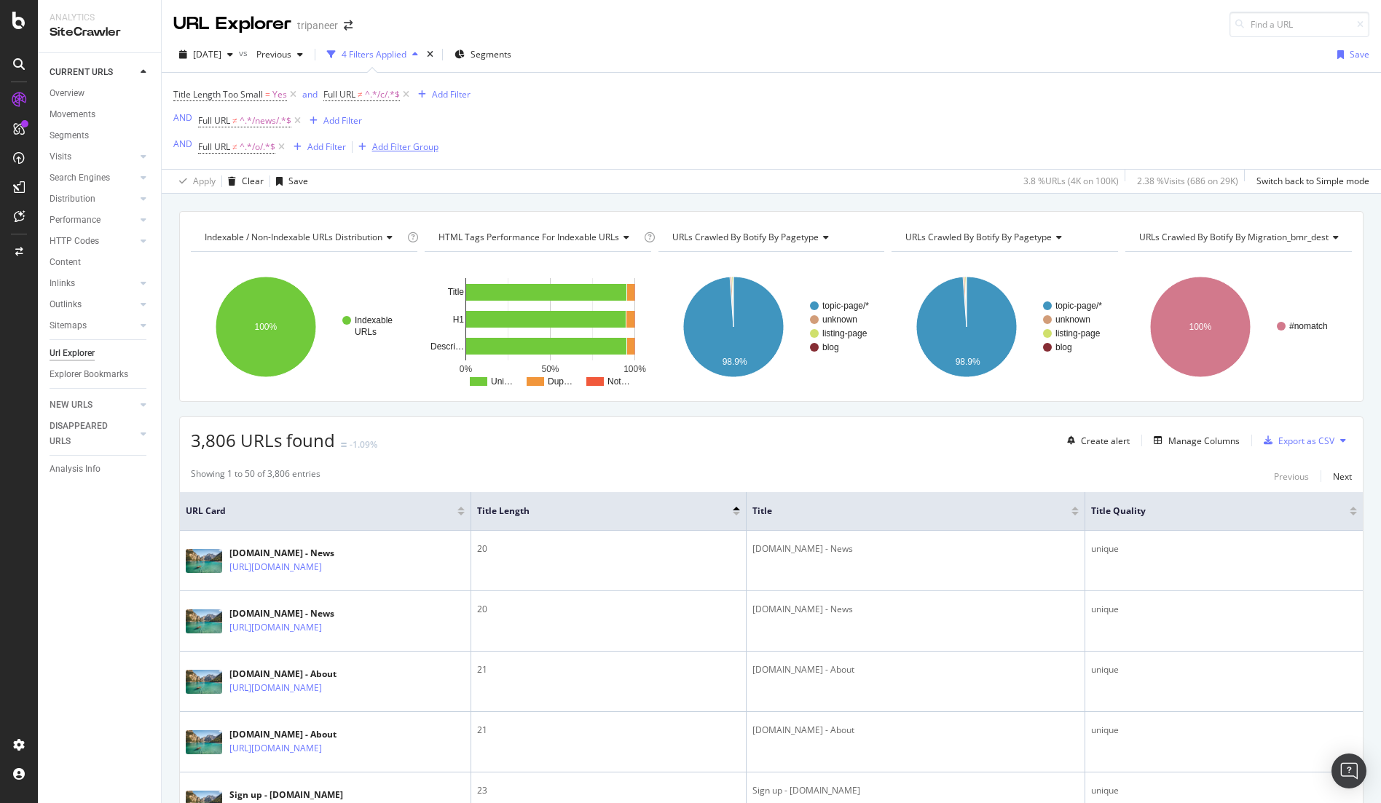
click at [402, 151] on div "Add Filter Group" at bounding box center [405, 147] width 66 height 12
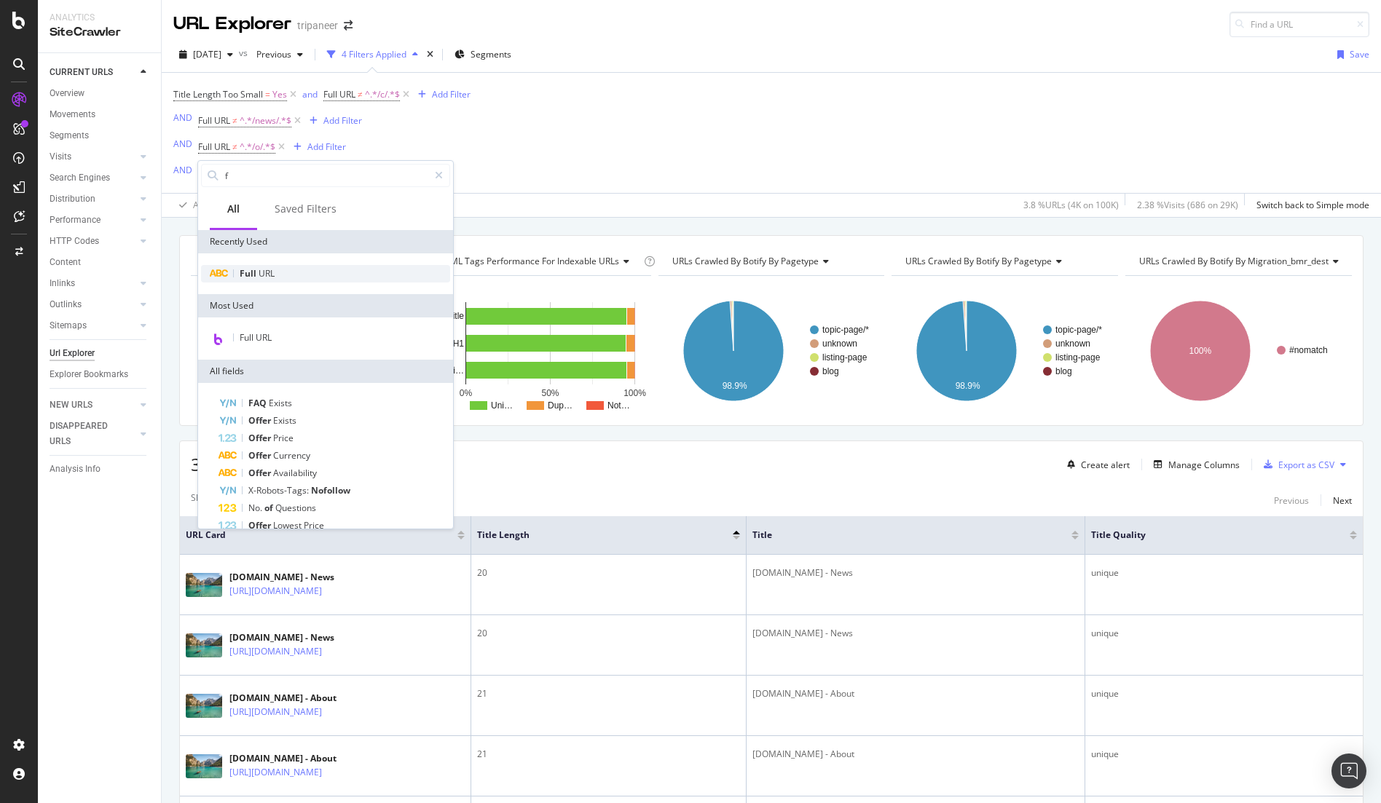
click at [279, 273] on div "Full URL" at bounding box center [325, 273] width 249 height 17
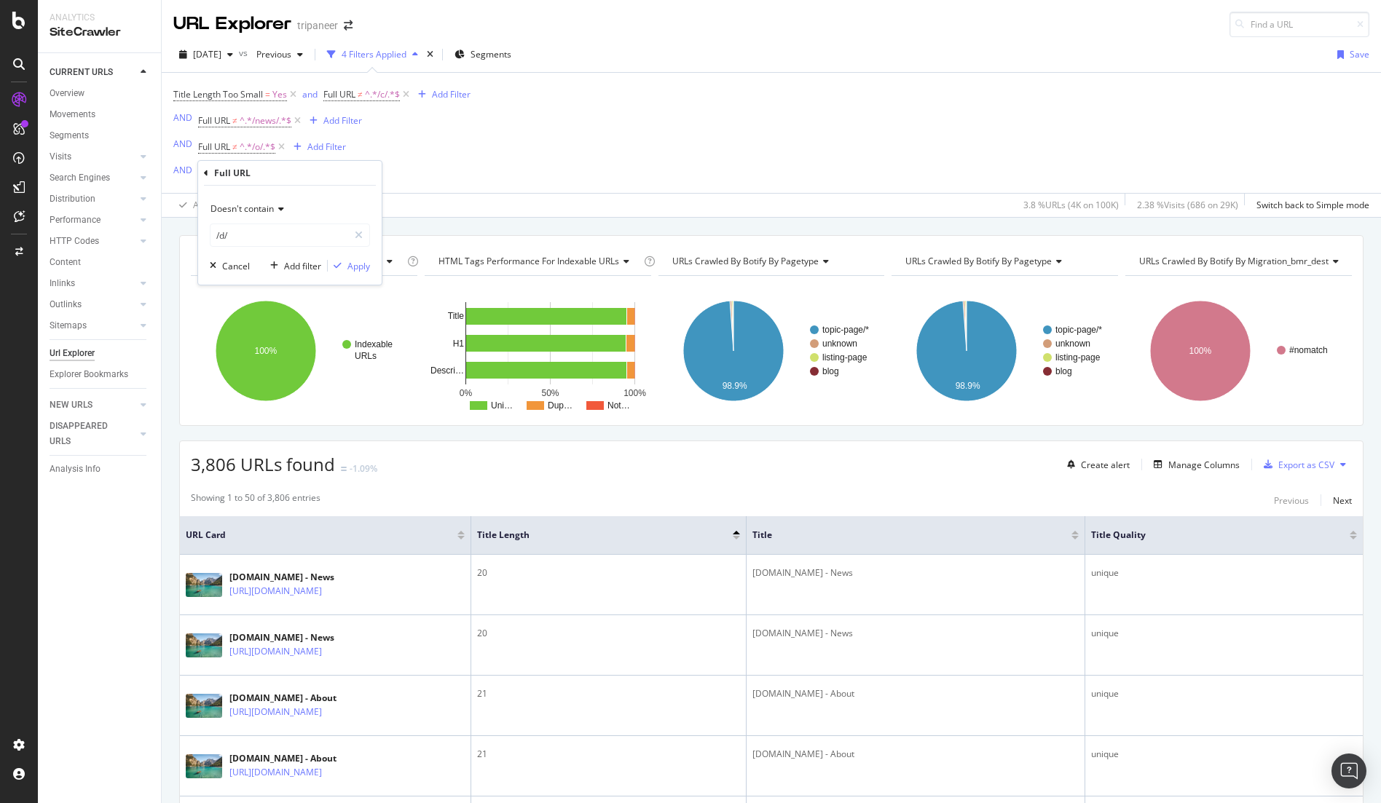
click at [272, 213] on span "Doesn't contain" at bounding box center [241, 208] width 63 height 12
click at [263, 349] on div "Contains" at bounding box center [291, 352] width 156 height 19
click at [349, 260] on div "Apply" at bounding box center [358, 266] width 23 height 12
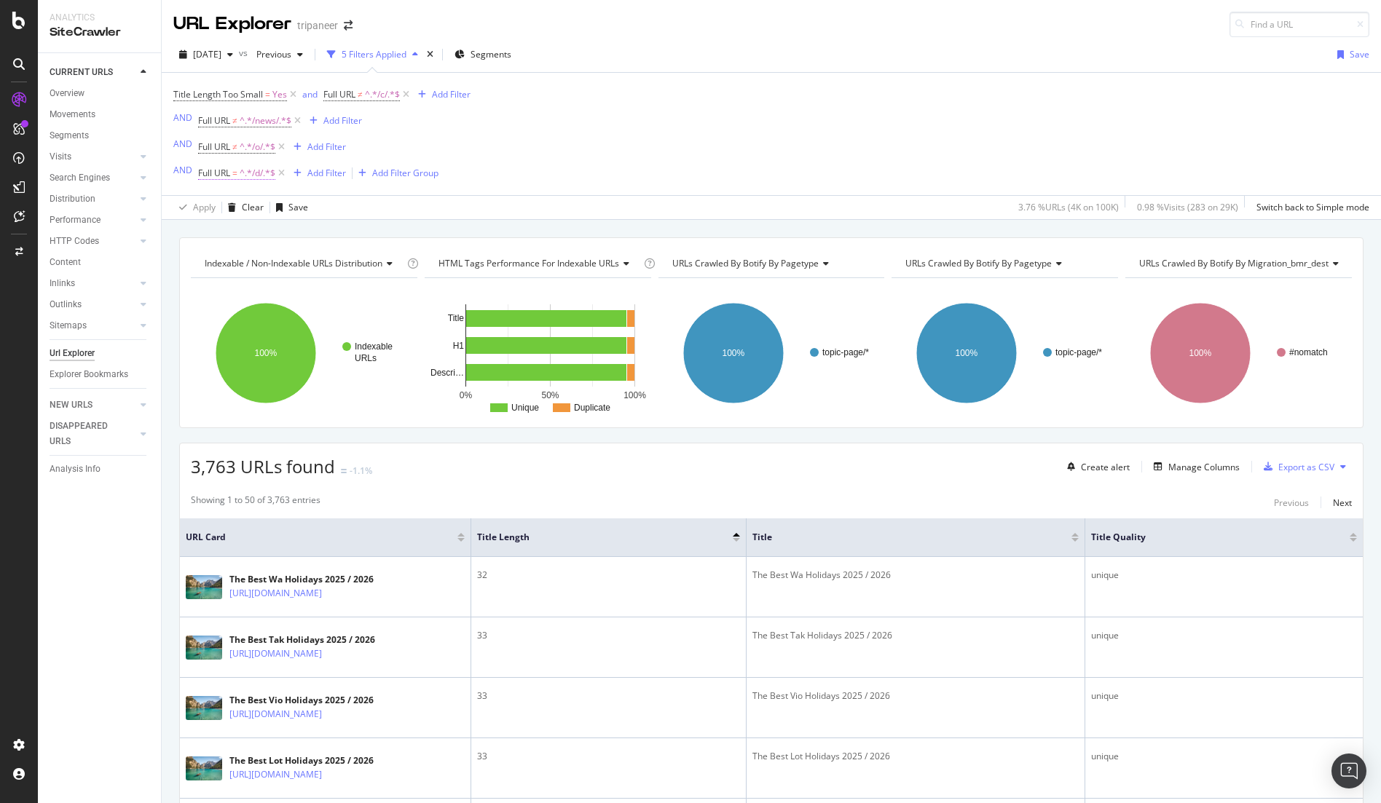
click at [251, 173] on span "^.*/d/.*$" at bounding box center [258, 173] width 36 height 20
click at [250, 213] on div "Contains" at bounding box center [290, 207] width 160 height 23
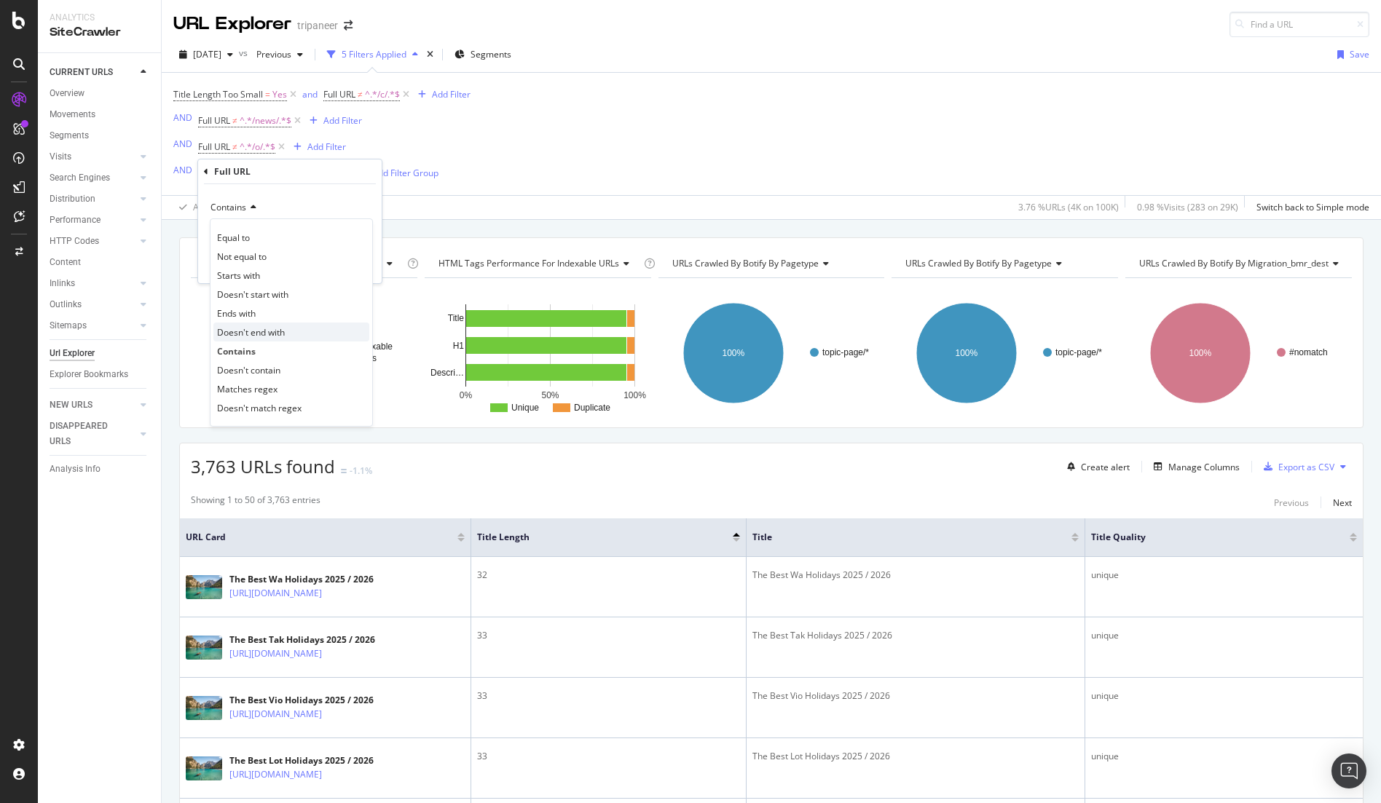
click at [258, 339] on div "Doesn't end with" at bounding box center [291, 332] width 156 height 19
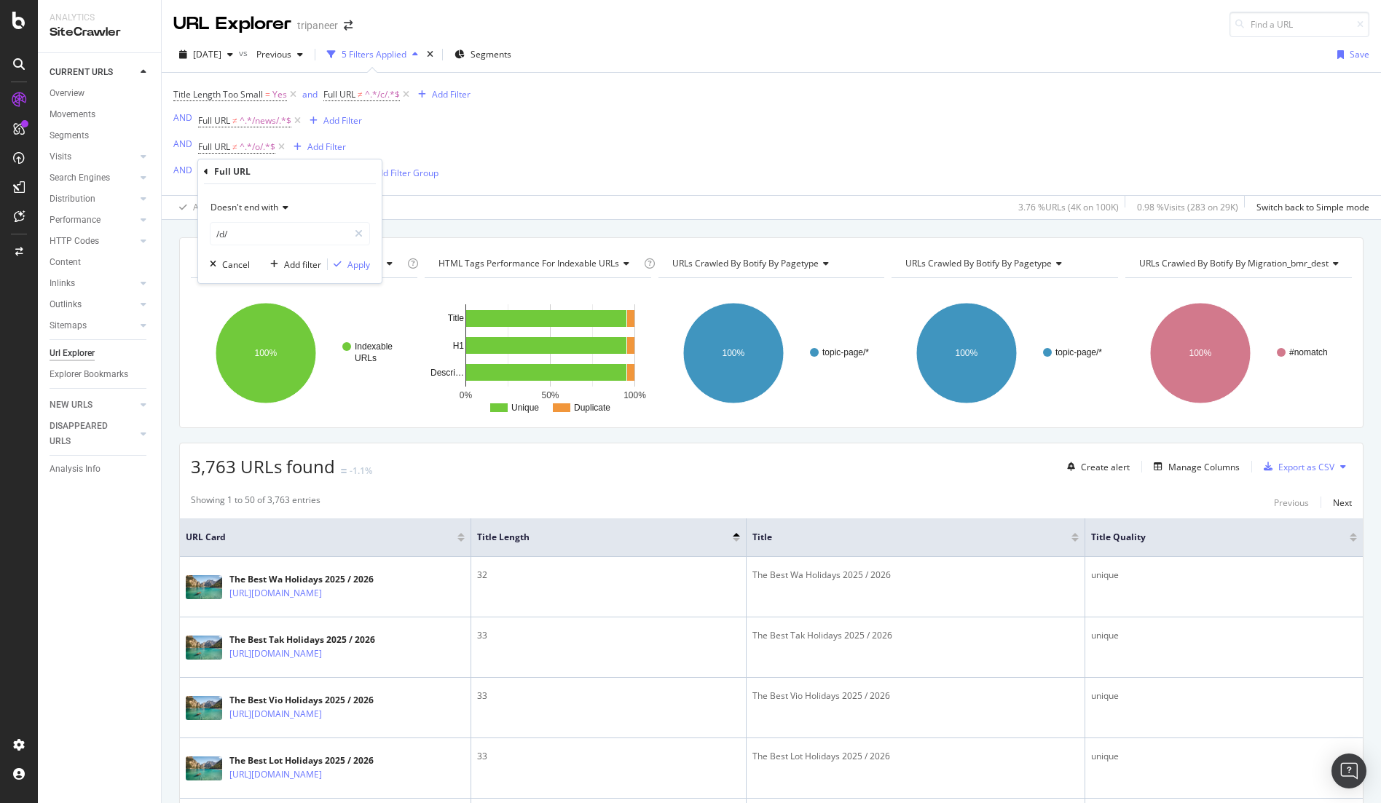
click at [237, 202] on span "Doesn't end with" at bounding box center [244, 207] width 68 height 12
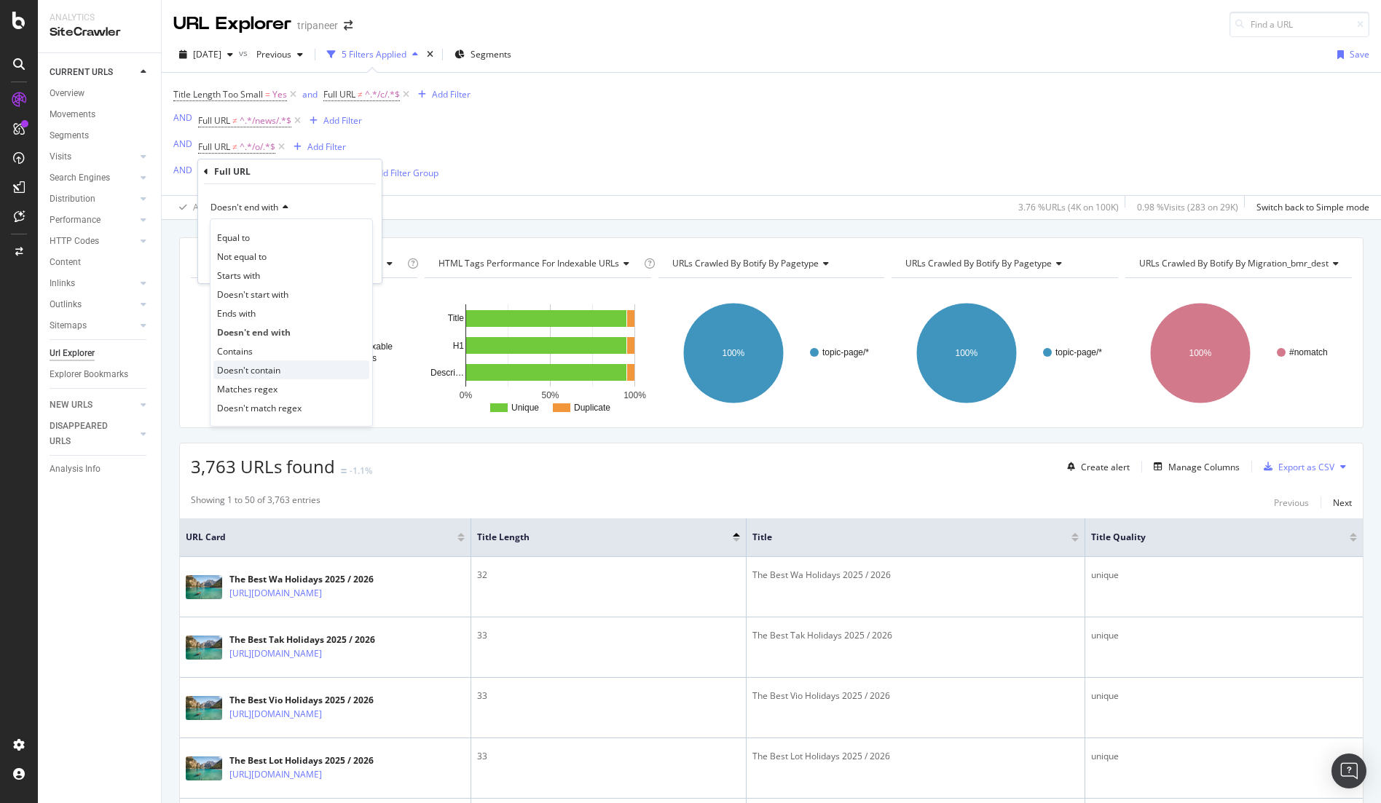
click at [277, 371] on span "Doesn't contain" at bounding box center [248, 370] width 63 height 12
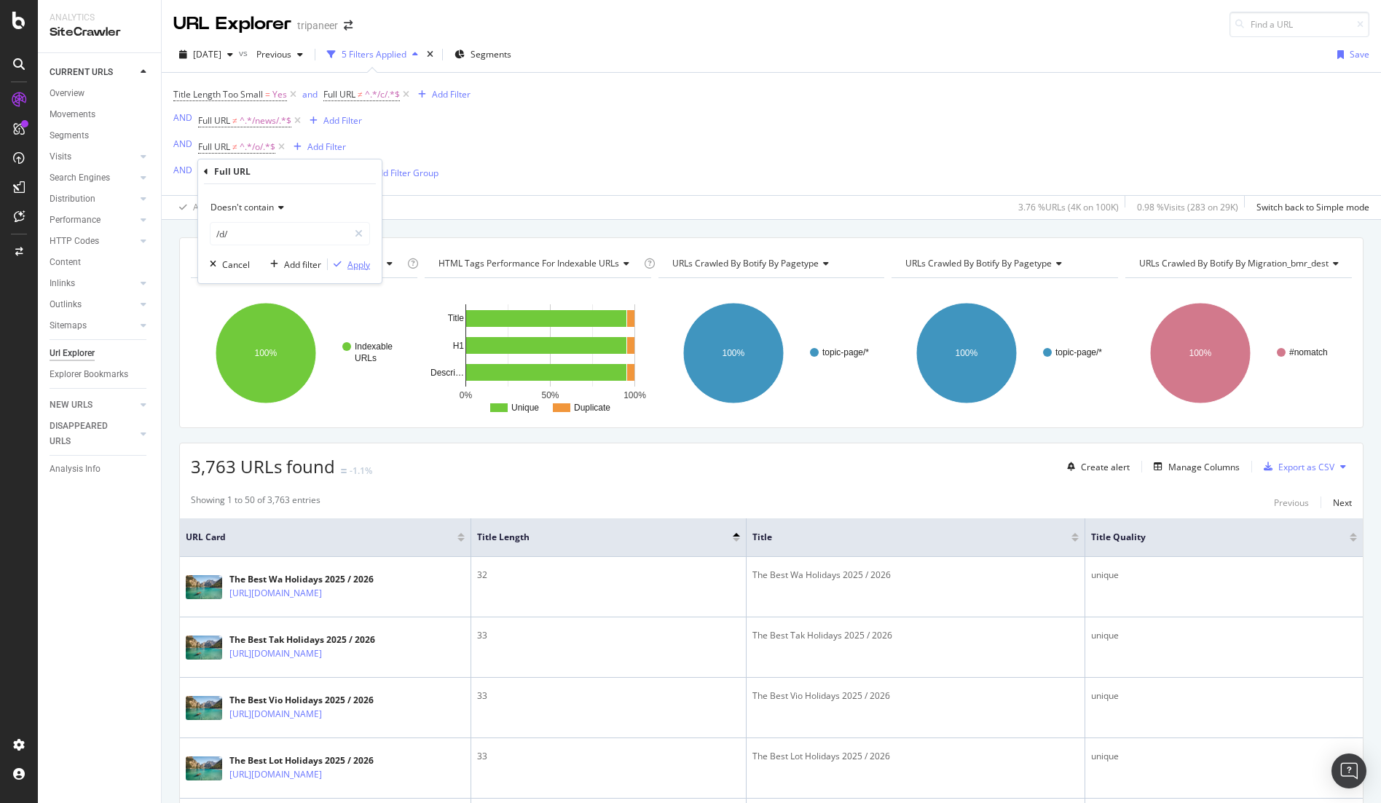
click at [344, 266] on div "button" at bounding box center [338, 264] width 20 height 9
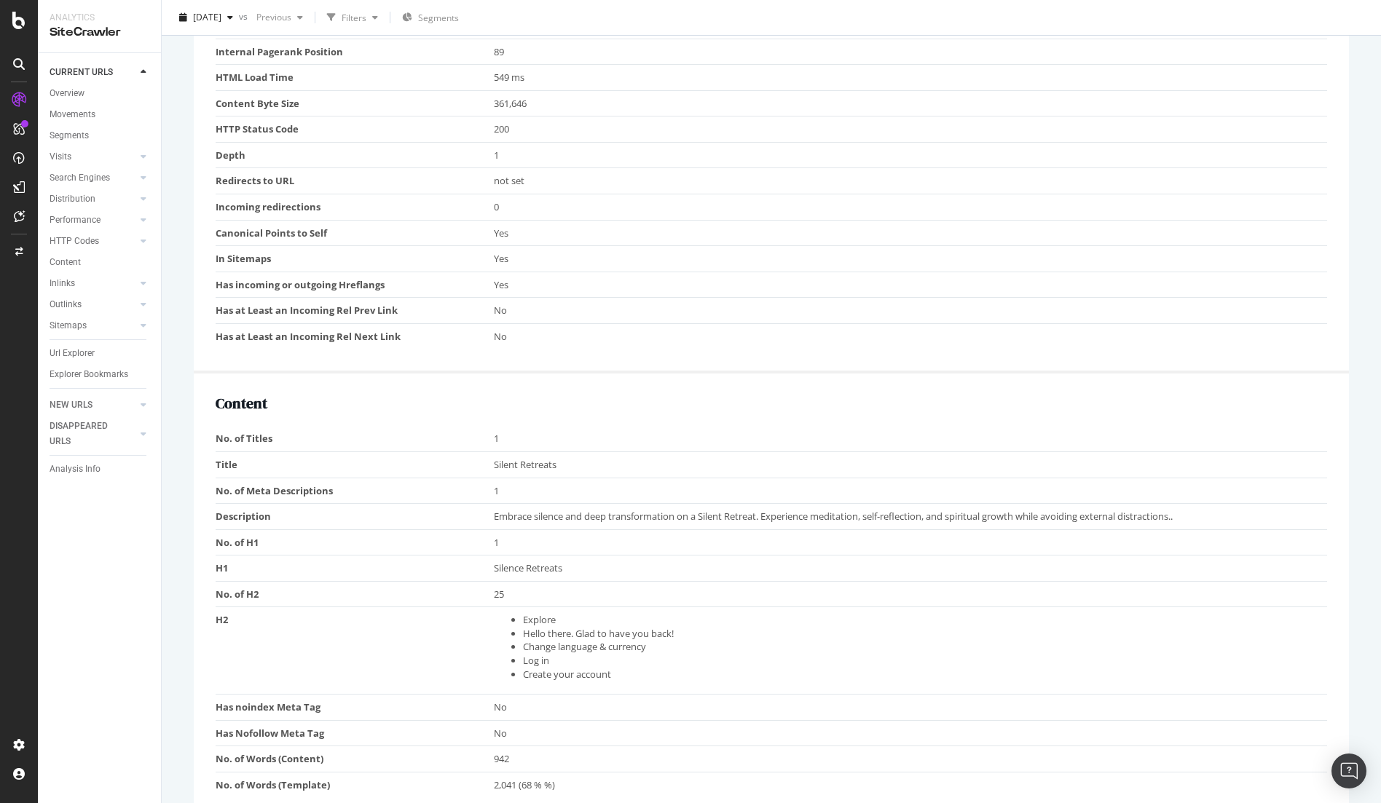
scroll to position [753, 0]
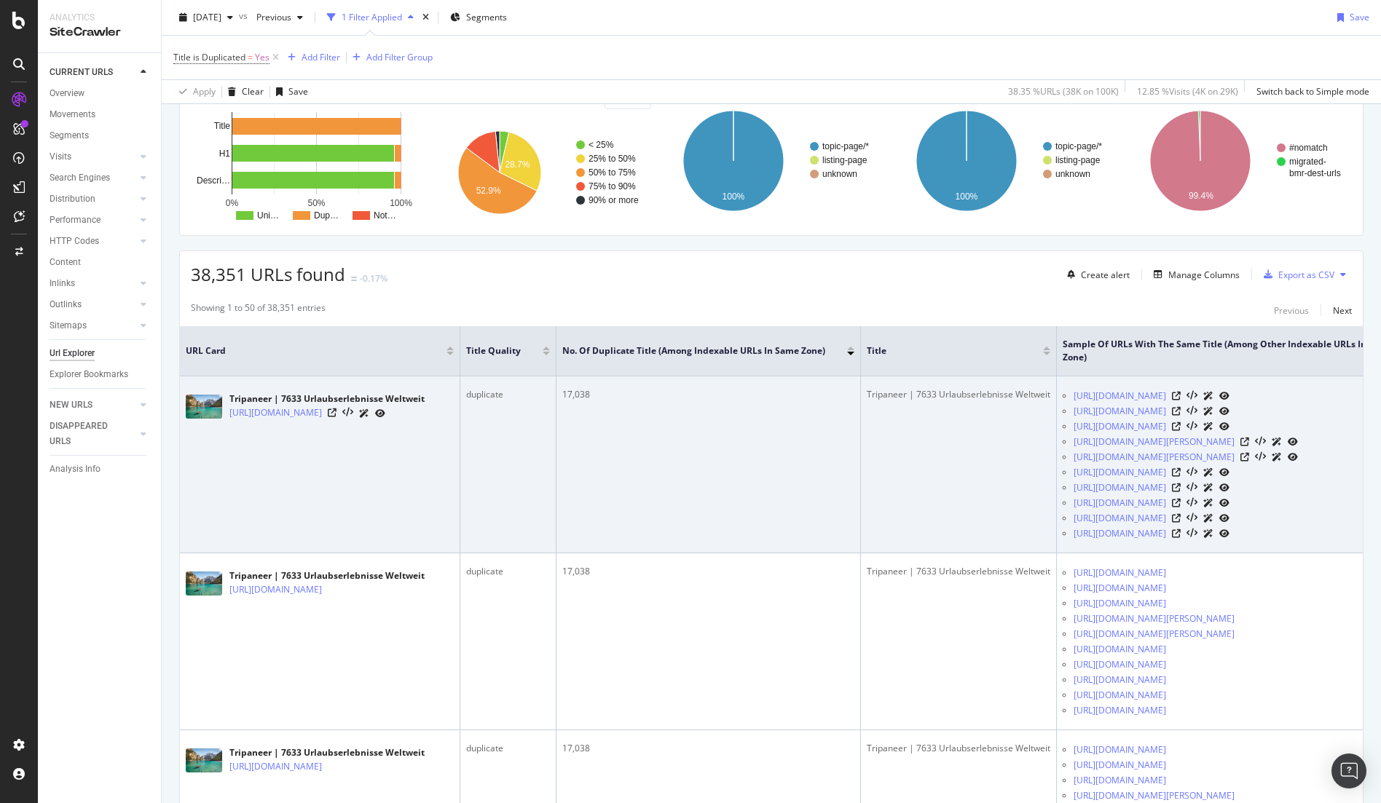
scroll to position [0, 139]
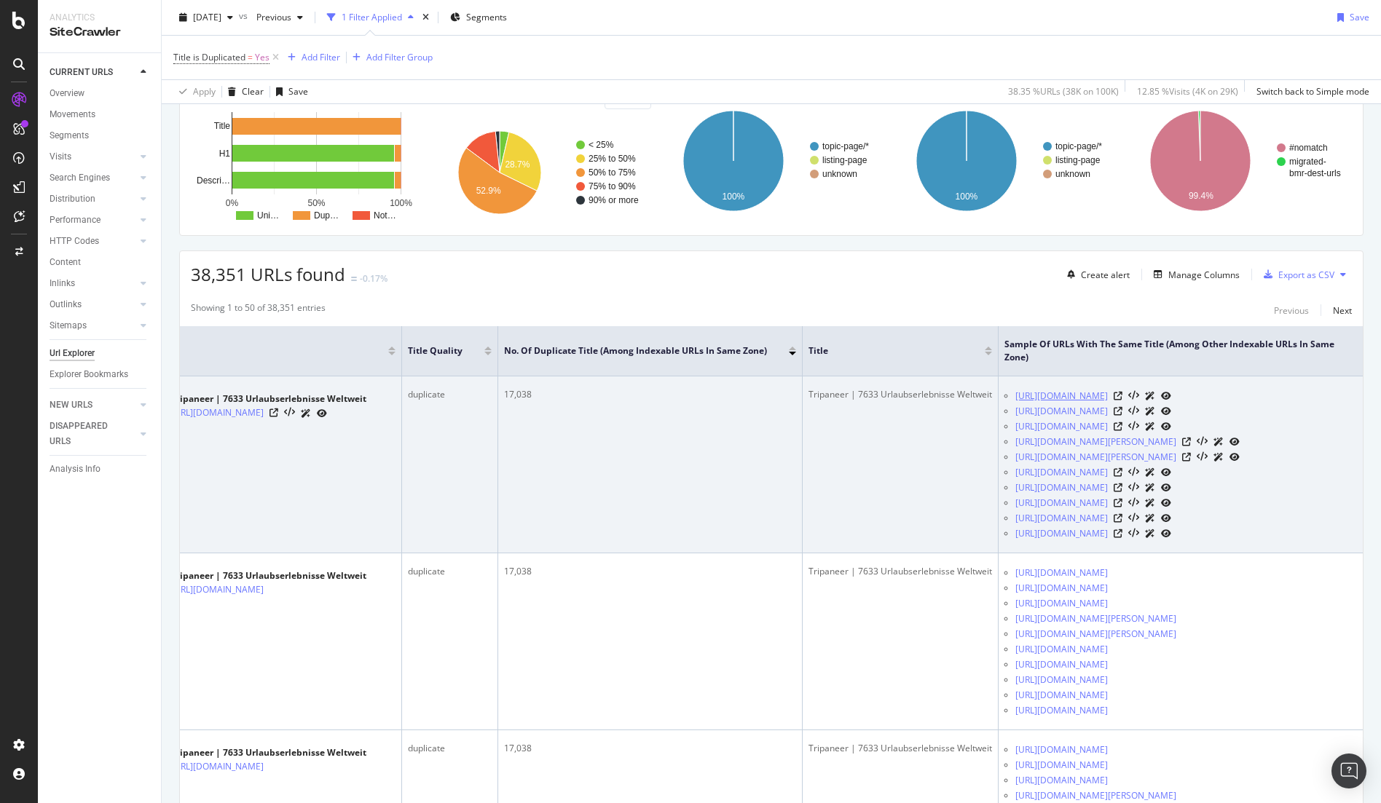
click at [1107, 398] on link "https://www.tripaneer.com/de/all/c/guenstig-yoga-retreats/d/mirissa" at bounding box center [1061, 396] width 92 height 15
click at [1122, 399] on icon at bounding box center [1117, 396] width 9 height 9
click at [278, 415] on icon at bounding box center [273, 412] width 9 height 9
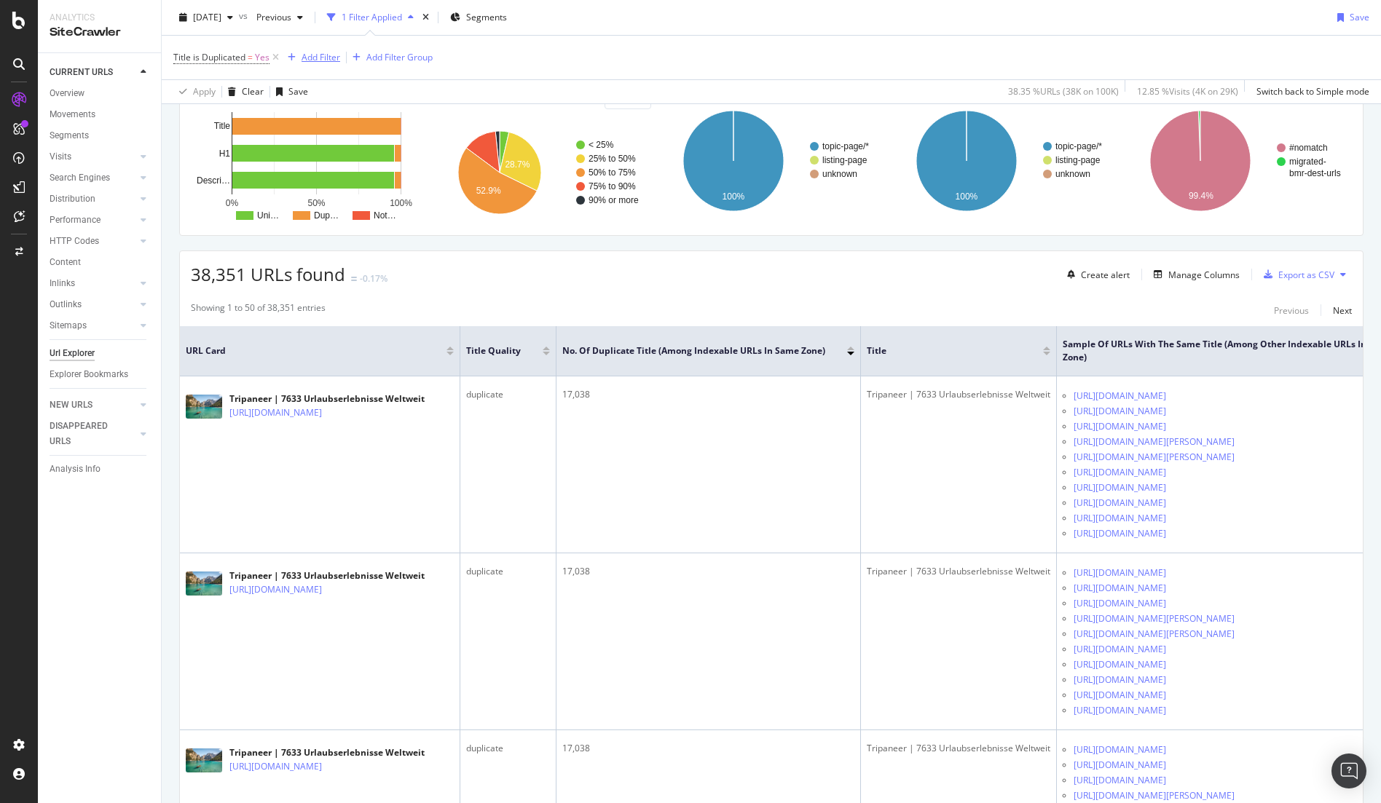
click at [310, 55] on div "Add Filter" at bounding box center [320, 57] width 39 height 12
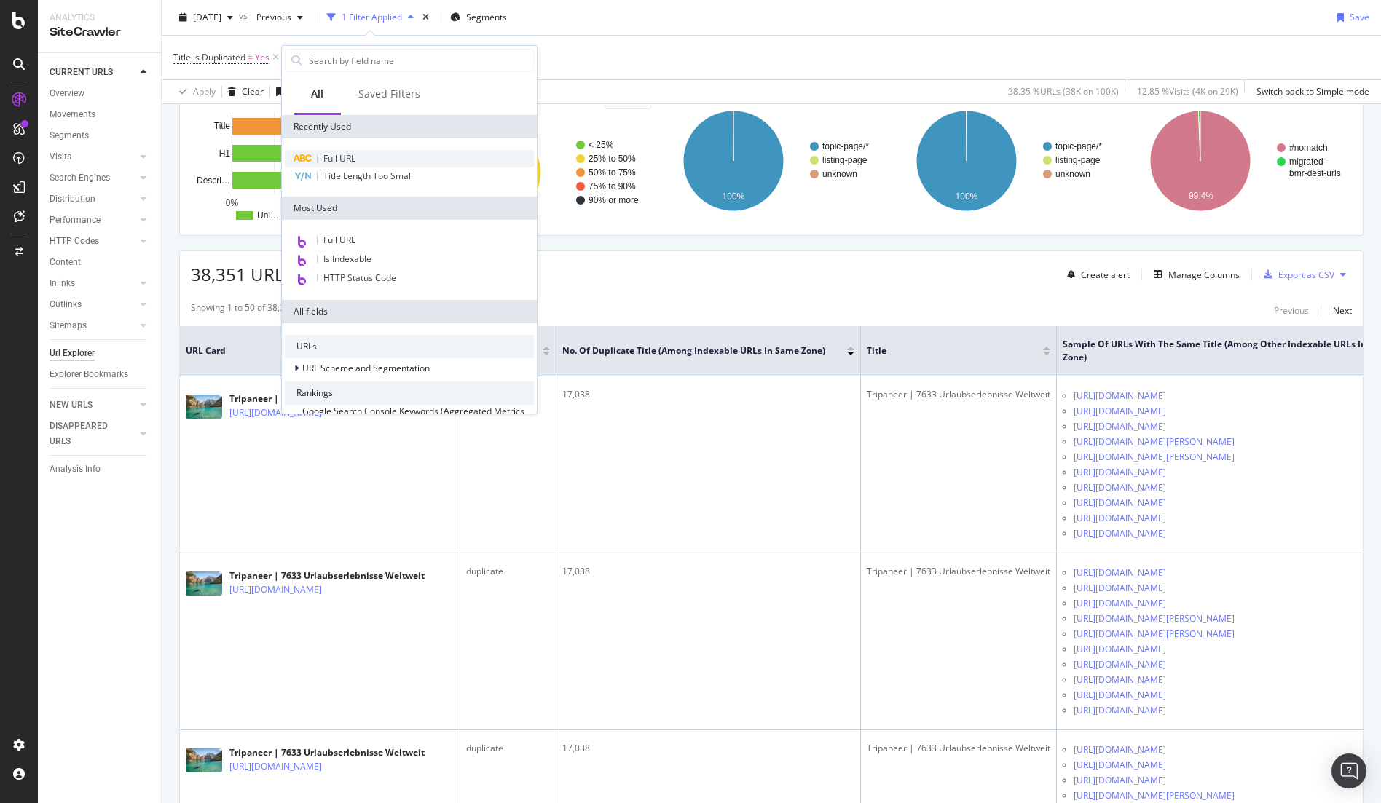
click at [349, 154] on span "Full URL" at bounding box center [339, 158] width 32 height 12
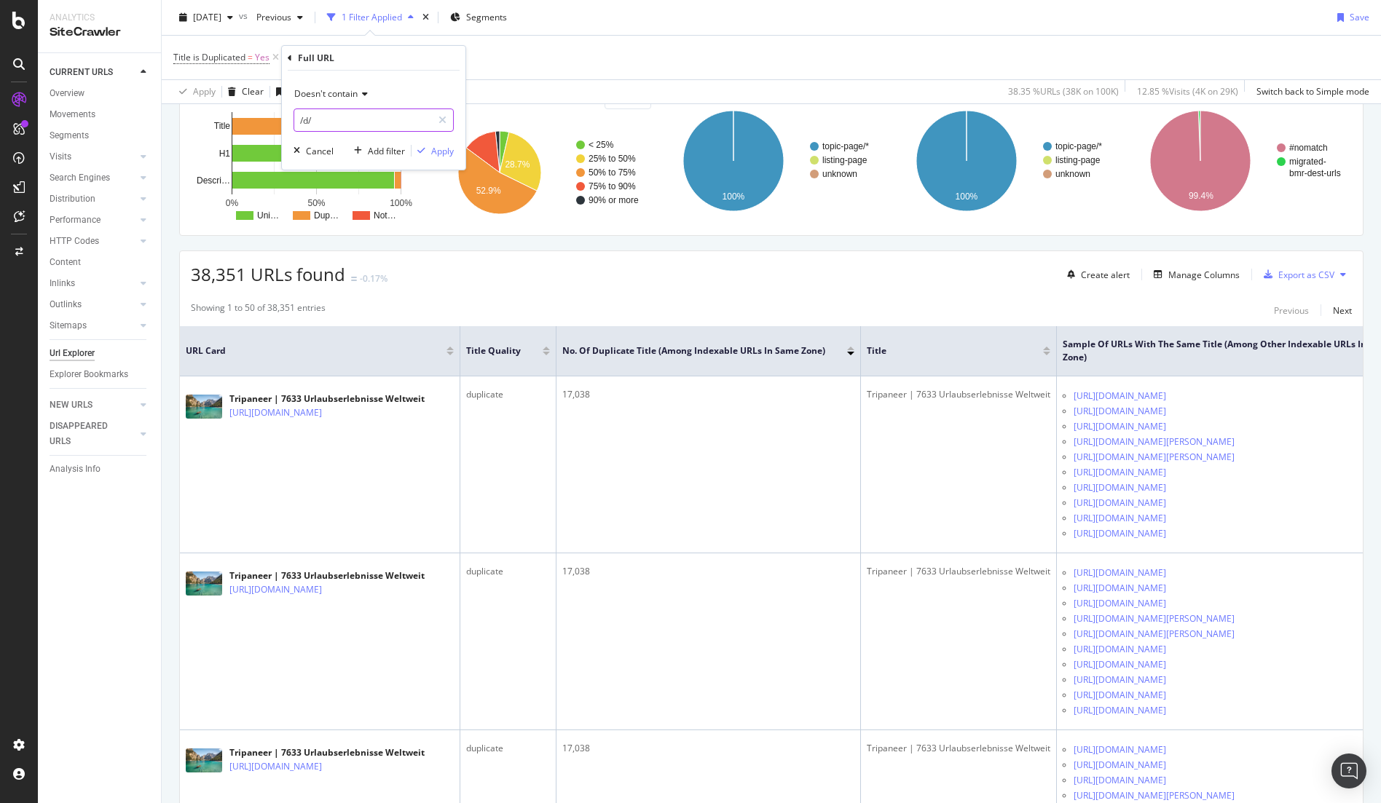
click at [340, 122] on input "/d/" at bounding box center [363, 119] width 138 height 23
type input "/de/"
click at [435, 148] on div "Apply" at bounding box center [442, 151] width 23 height 12
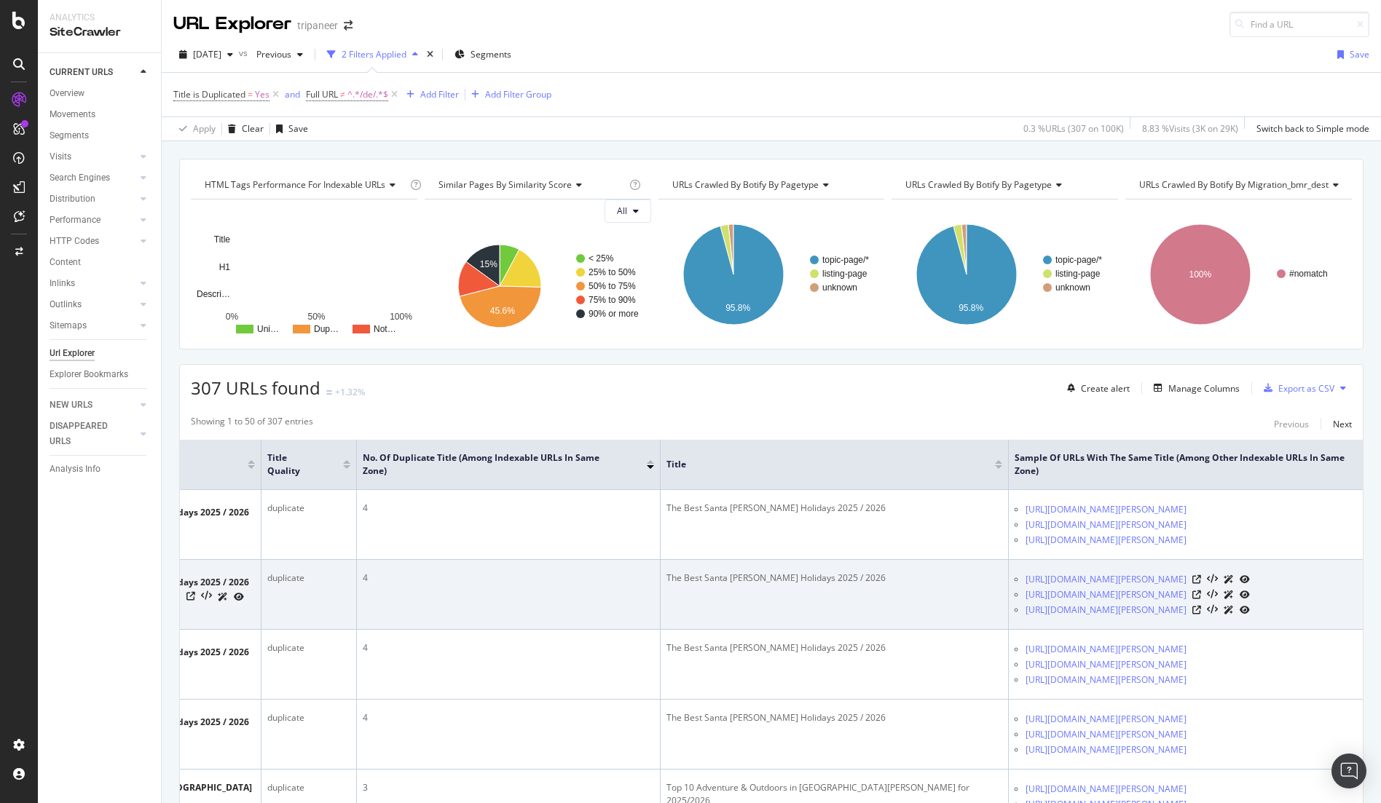
scroll to position [0, 220]
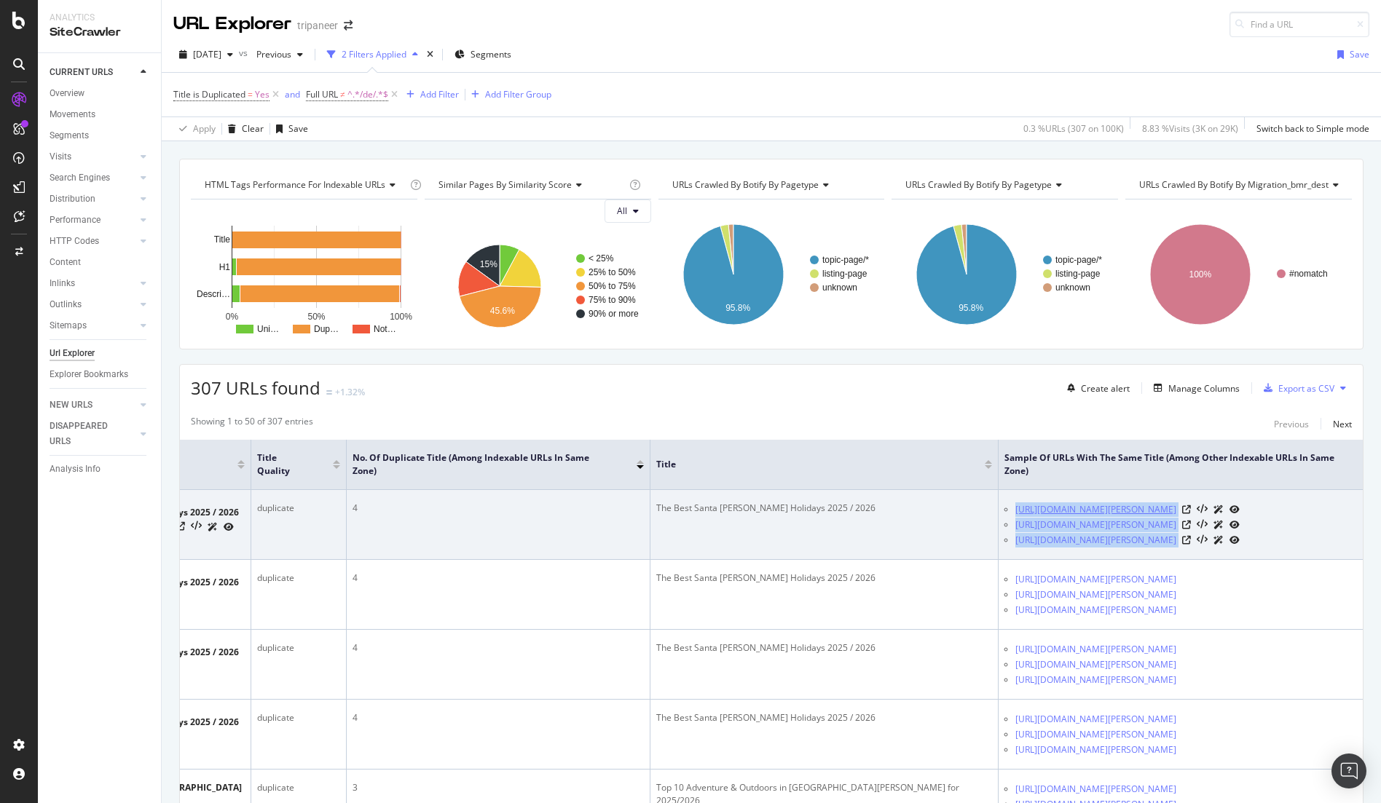
drag, startPoint x: 1202, startPoint y: 550, endPoint x: 1014, endPoint y: 512, distance: 191.6
click at [1014, 512] on td "https://www.tripaneer.com/all/d/santa-cruz-1 https://www.tripaneer.com/all/d/sa…" at bounding box center [1180, 525] width 364 height 70
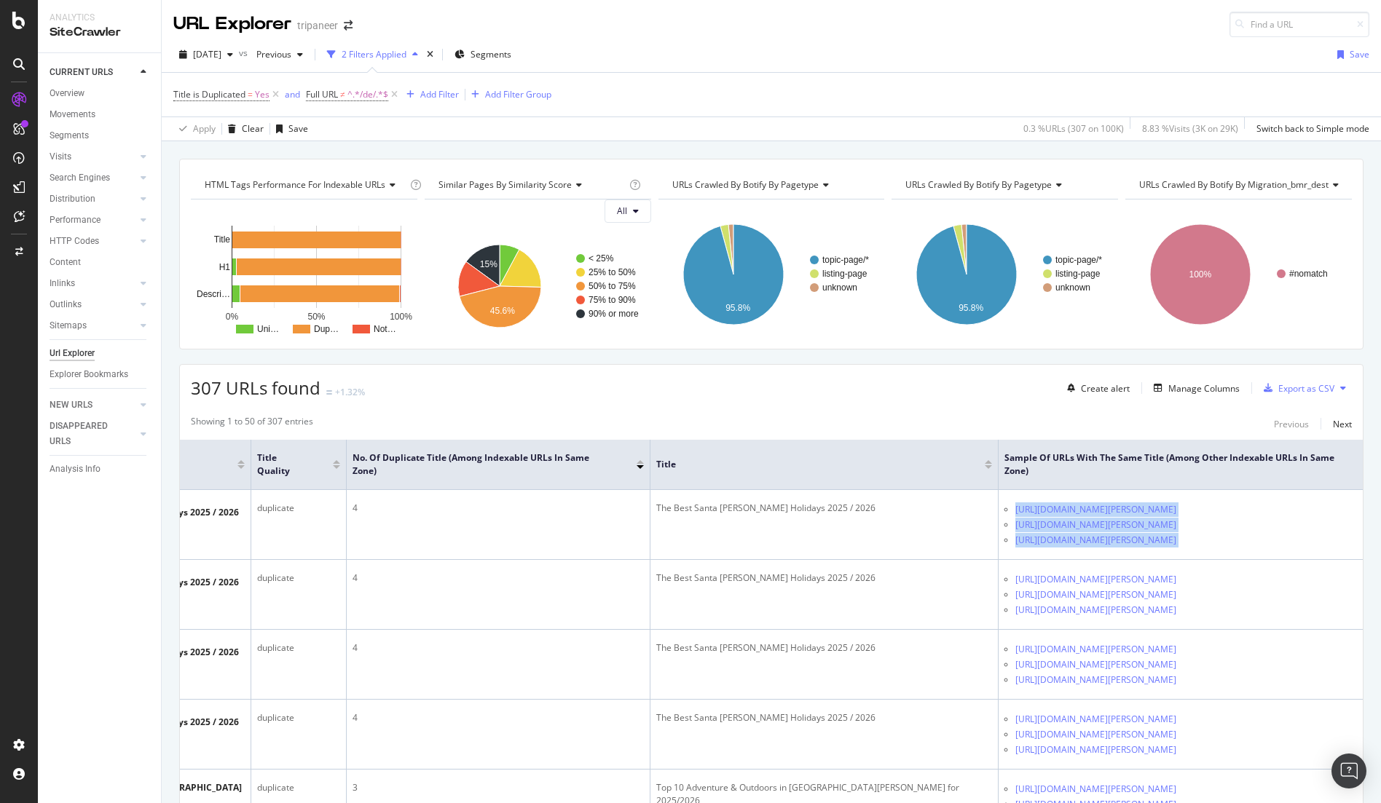
copy tbody "https://www.tripaneer.com/all/d/santa-cruz-1 https://www.tripaneer.com/all/d/sa…"
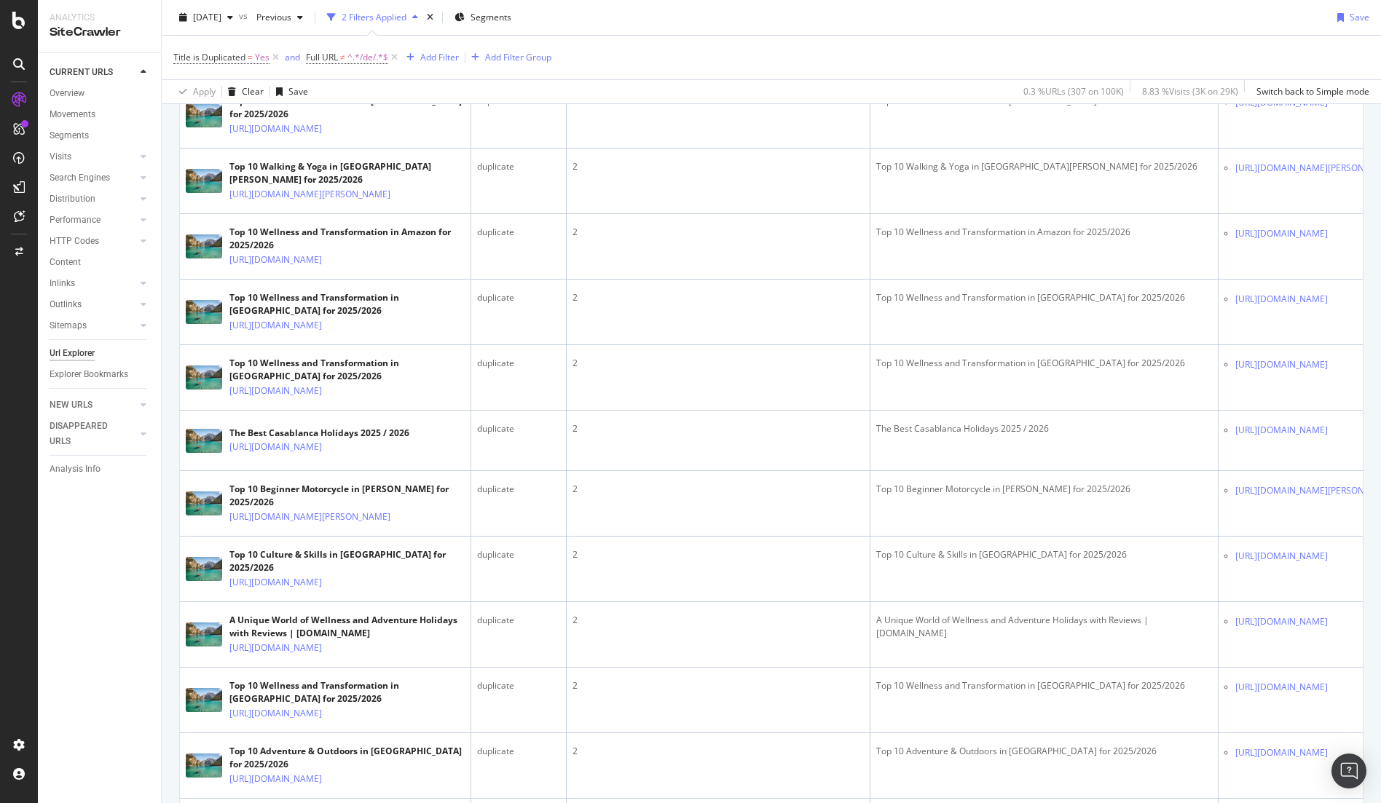
scroll to position [3354, 0]
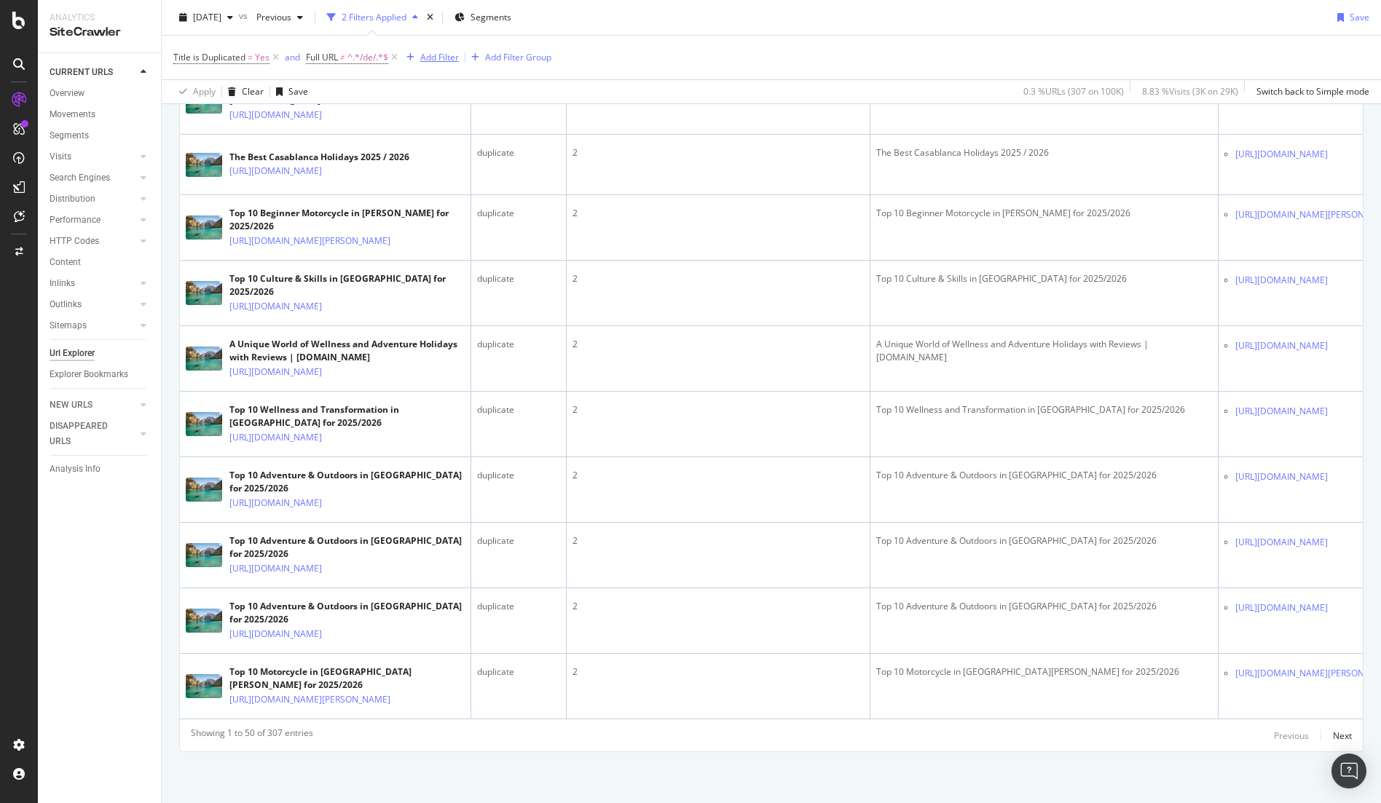
click at [441, 56] on div "Add Filter" at bounding box center [439, 57] width 39 height 12
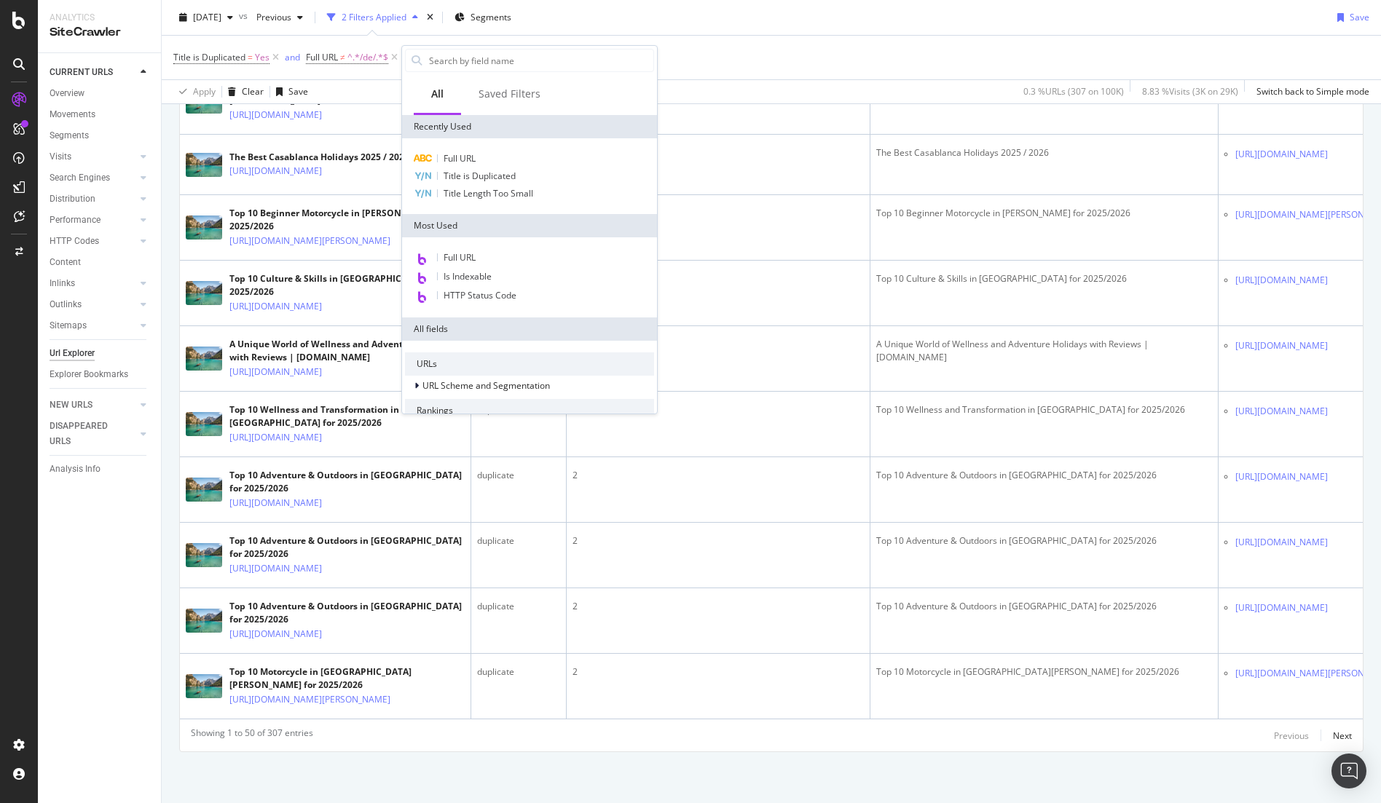
click at [745, 43] on div "Title is Duplicated = Yes and Full URL ≠ ^.*/de/.*$ Add Filter Add Filter Group" at bounding box center [771, 58] width 1196 height 44
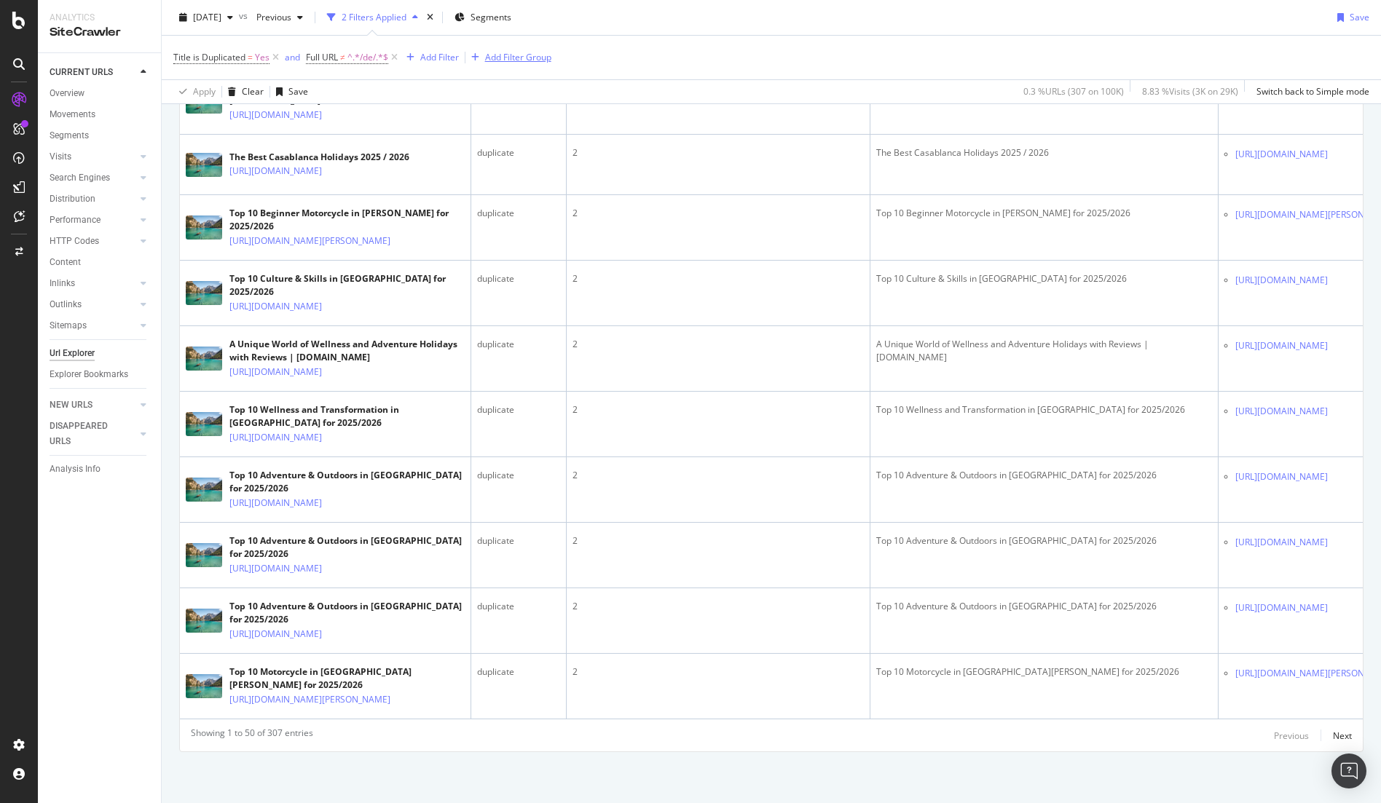
click at [519, 58] on div "Add Filter Group" at bounding box center [518, 57] width 66 height 12
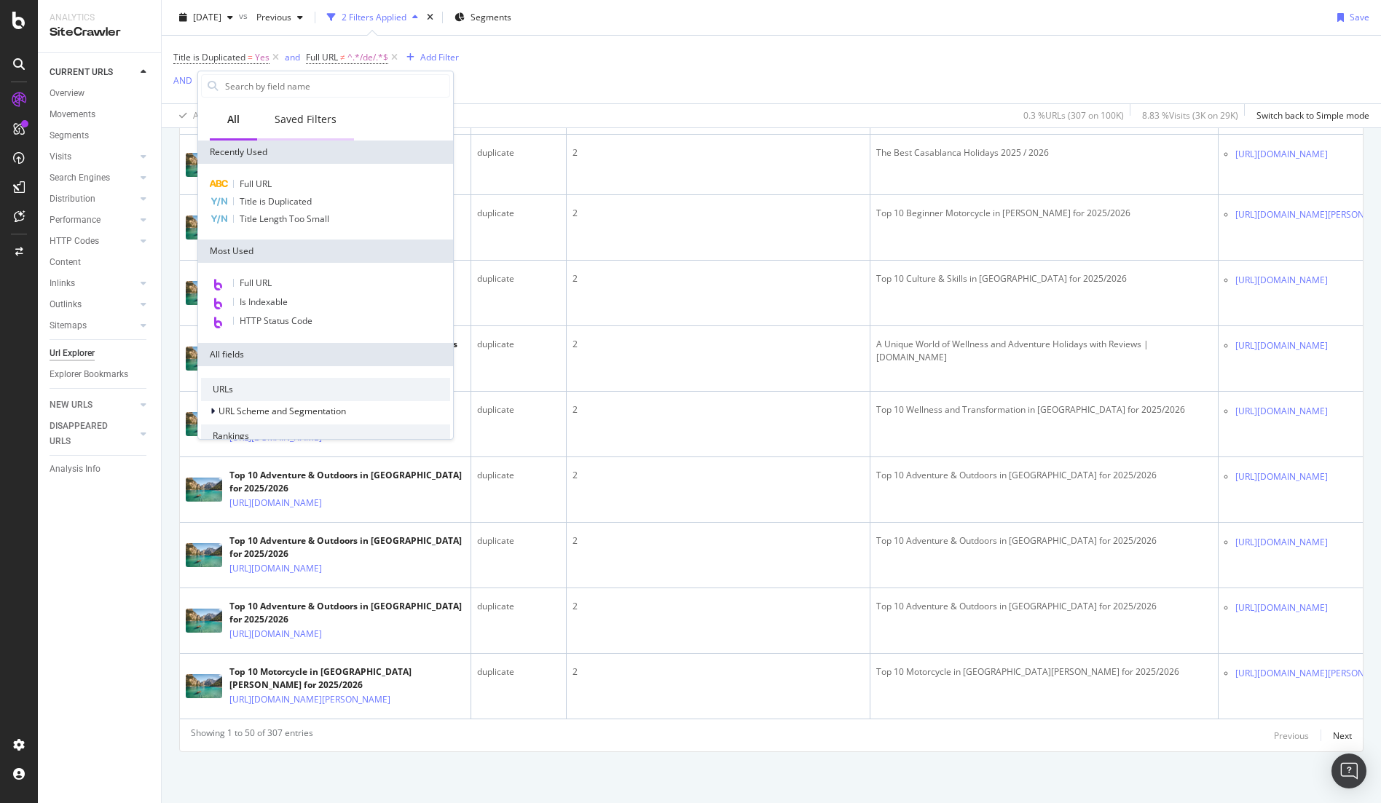
scroll to position [3378, 0]
click at [269, 183] on span "Full URL" at bounding box center [256, 184] width 32 height 12
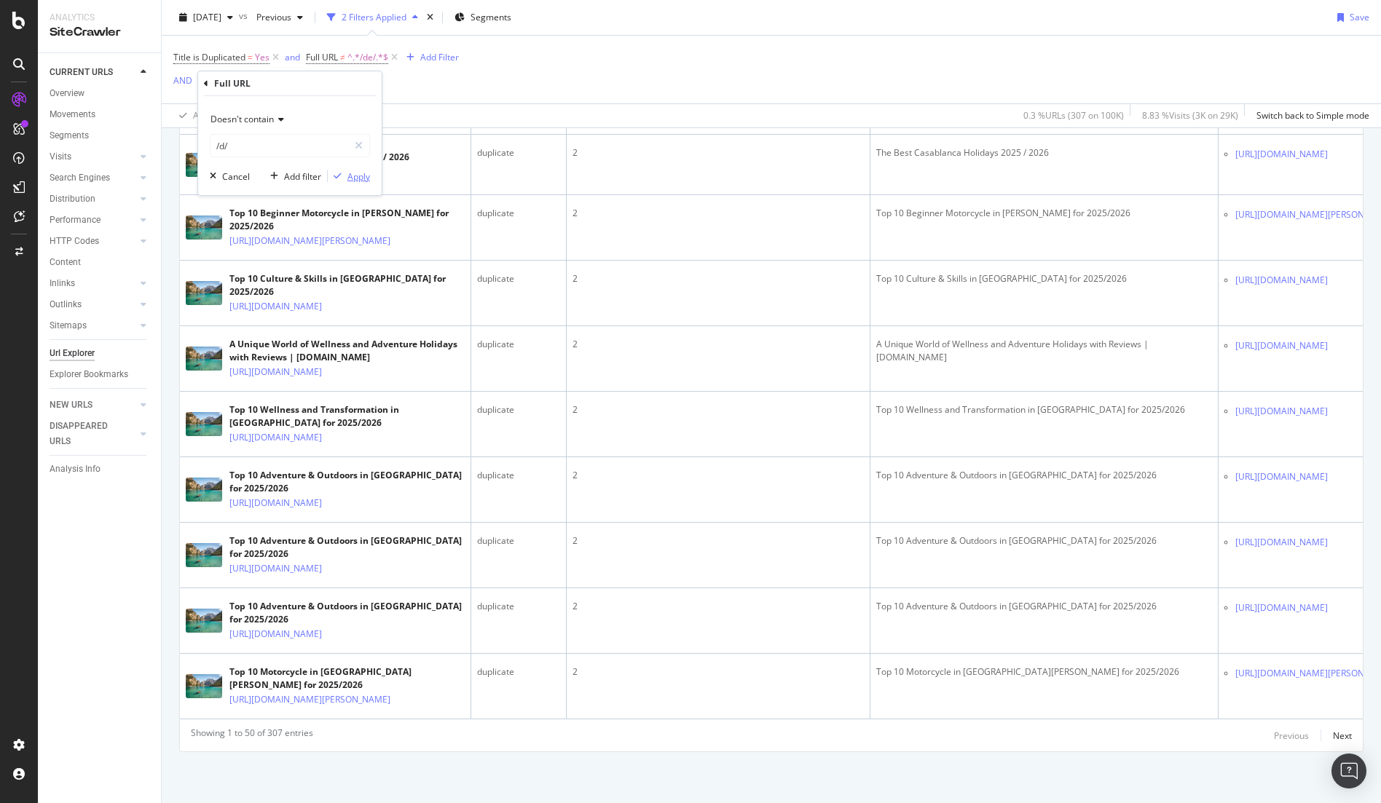
click at [358, 176] on div "Apply" at bounding box center [358, 176] width 23 height 12
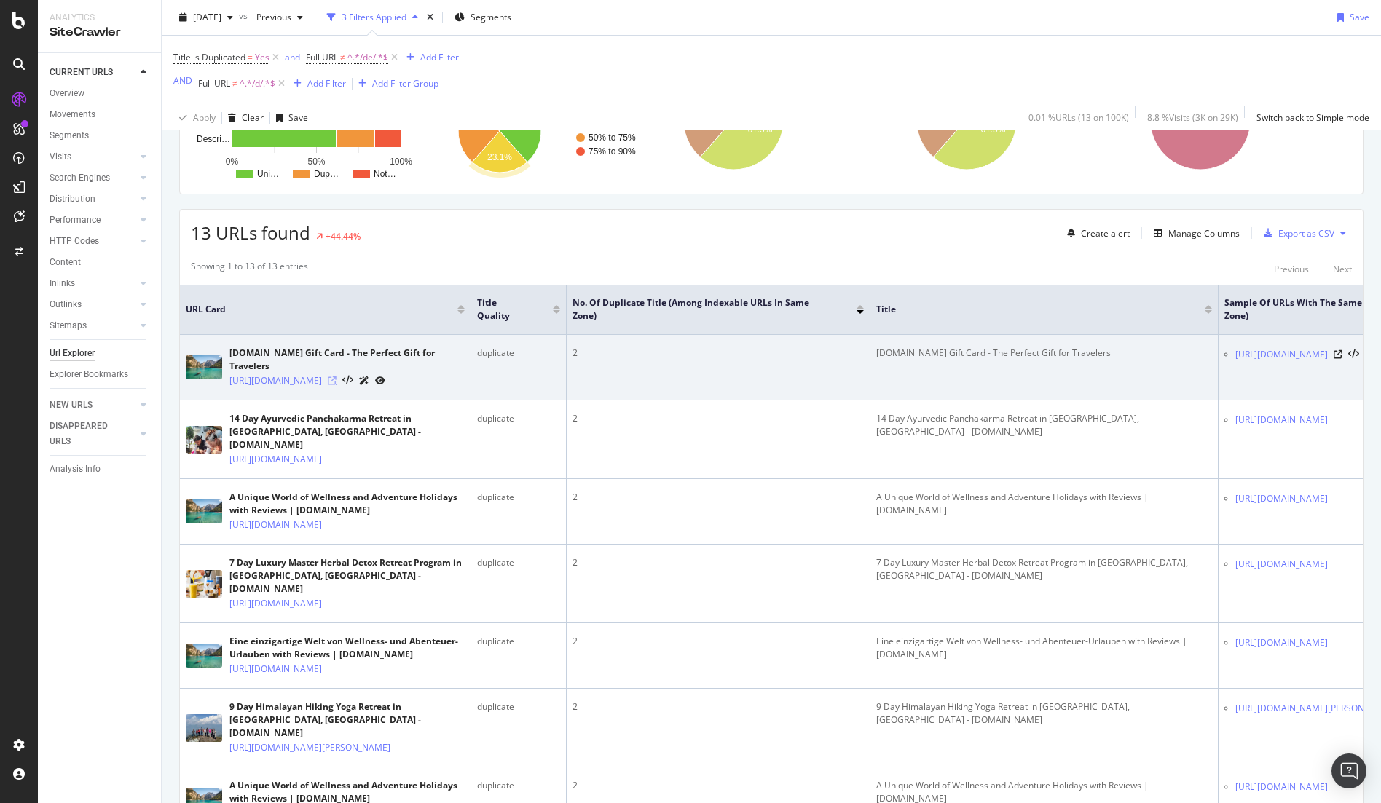
click at [336, 379] on icon at bounding box center [332, 380] width 9 height 9
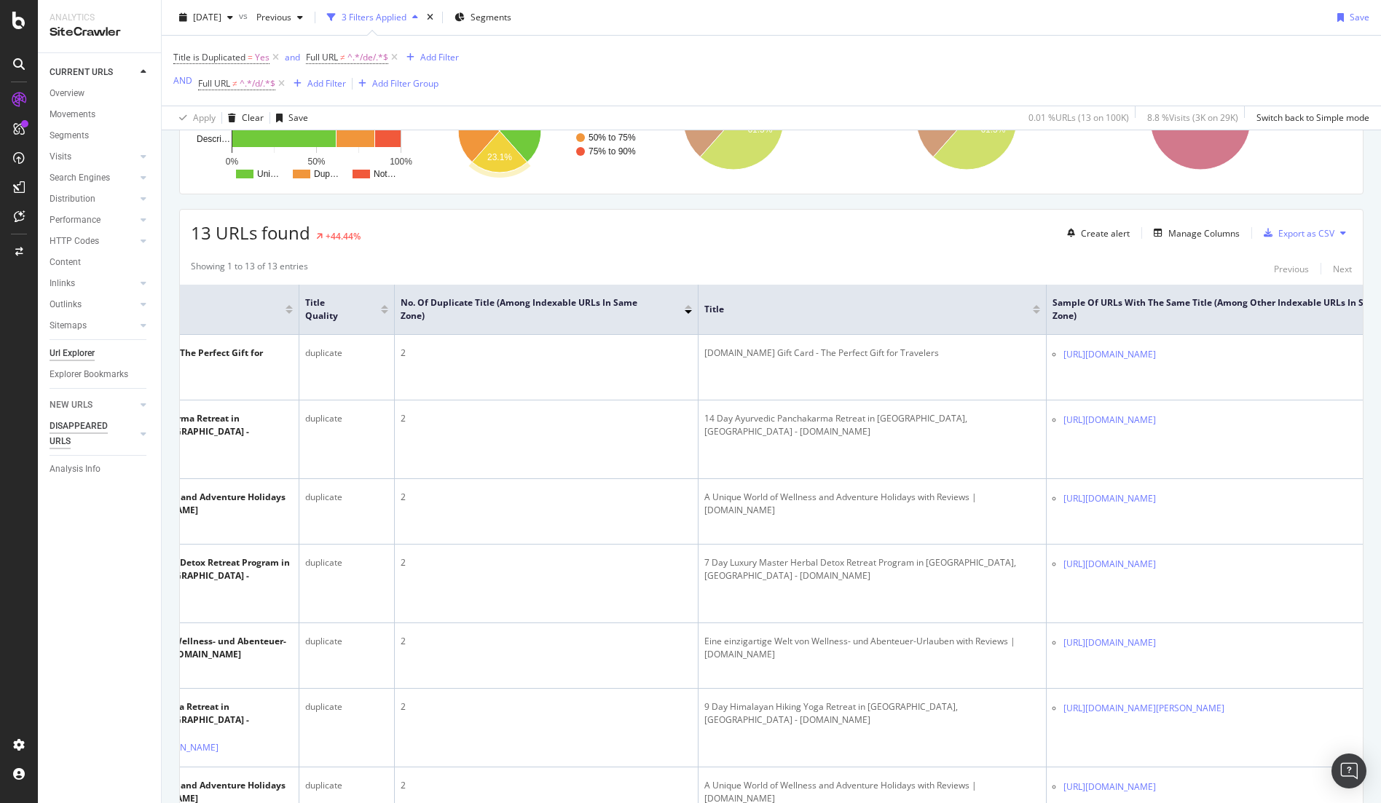
scroll to position [0, 220]
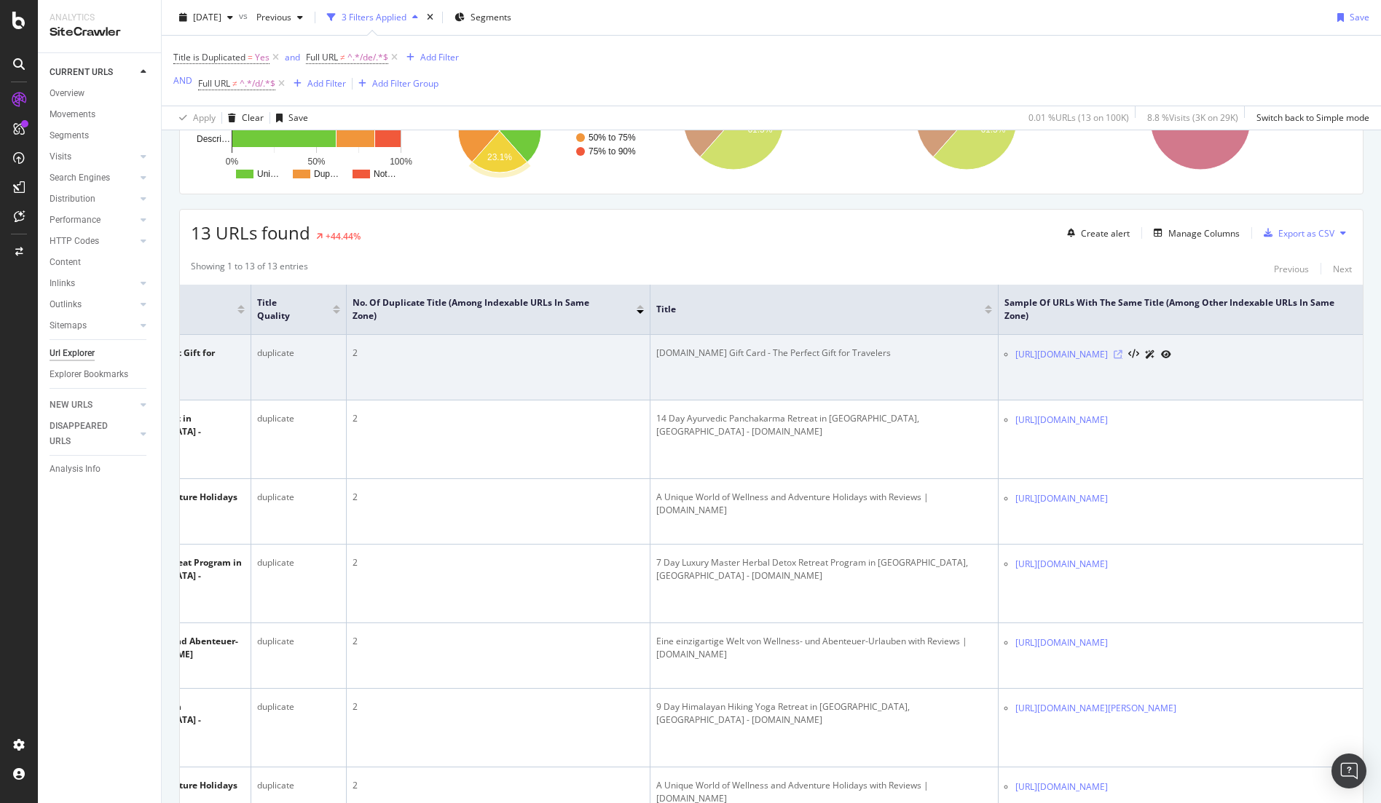
click at [1122, 352] on icon at bounding box center [1117, 354] width 9 height 9
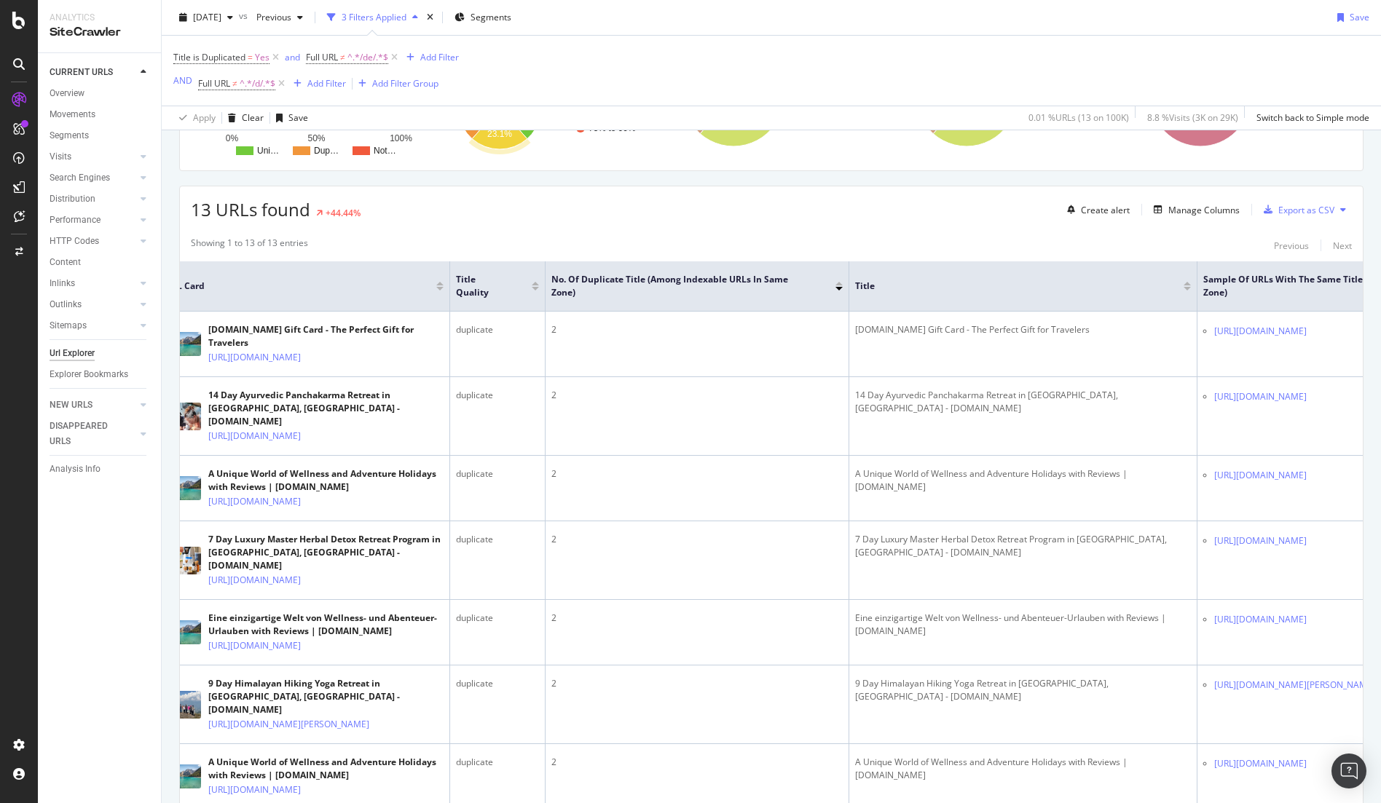
scroll to position [0, 0]
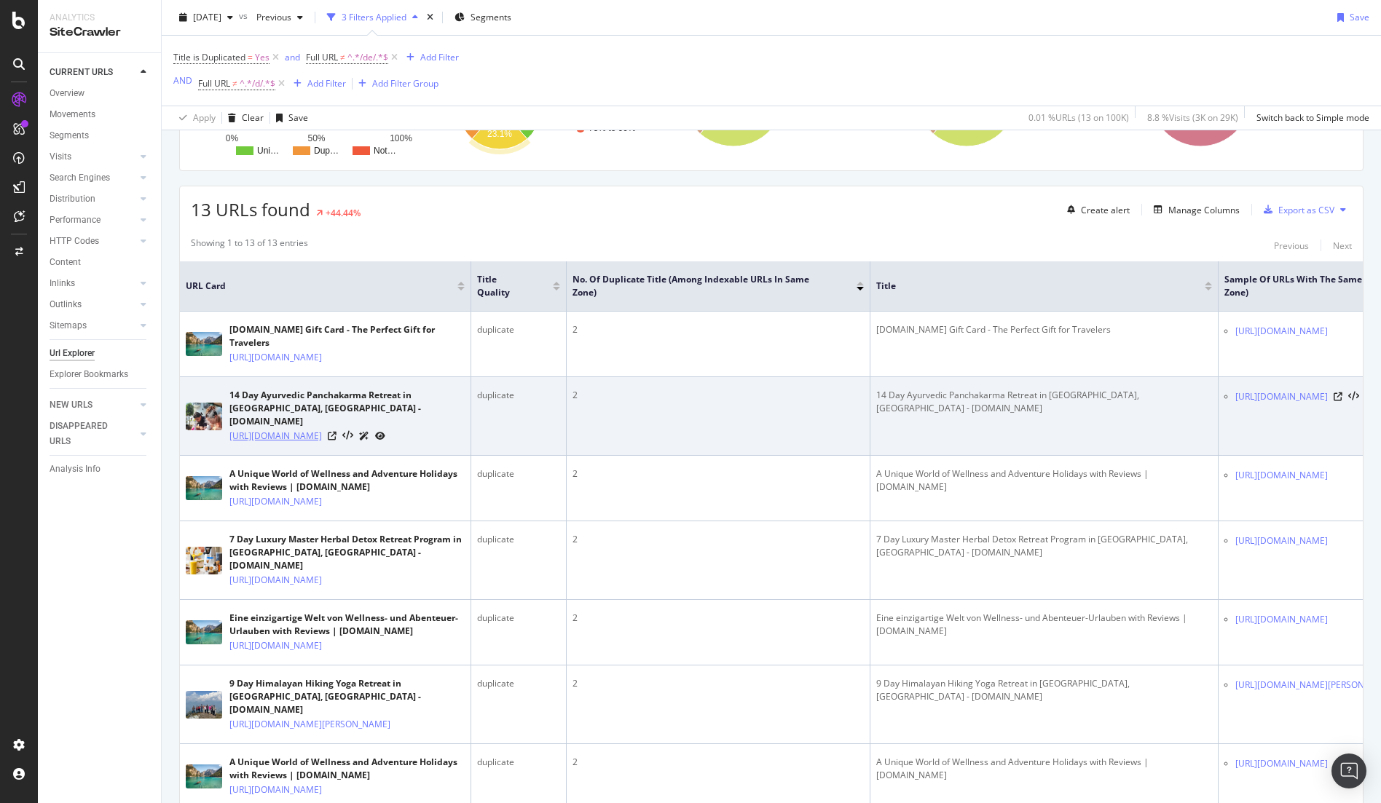
click at [322, 443] on link "https://www.tripaneer.com/vedanjana/14-day-ayurvedic-panchakarma-retreat-in-ris…" at bounding box center [275, 436] width 92 height 15
click at [336, 437] on icon at bounding box center [332, 436] width 9 height 9
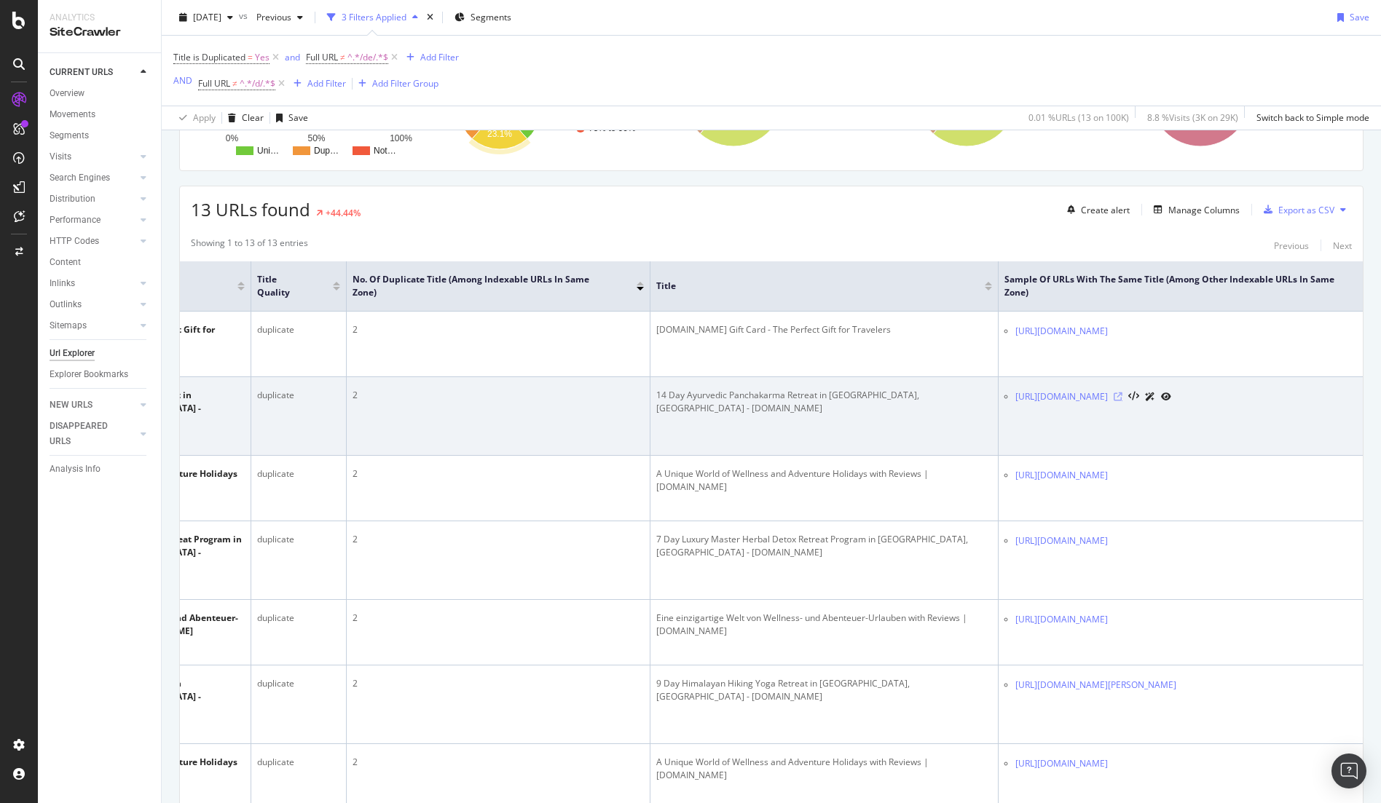
click at [1122, 401] on icon at bounding box center [1117, 396] width 9 height 9
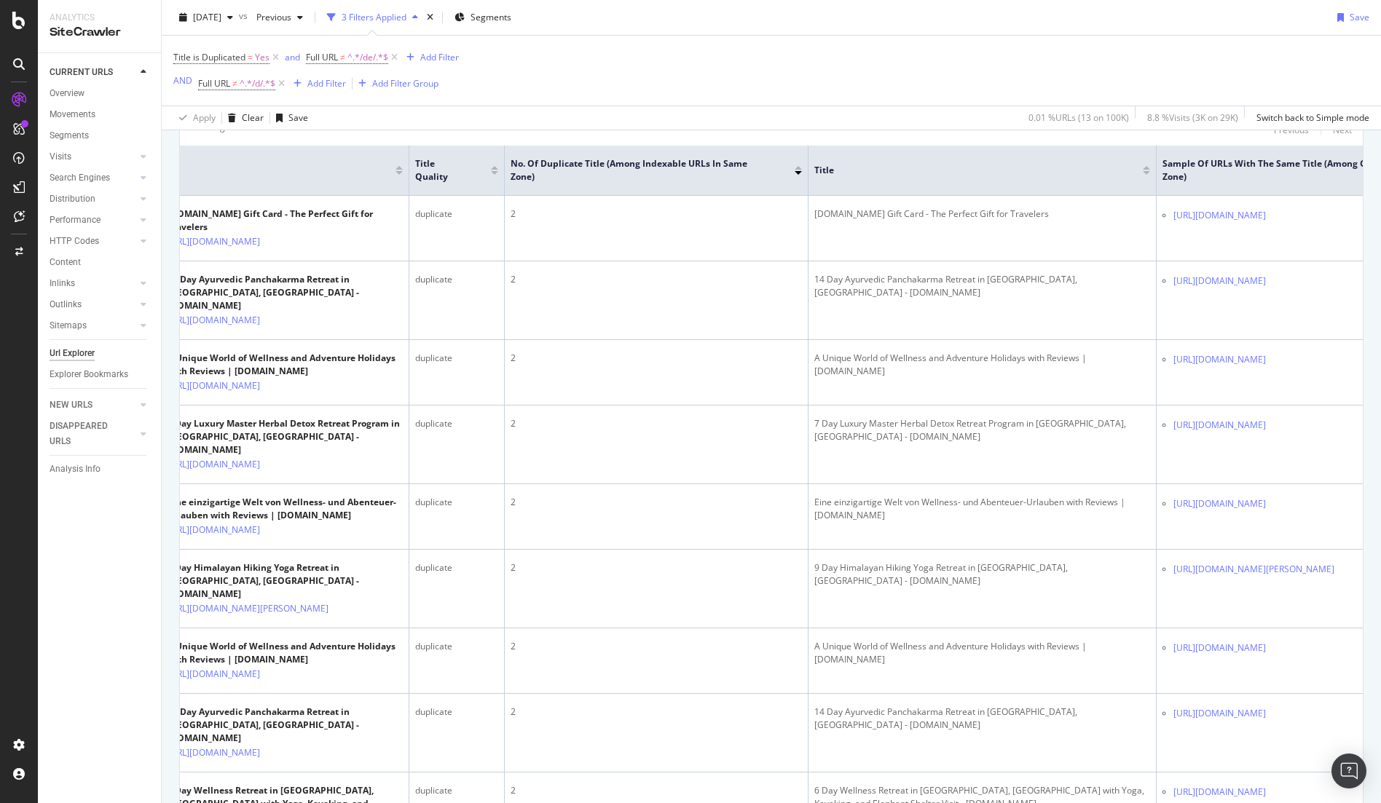
scroll to position [0, 0]
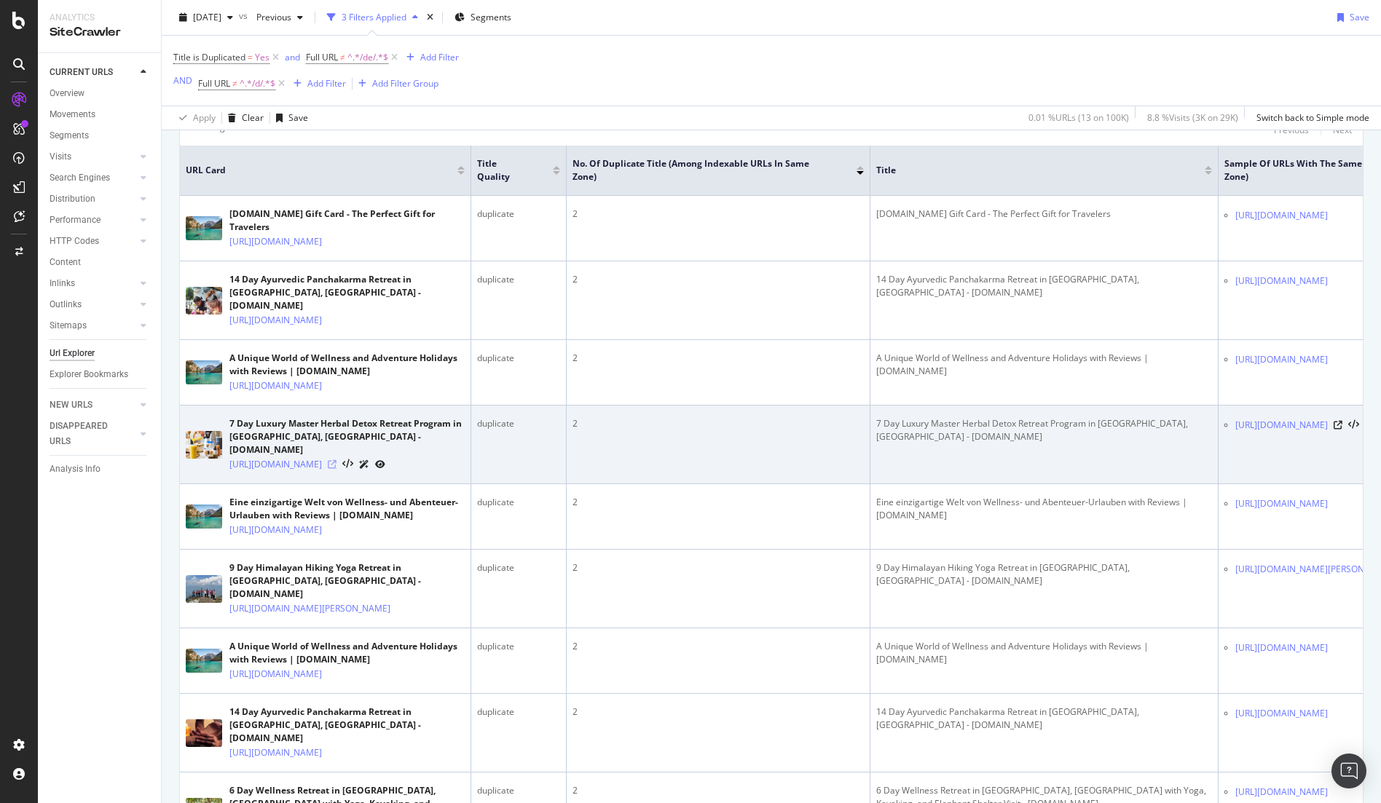
click at [336, 469] on icon at bounding box center [332, 464] width 9 height 9
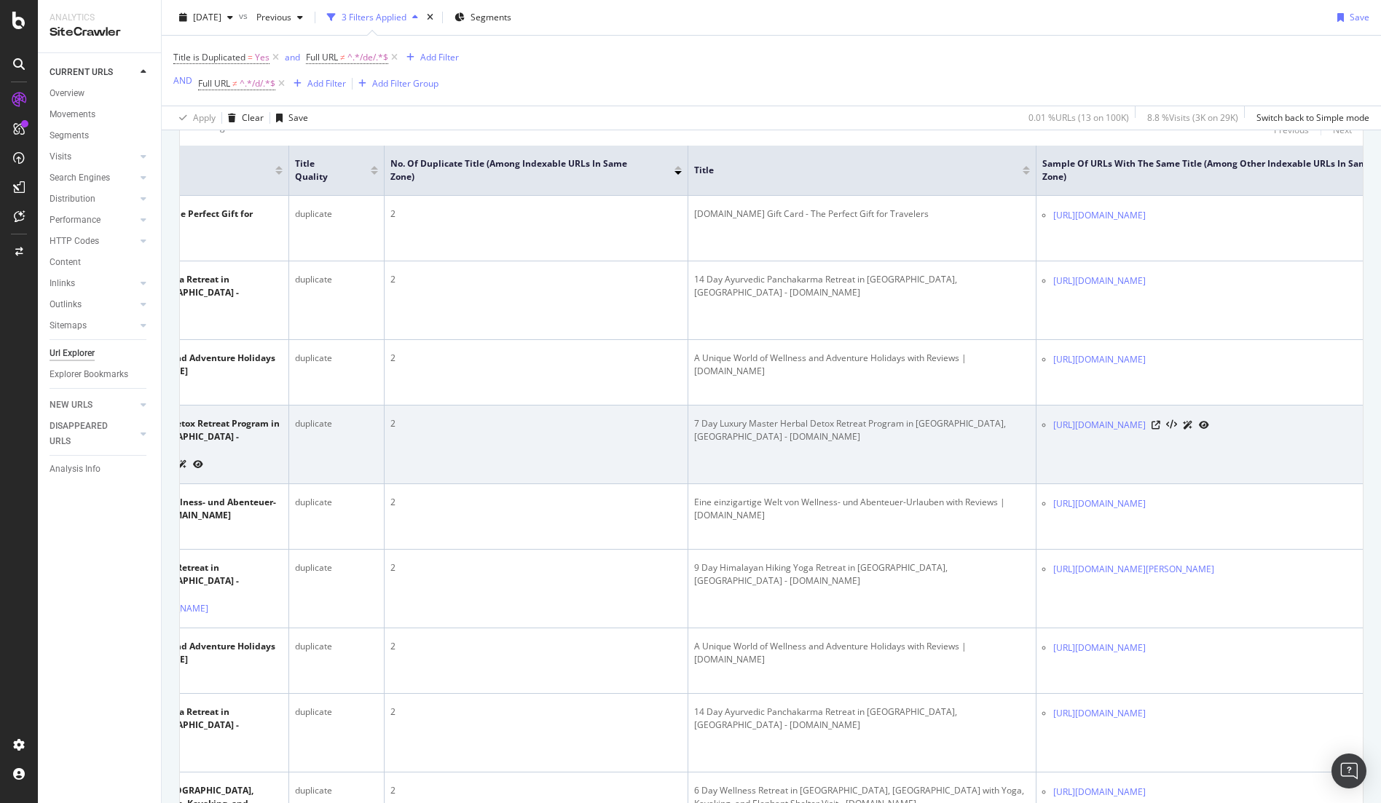
scroll to position [0, 220]
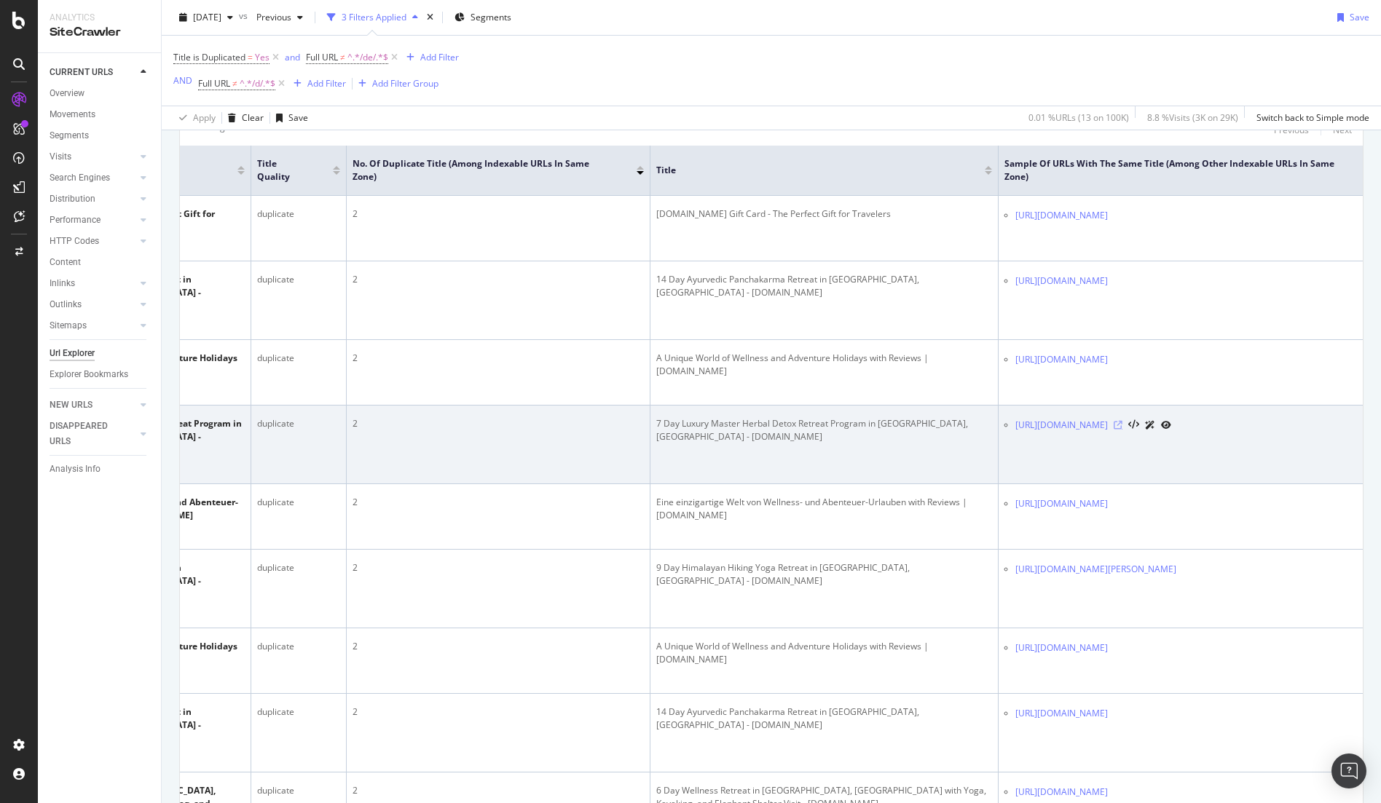
click at [1122, 430] on icon at bounding box center [1117, 425] width 9 height 9
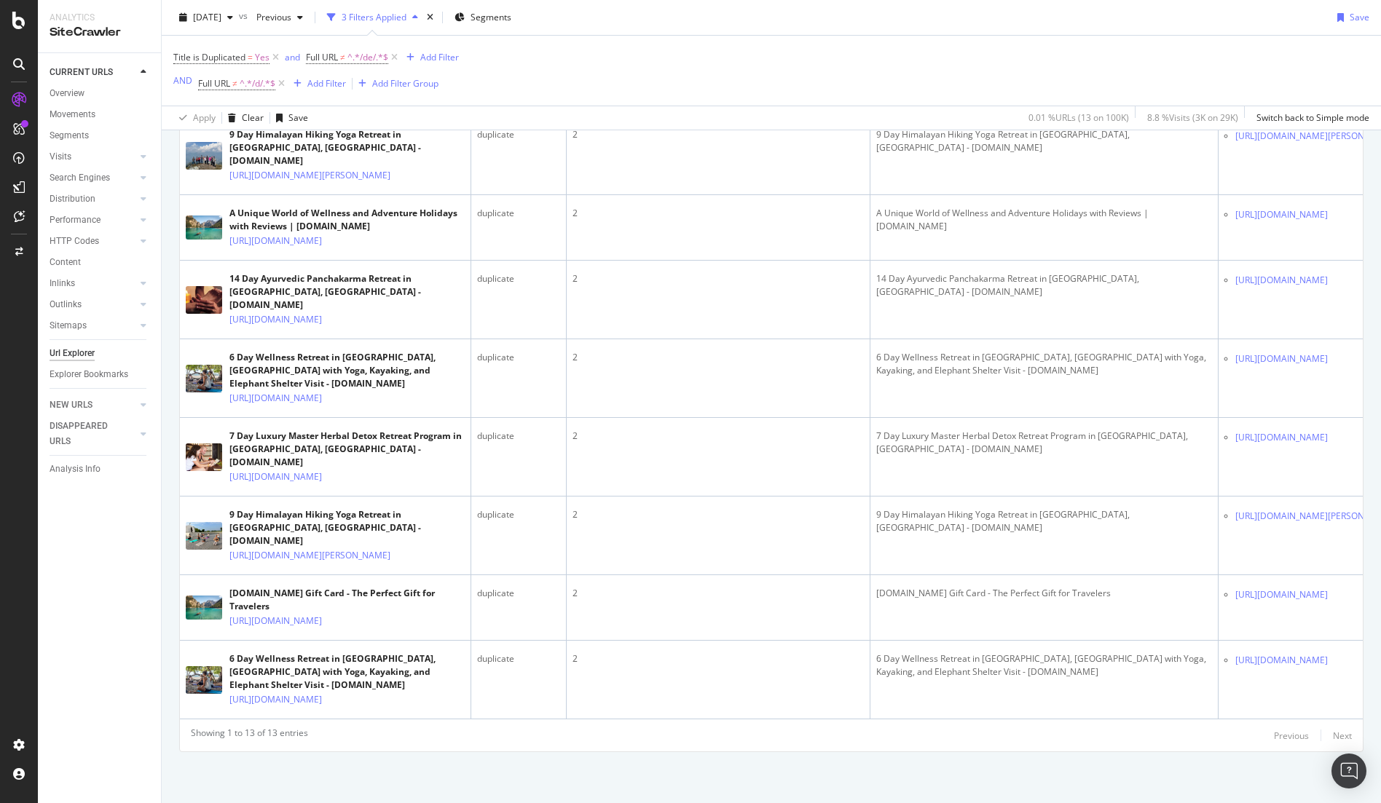
scroll to position [0, 0]
